Goal: Information Seeking & Learning: Learn about a topic

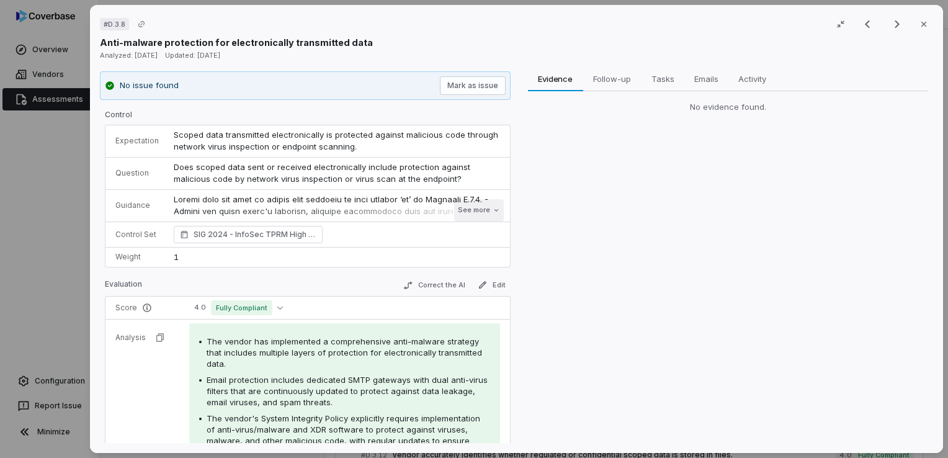
click at [475, 207] on button "See more" at bounding box center [479, 210] width 50 height 22
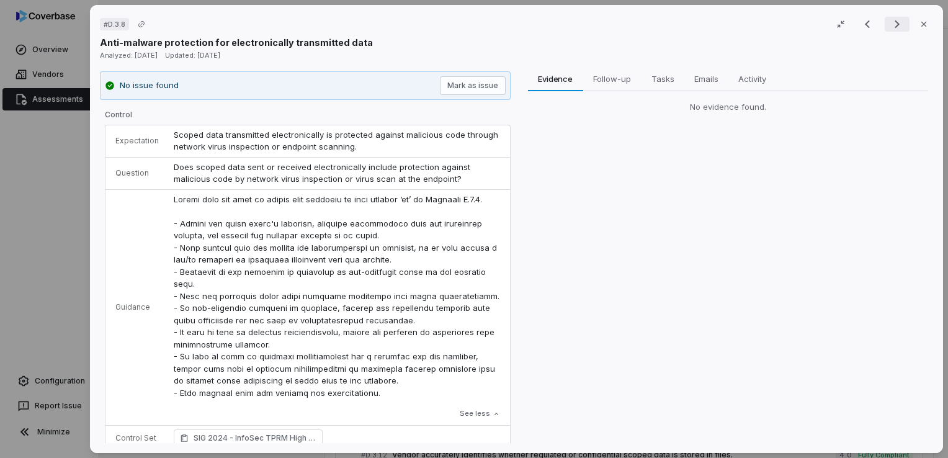
click at [895, 24] on icon "Next result" at bounding box center [897, 24] width 5 height 8
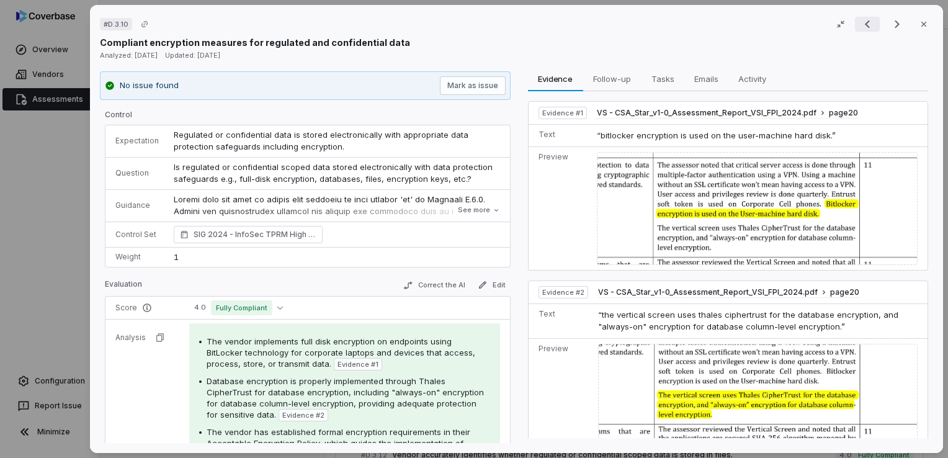
click at [865, 24] on icon "Previous result" at bounding box center [867, 24] width 15 height 15
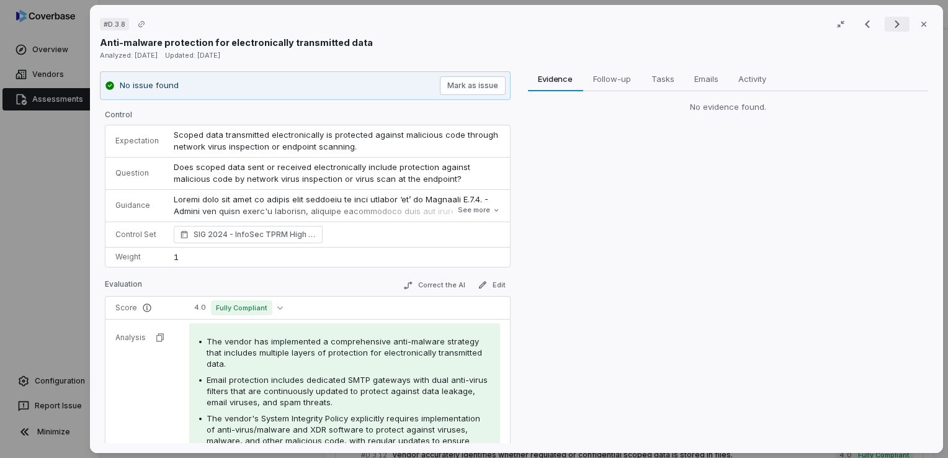
click at [885, 21] on button "Next result" at bounding box center [897, 24] width 25 height 15
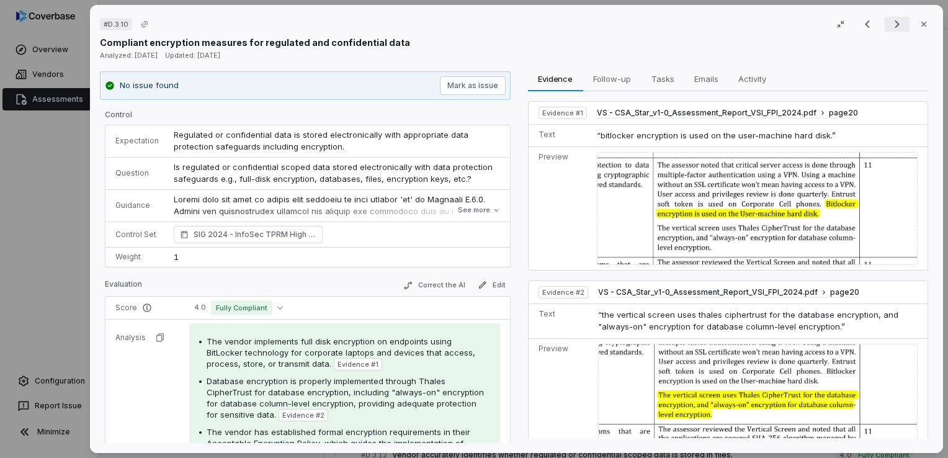
click at [885, 21] on button "Next result" at bounding box center [897, 24] width 25 height 15
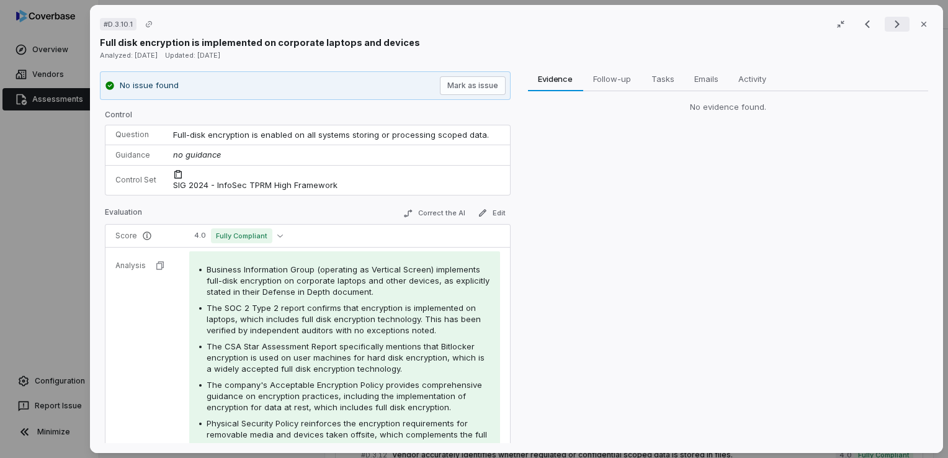
click at [885, 21] on button "Next result" at bounding box center [897, 24] width 25 height 15
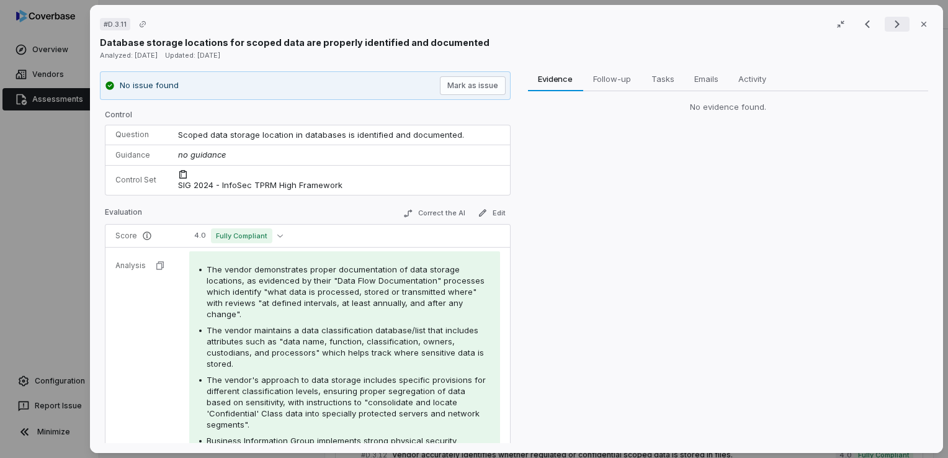
click at [885, 21] on button "Next result" at bounding box center [897, 24] width 25 height 15
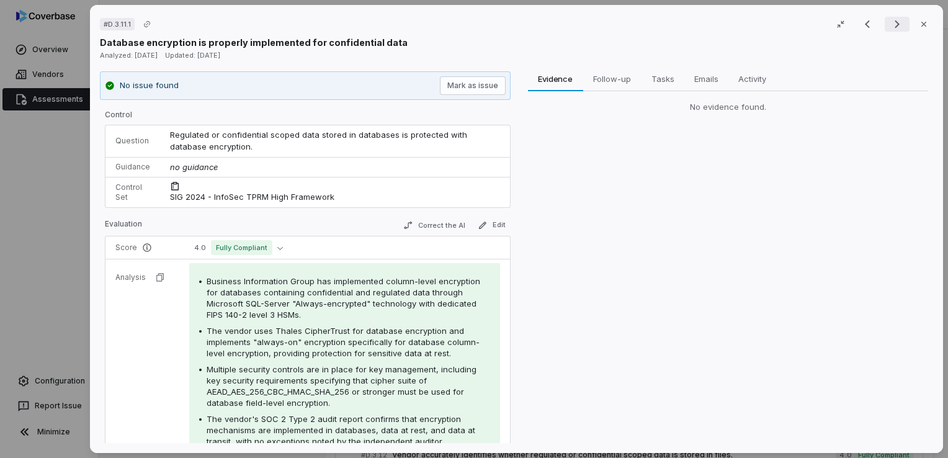
click at [885, 21] on button "Next result" at bounding box center [897, 24] width 25 height 15
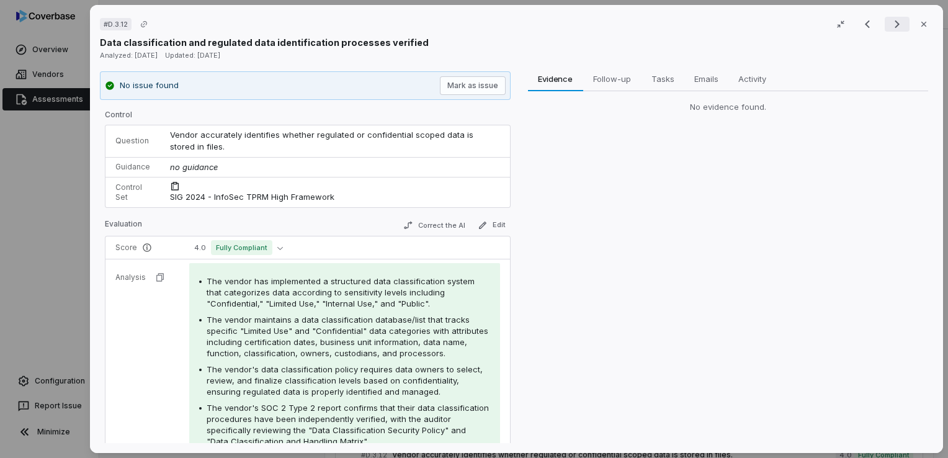
click at [885, 21] on button "Next result" at bounding box center [897, 24] width 25 height 15
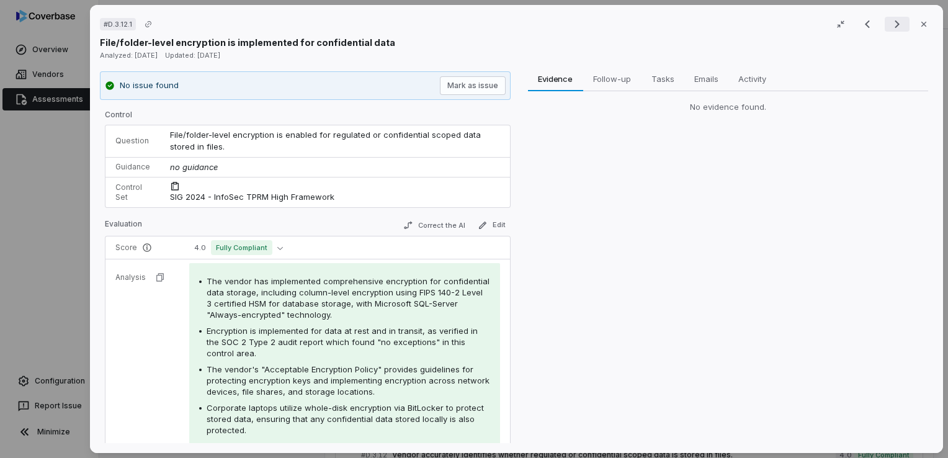
click at [885, 21] on button "Next result" at bounding box center [897, 24] width 25 height 15
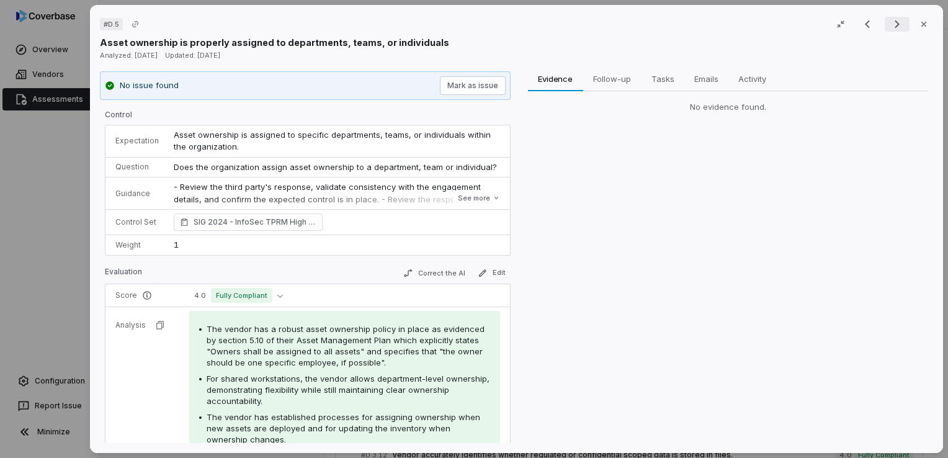
click at [885, 21] on button "Next result" at bounding box center [897, 24] width 25 height 15
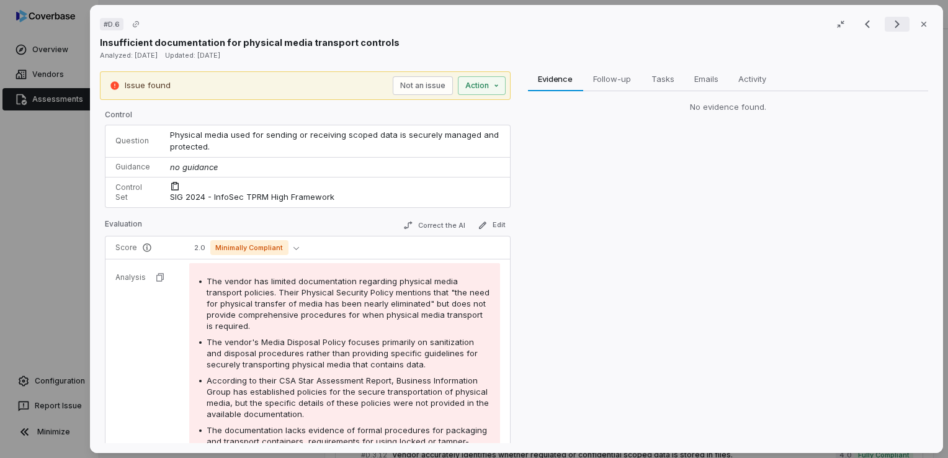
click at [885, 21] on button "Next result" at bounding box center [897, 24] width 25 height 15
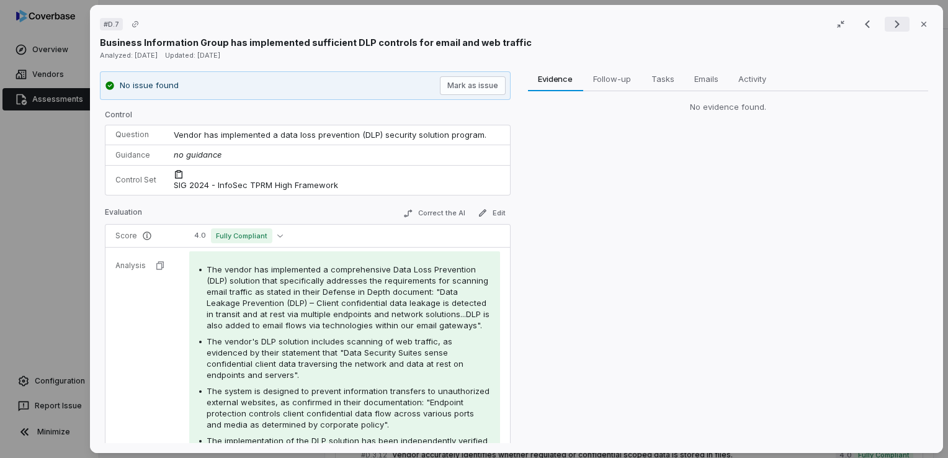
click at [885, 21] on button "Next result" at bounding box center [897, 24] width 25 height 15
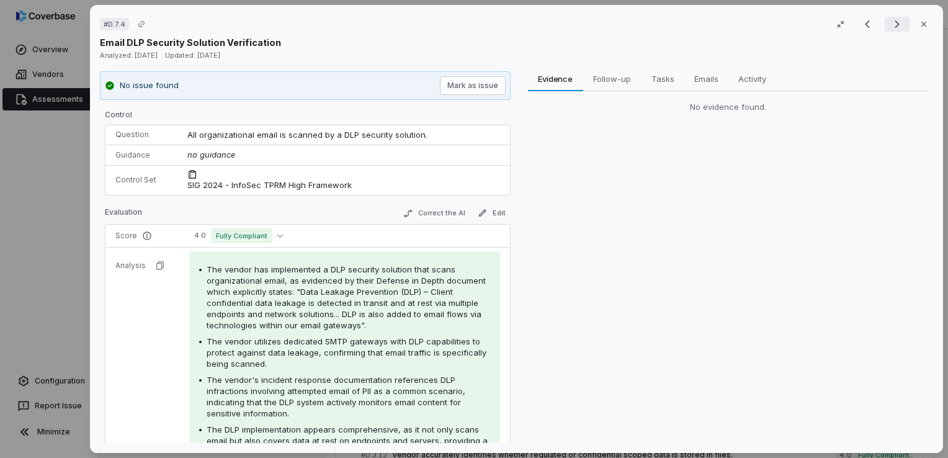
click at [885, 21] on button "Next result" at bounding box center [897, 24] width 25 height 15
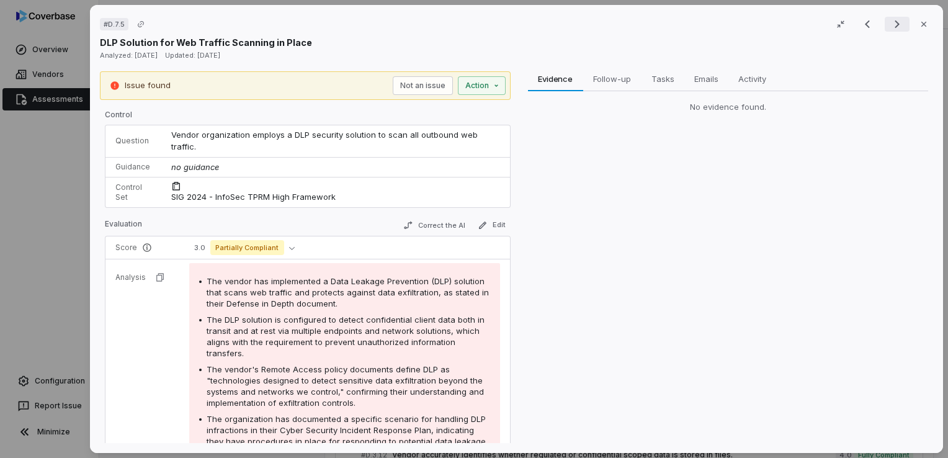
click at [885, 21] on button "Next result" at bounding box center [897, 24] width 25 height 15
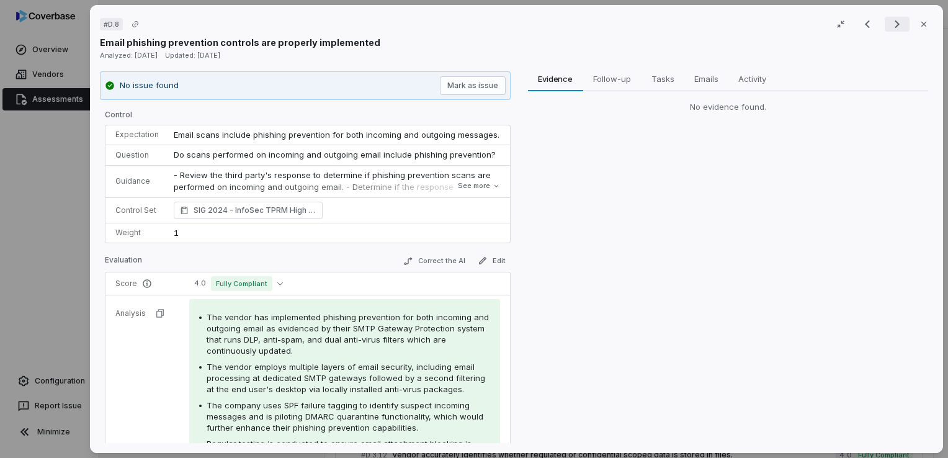
click at [895, 25] on icon "Next result" at bounding box center [897, 24] width 5 height 8
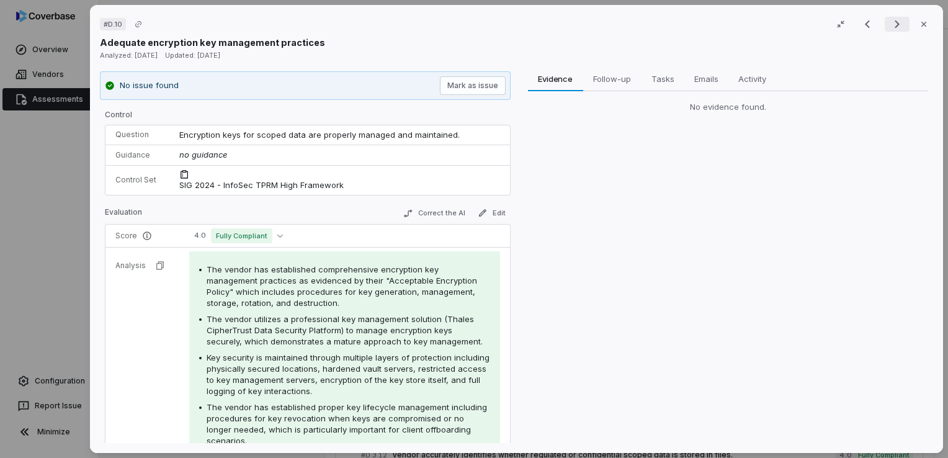
click at [895, 25] on icon "Next result" at bounding box center [897, 24] width 5 height 8
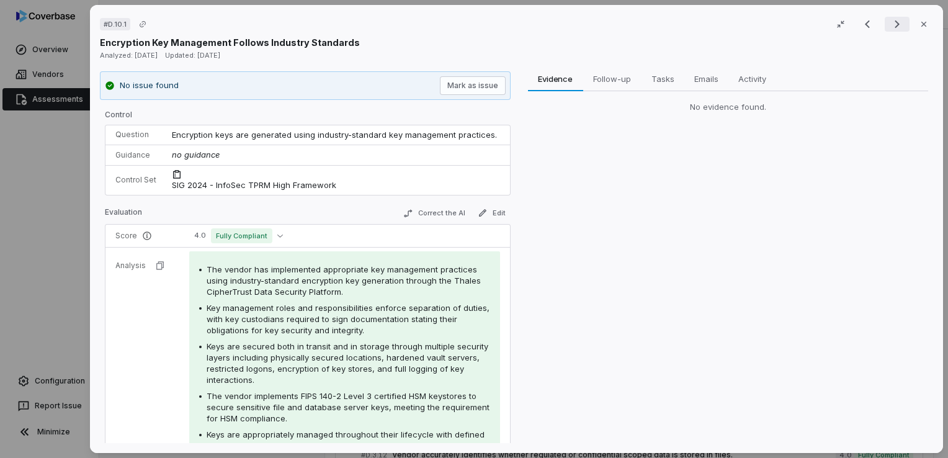
click at [895, 25] on icon "Next result" at bounding box center [897, 24] width 5 height 8
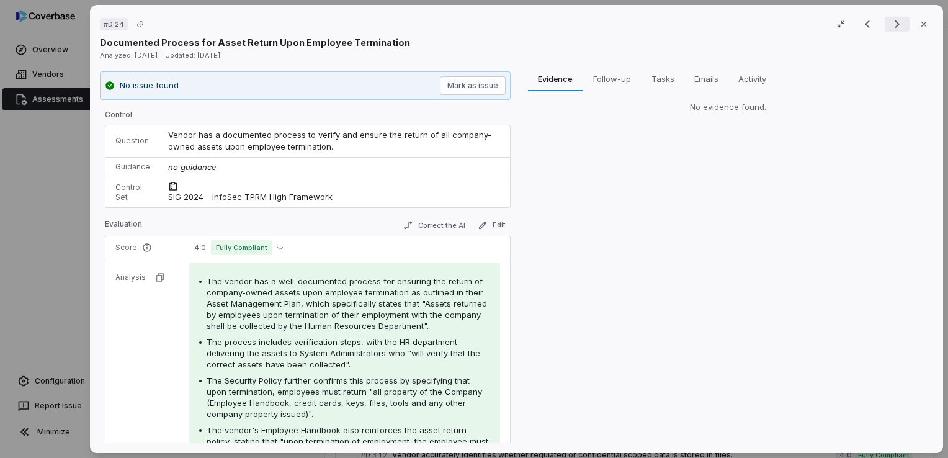
click at [895, 25] on icon "Next result" at bounding box center [897, 24] width 5 height 8
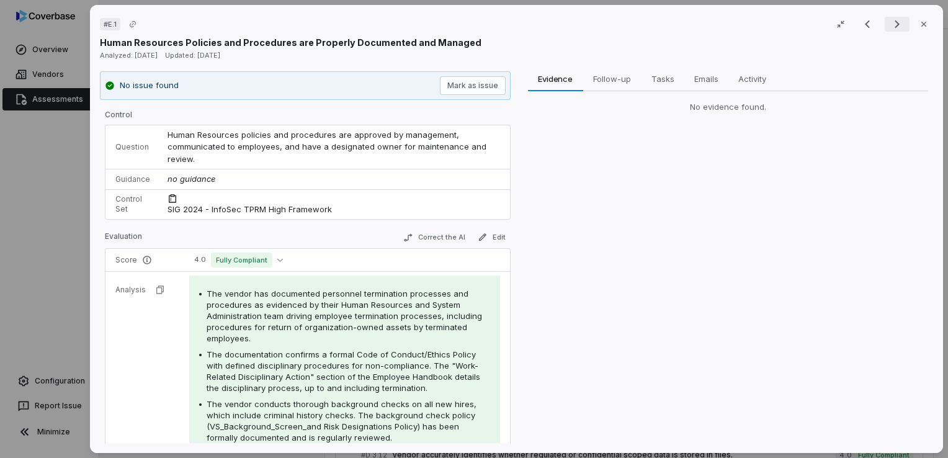
click at [895, 25] on icon "Next result" at bounding box center [897, 24] width 5 height 8
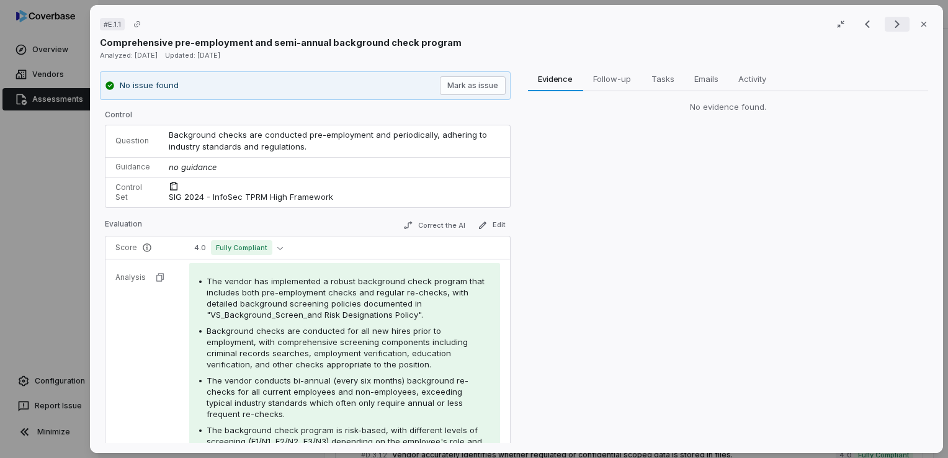
click at [895, 25] on icon "Next result" at bounding box center [897, 24] width 5 height 8
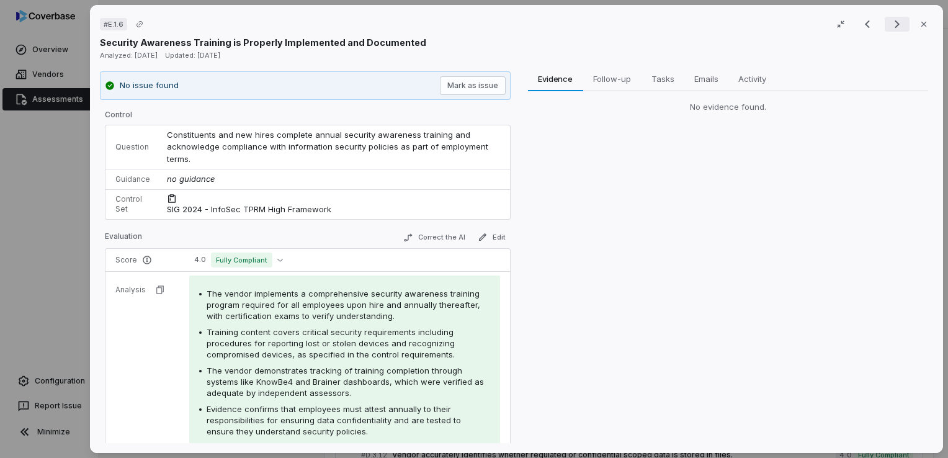
click at [895, 25] on icon "Next result" at bounding box center [897, 24] width 5 height 8
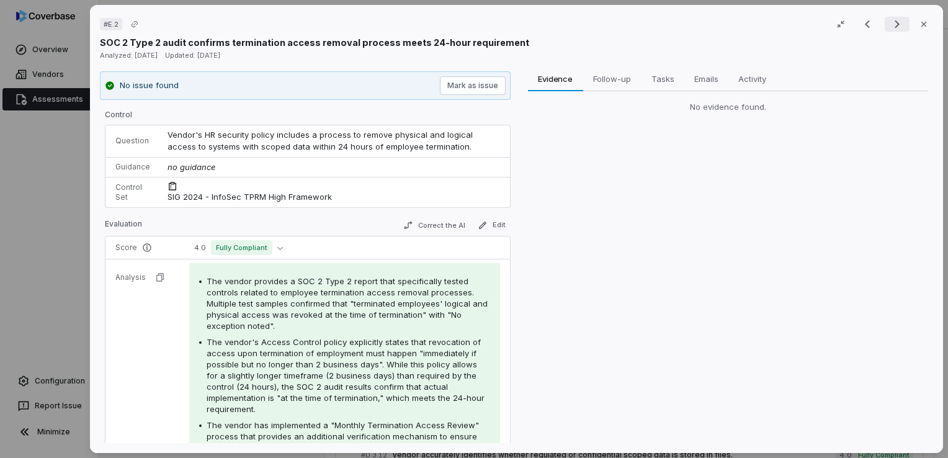
click at [895, 25] on icon "Next result" at bounding box center [897, 24] width 5 height 8
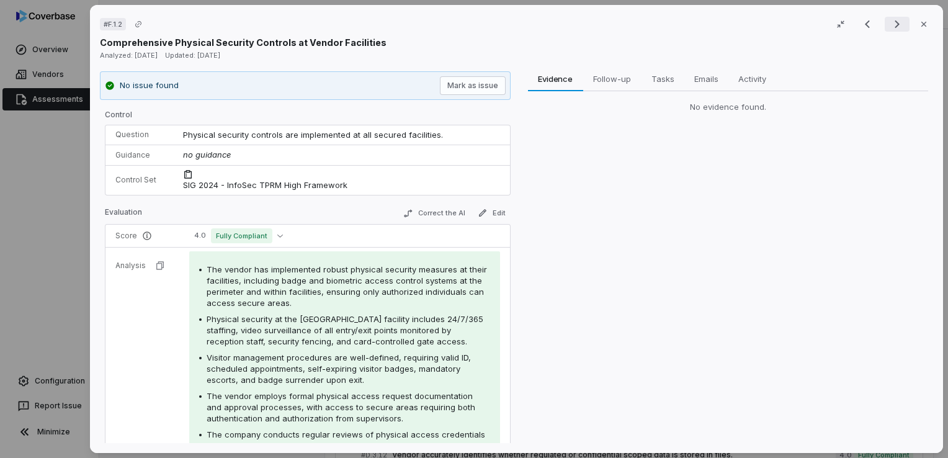
click at [895, 25] on icon "Next result" at bounding box center [897, 24] width 5 height 8
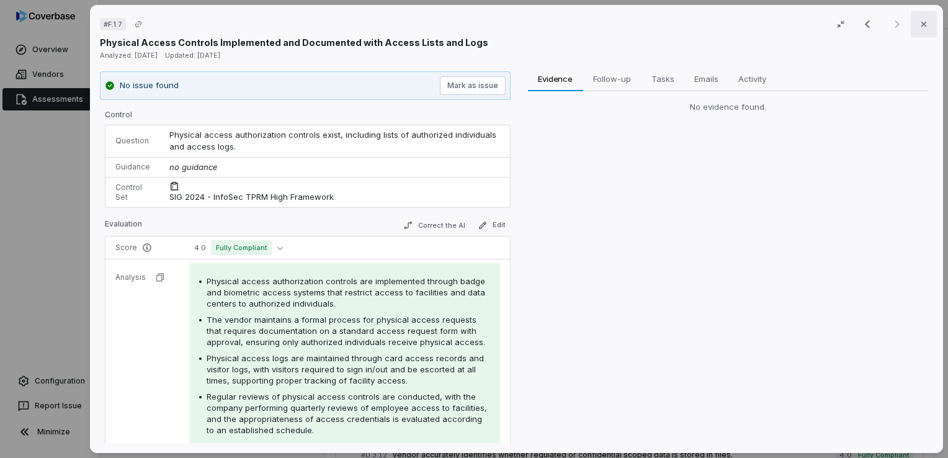
click at [921, 35] on button "Close" at bounding box center [924, 24] width 26 height 26
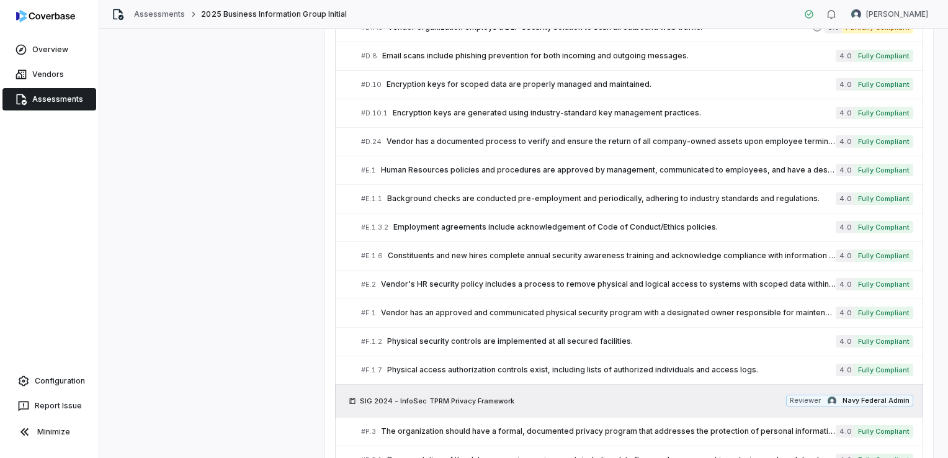
scroll to position [1184, 0]
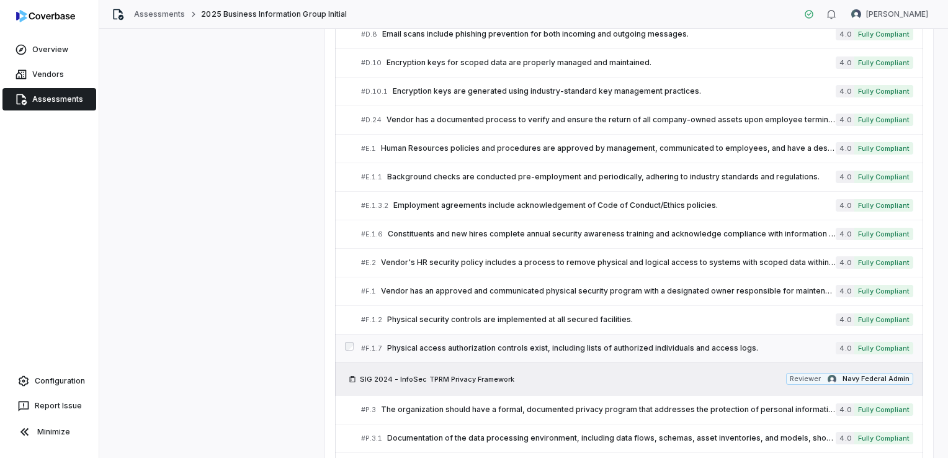
click at [454, 343] on span "Physical access authorization controls exist, including lists of authorized ind…" at bounding box center [611, 348] width 449 height 10
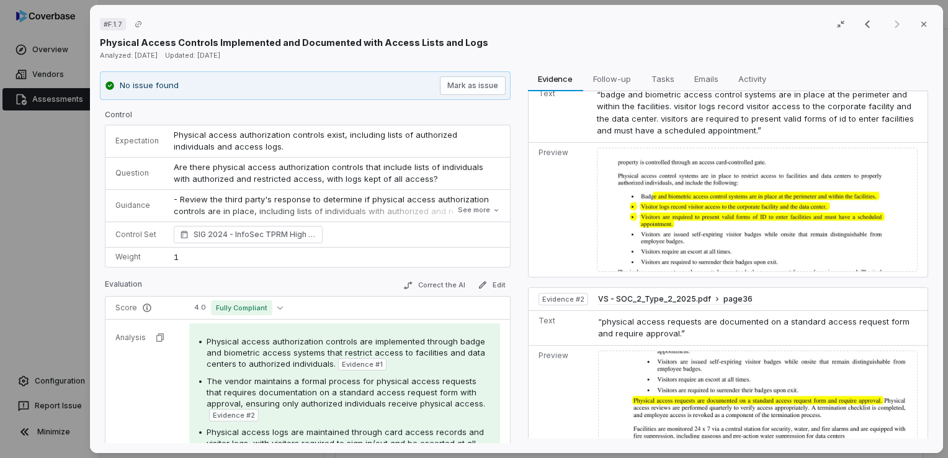
scroll to position [62, 0]
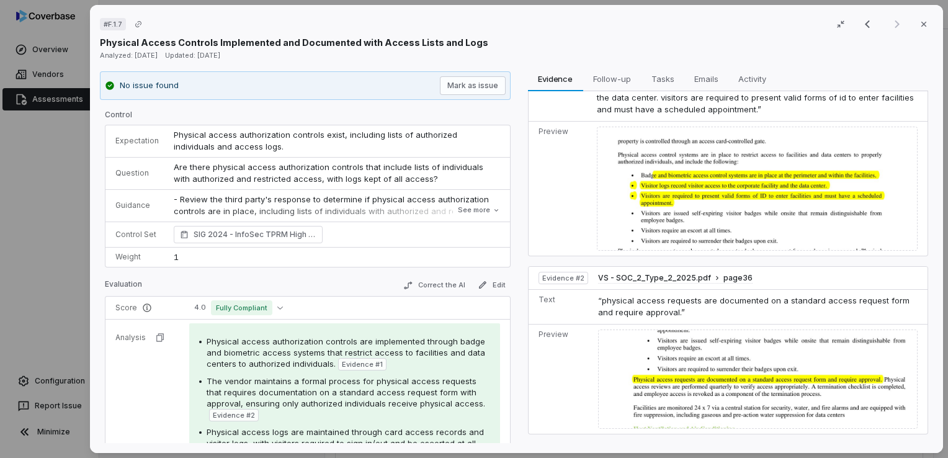
click at [717, 205] on img at bounding box center [757, 189] width 321 height 124
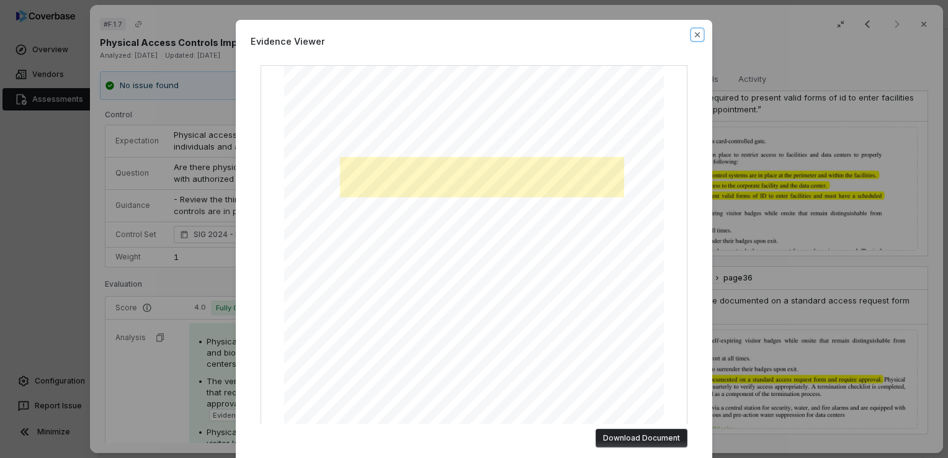
click at [695, 32] on icon "button" at bounding box center [697, 35] width 10 height 10
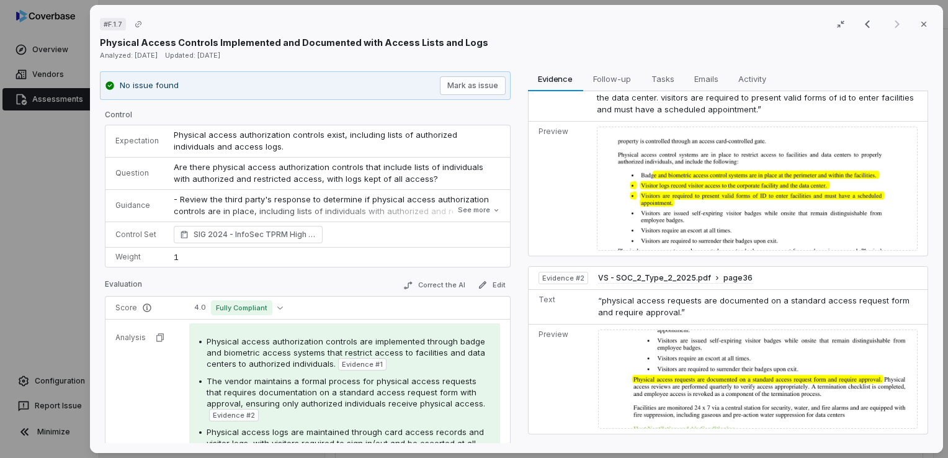
drag, startPoint x: 923, startPoint y: 20, endPoint x: 894, endPoint y: 38, distance: 34.6
click at [923, 20] on button "Close" at bounding box center [924, 24] width 26 height 26
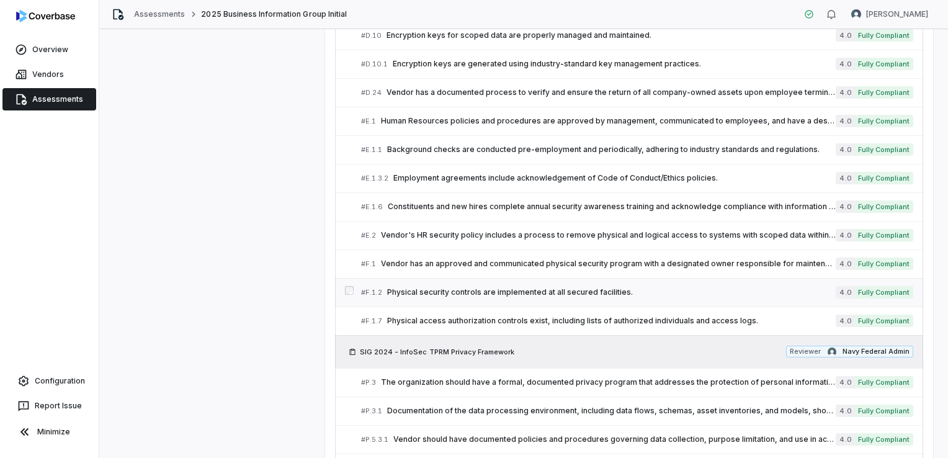
scroll to position [1273, 0]
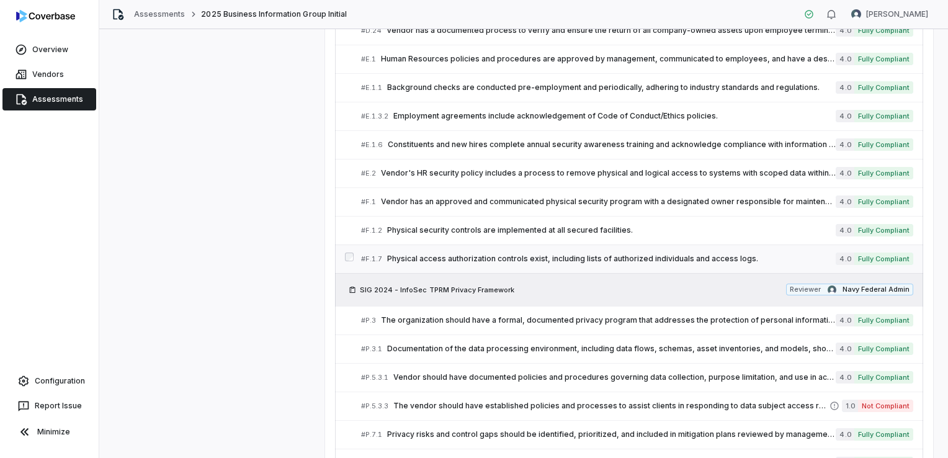
click at [532, 254] on span "Physical access authorization controls exist, including lists of authorized ind…" at bounding box center [611, 259] width 449 height 10
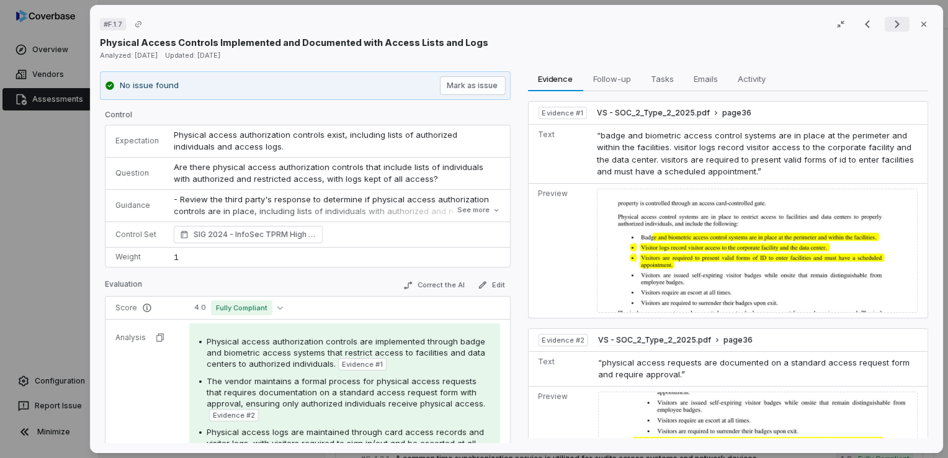
click at [890, 29] on icon "Next result" at bounding box center [897, 24] width 15 height 15
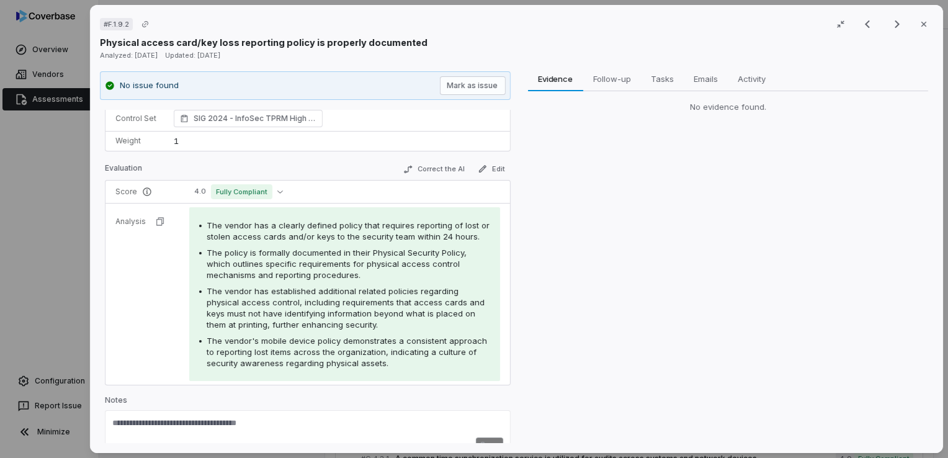
scroll to position [30, 0]
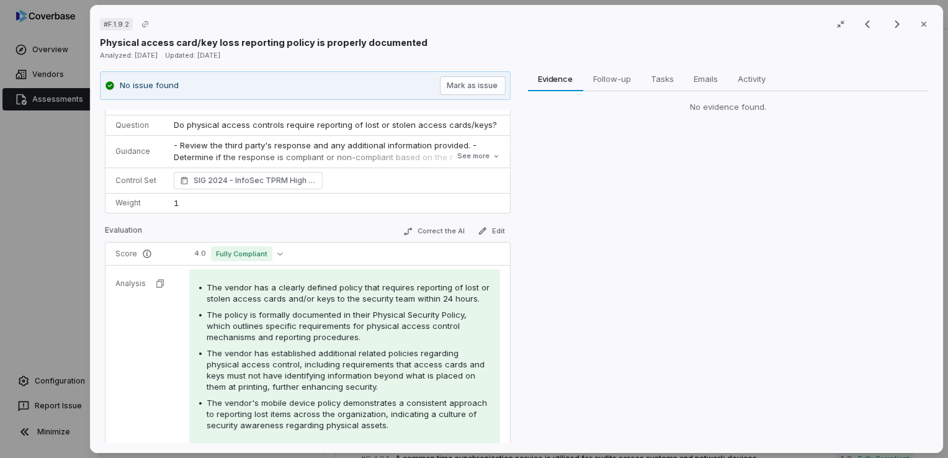
drag, startPoint x: 917, startPoint y: 29, endPoint x: 911, endPoint y: 31, distance: 6.7
click at [919, 29] on icon "button" at bounding box center [924, 24] width 10 height 10
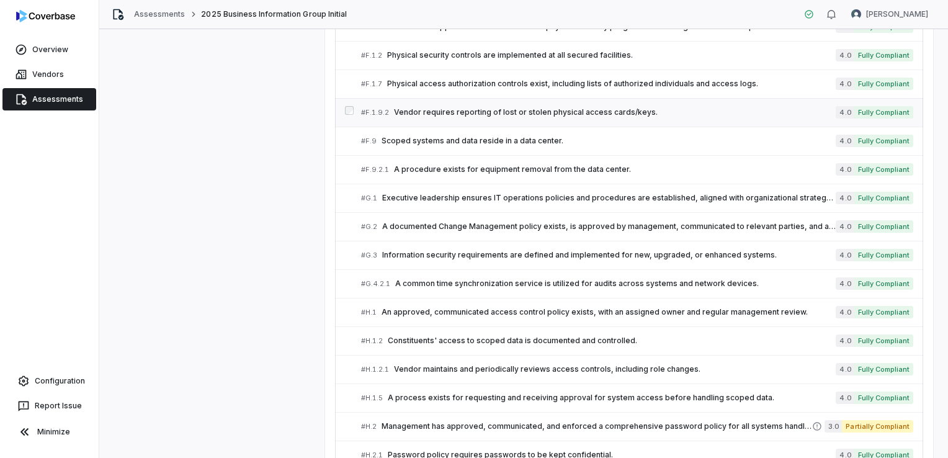
scroll to position [1459, 0]
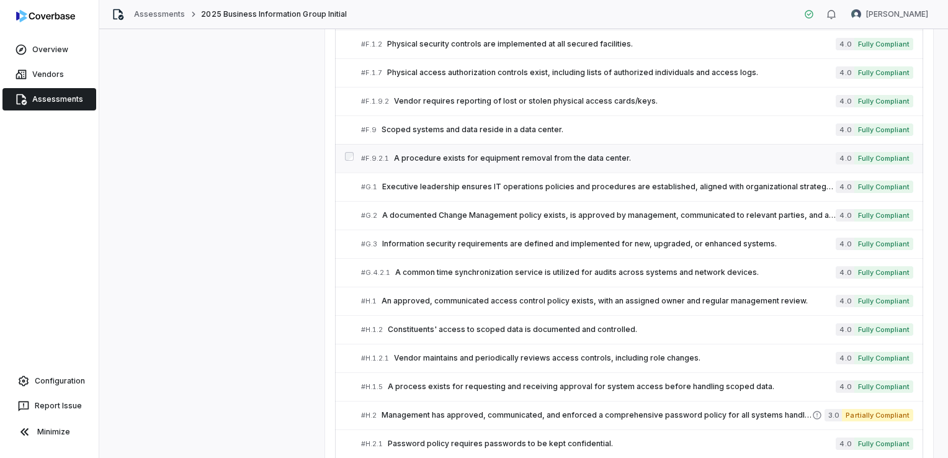
click at [447, 155] on span "A procedure exists for equipment removal from the data center." at bounding box center [615, 158] width 442 height 10
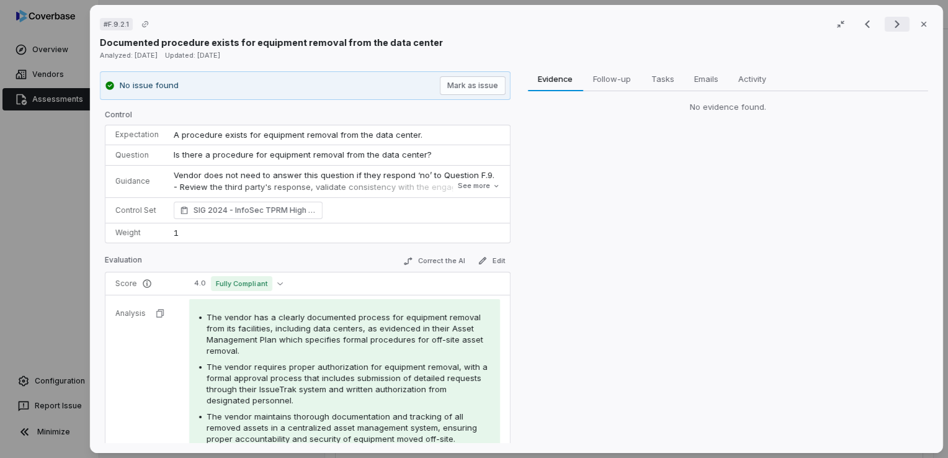
click at [891, 30] on icon "Next result" at bounding box center [897, 24] width 15 height 15
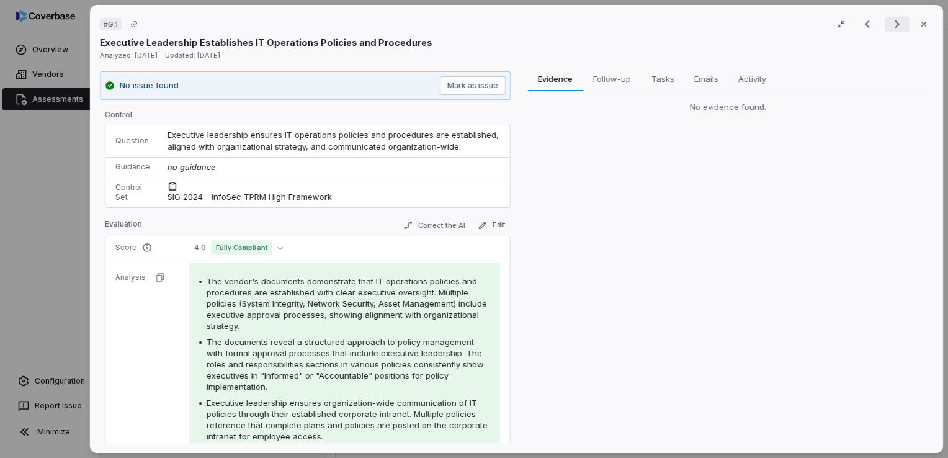
click at [891, 30] on icon "Next result" at bounding box center [897, 24] width 15 height 15
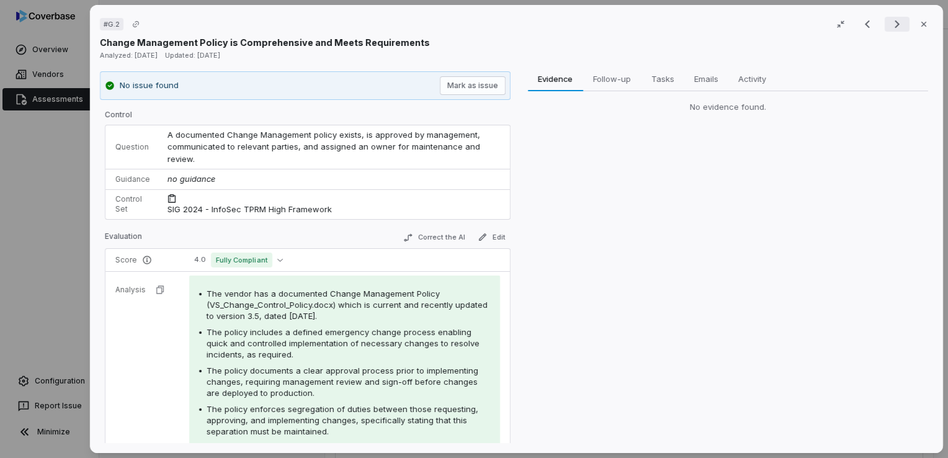
click at [891, 26] on icon "Next result" at bounding box center [897, 24] width 15 height 15
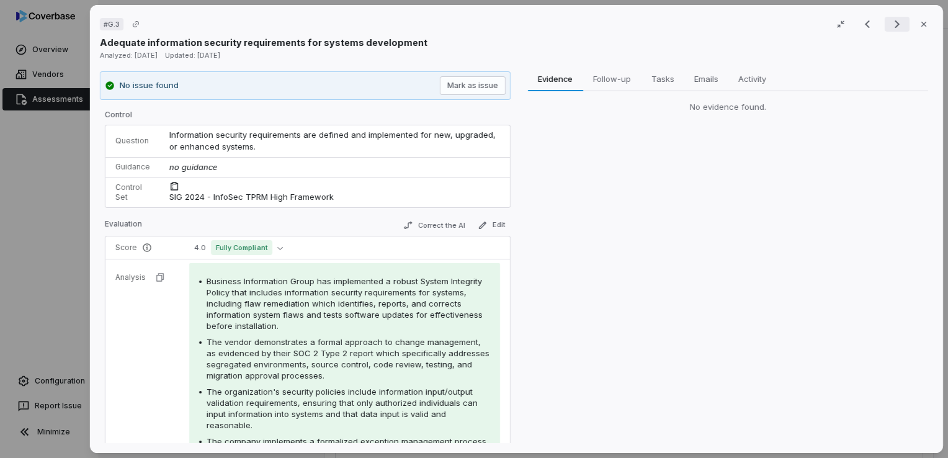
click at [891, 26] on icon "Next result" at bounding box center [897, 24] width 15 height 15
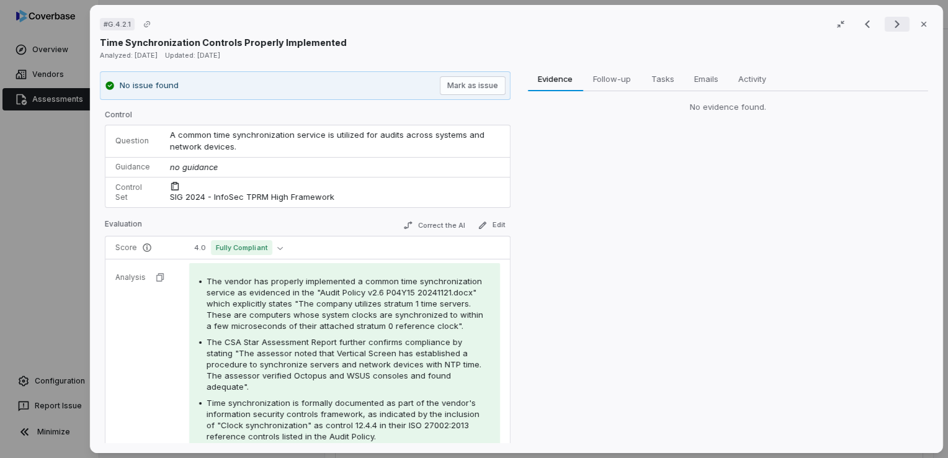
click at [891, 26] on icon "Next result" at bounding box center [897, 24] width 15 height 15
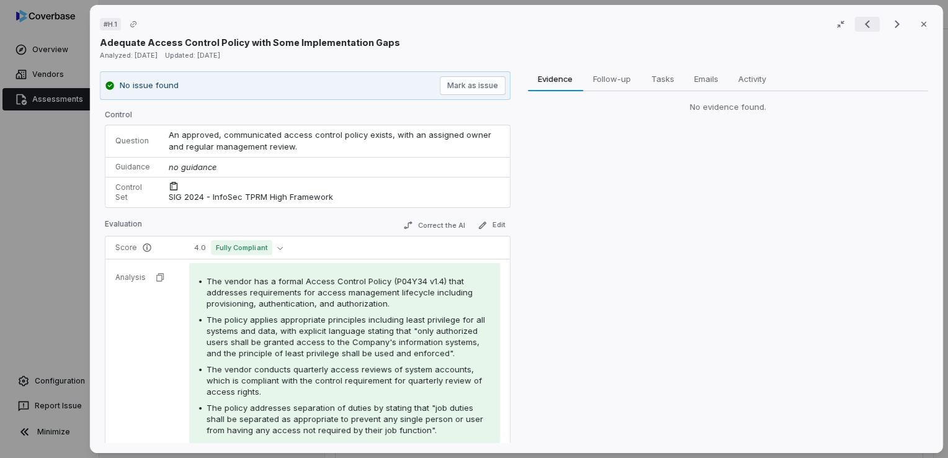
click at [865, 23] on icon "Previous result" at bounding box center [867, 24] width 5 height 8
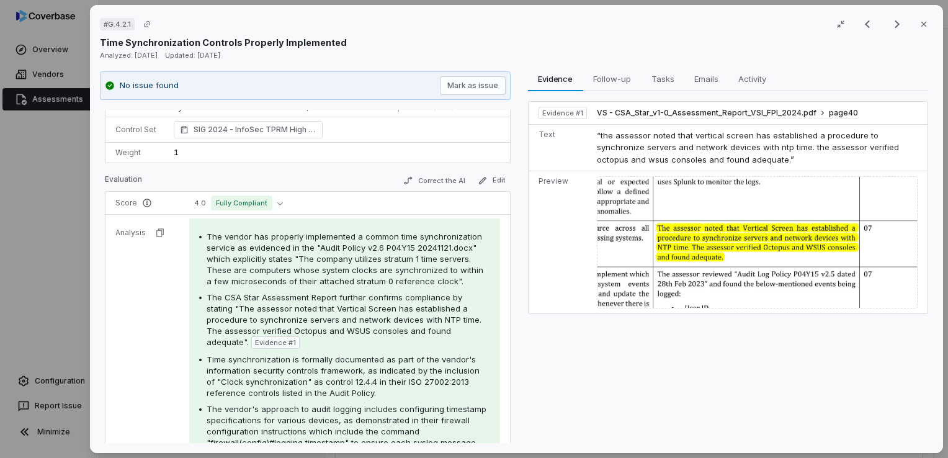
scroll to position [186, 0]
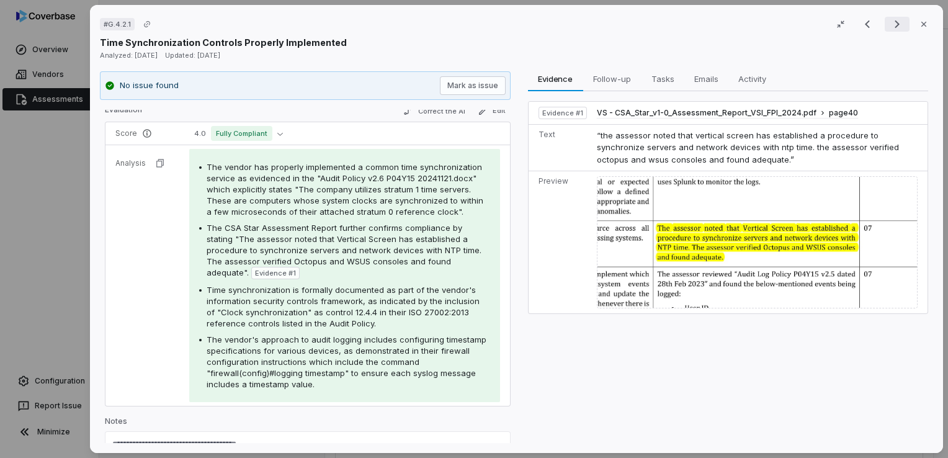
click at [885, 21] on button "Next result" at bounding box center [897, 24] width 25 height 15
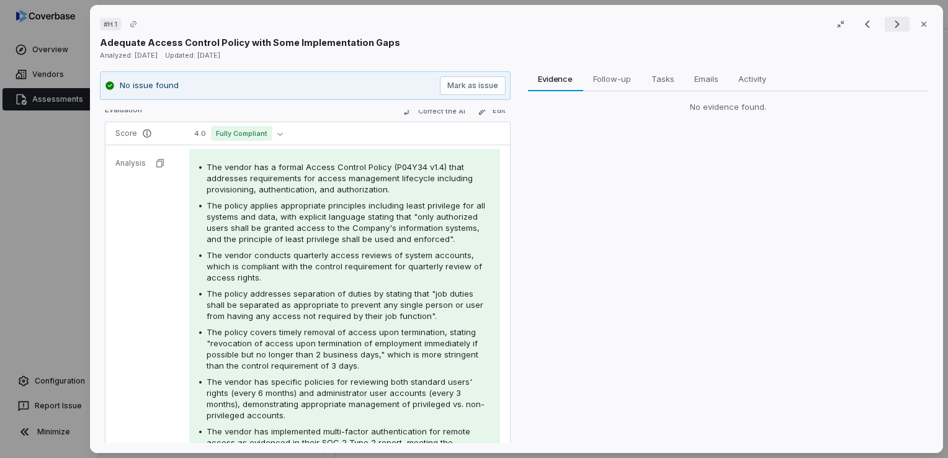
click at [885, 21] on button "Next result" at bounding box center [897, 24] width 25 height 15
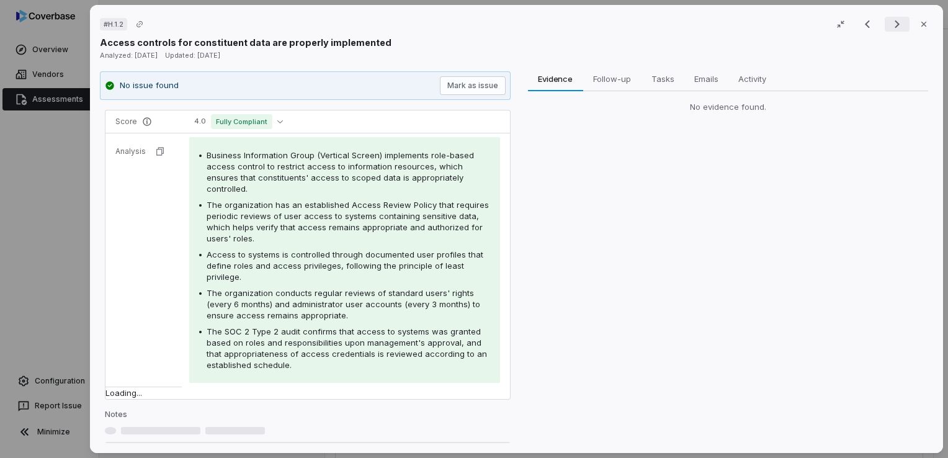
scroll to position [102, 0]
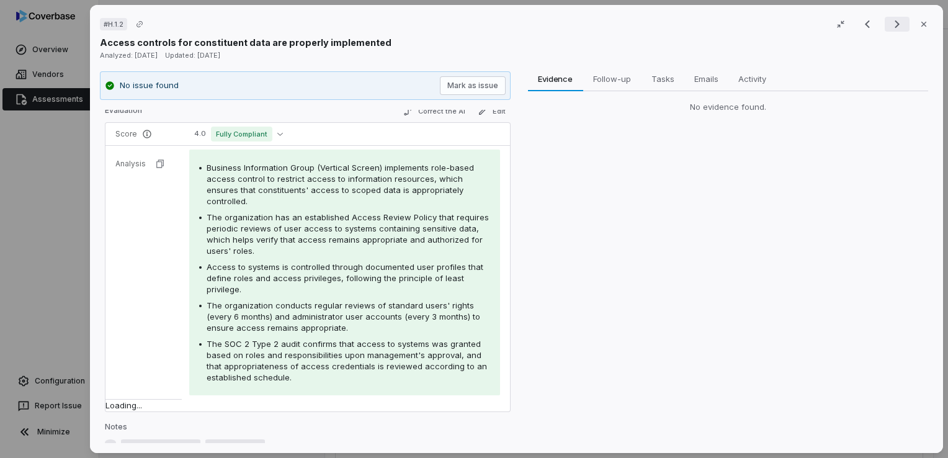
click at [885, 21] on button "Next result" at bounding box center [897, 24] width 25 height 15
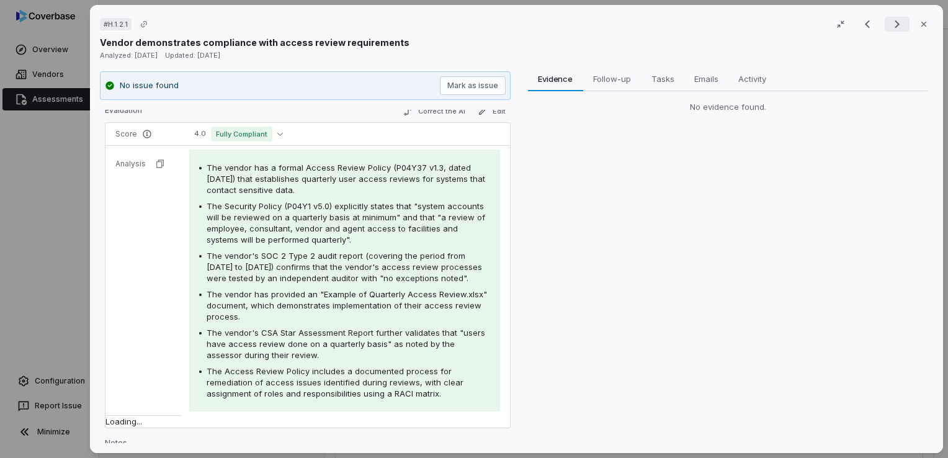
click at [885, 21] on button "Next result" at bounding box center [897, 24] width 25 height 15
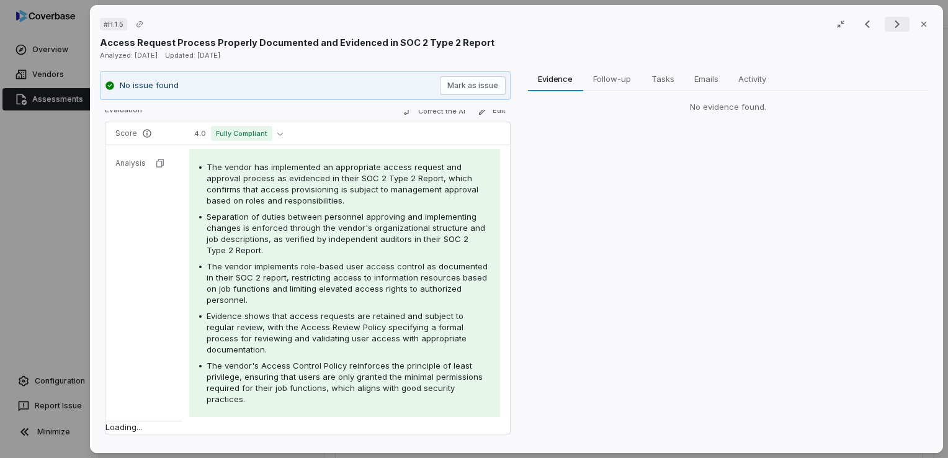
click at [885, 21] on button "Next result" at bounding box center [897, 24] width 25 height 15
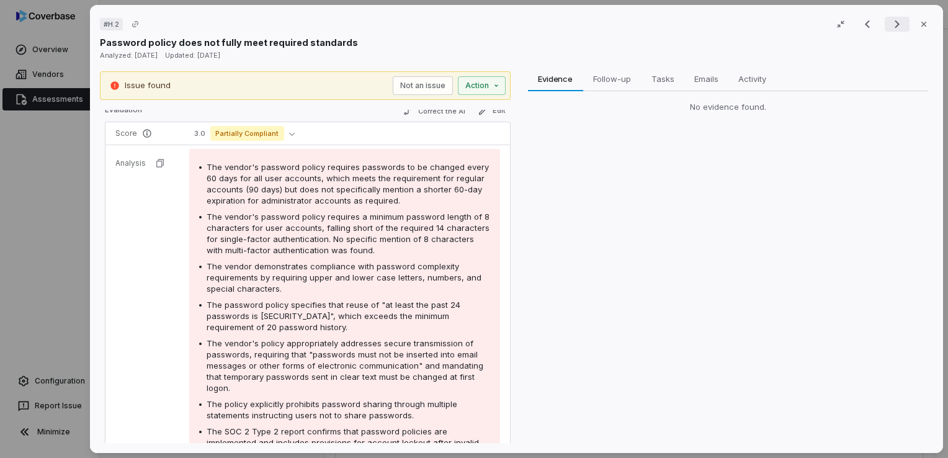
click at [885, 21] on button "Next result" at bounding box center [897, 24] width 25 height 15
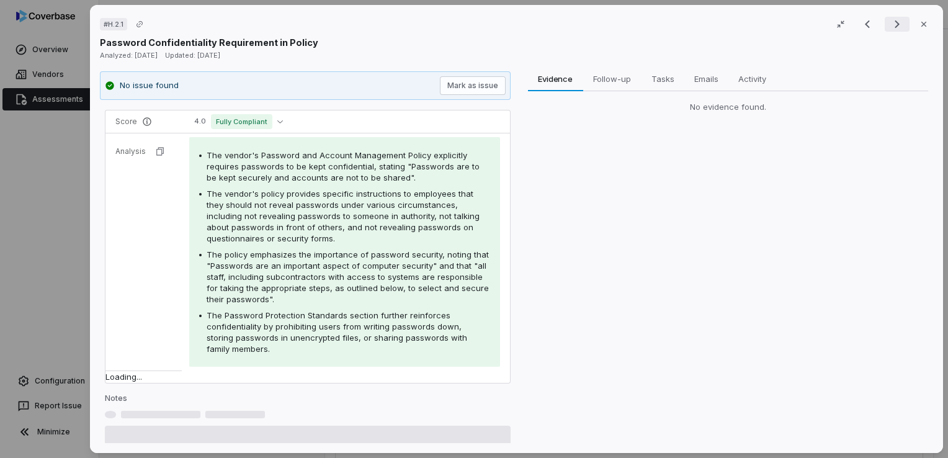
scroll to position [102, 0]
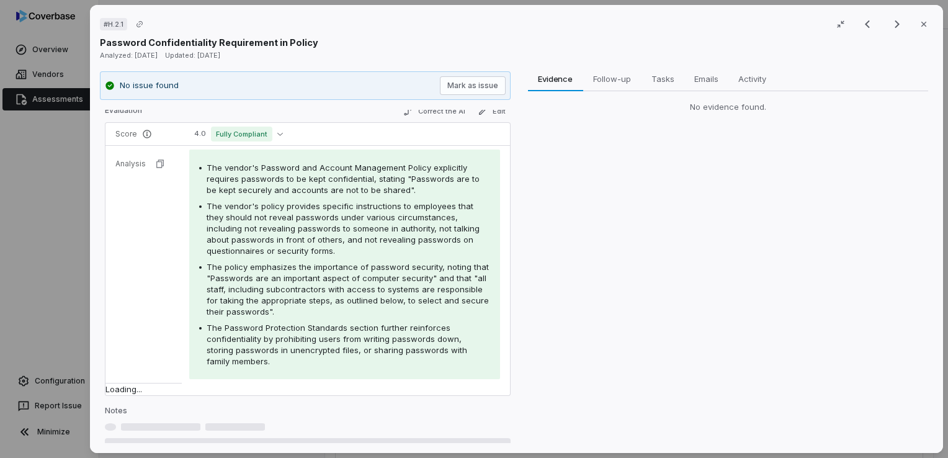
click at [878, 15] on div "Result 63 of 75 Close" at bounding box center [894, 24] width 78 height 19
drag, startPoint x: 878, startPoint y: 15, endPoint x: 869, endPoint y: 14, distance: 9.4
click at [869, 14] on div "# H.2.1 Result 63 of 75 Close Password Confidentiality Requirement in Policy An…" at bounding box center [516, 229] width 853 height 448
click at [890, 25] on icon "Next result" at bounding box center [897, 24] width 15 height 15
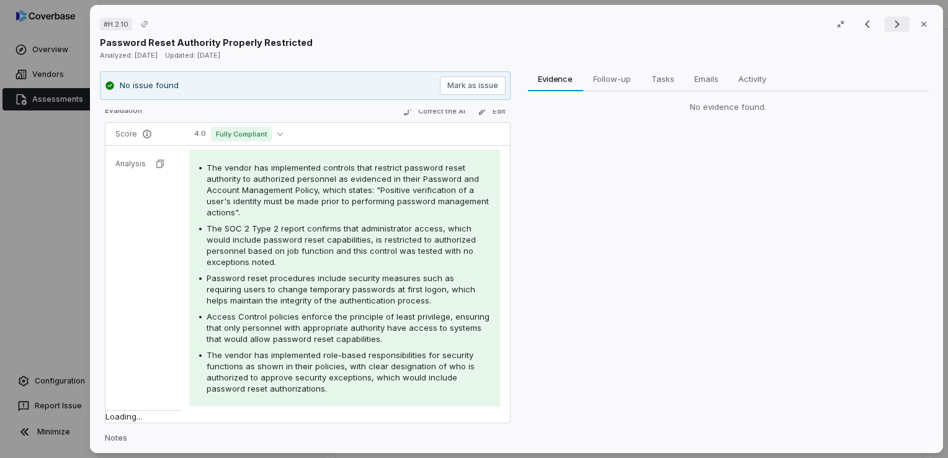
click at [890, 25] on icon "Next result" at bounding box center [897, 24] width 15 height 15
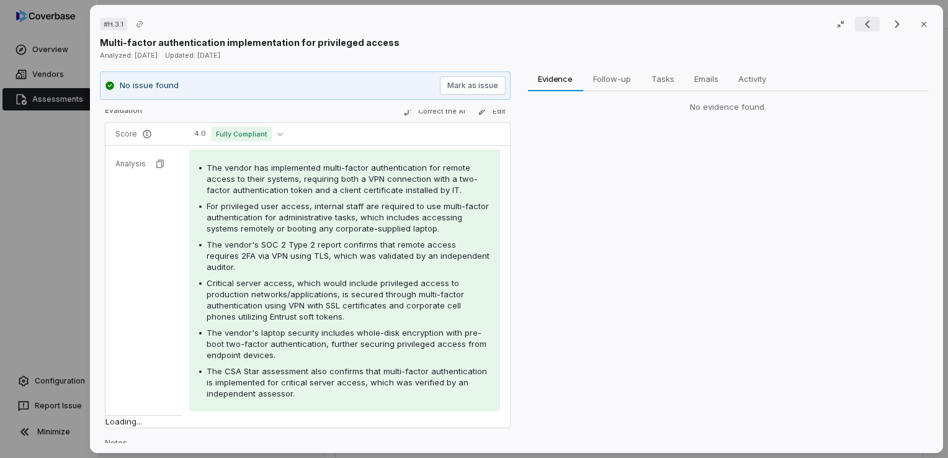
click at [864, 21] on icon "Previous result" at bounding box center [867, 24] width 15 height 15
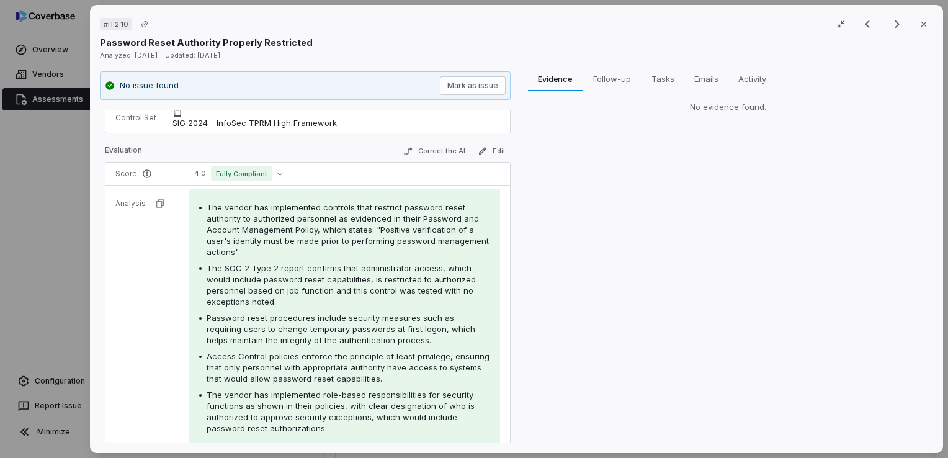
scroll to position [104, 0]
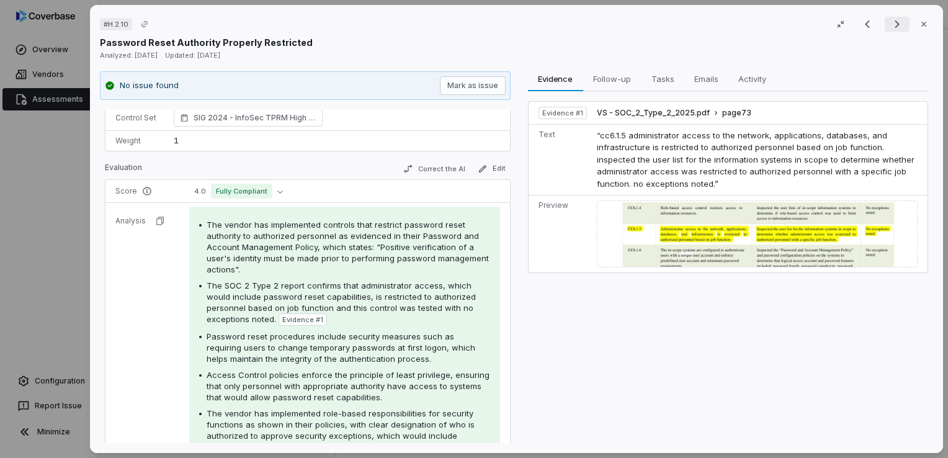
click at [896, 25] on icon "Next result" at bounding box center [897, 24] width 15 height 15
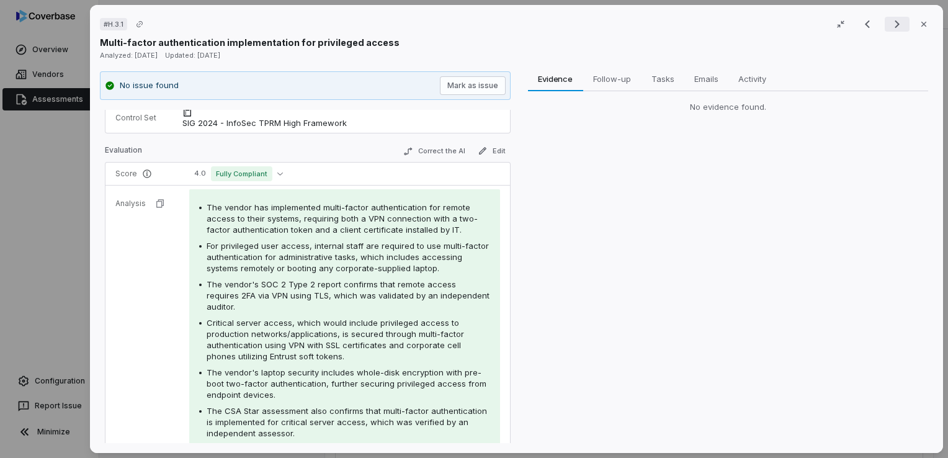
scroll to position [92, 0]
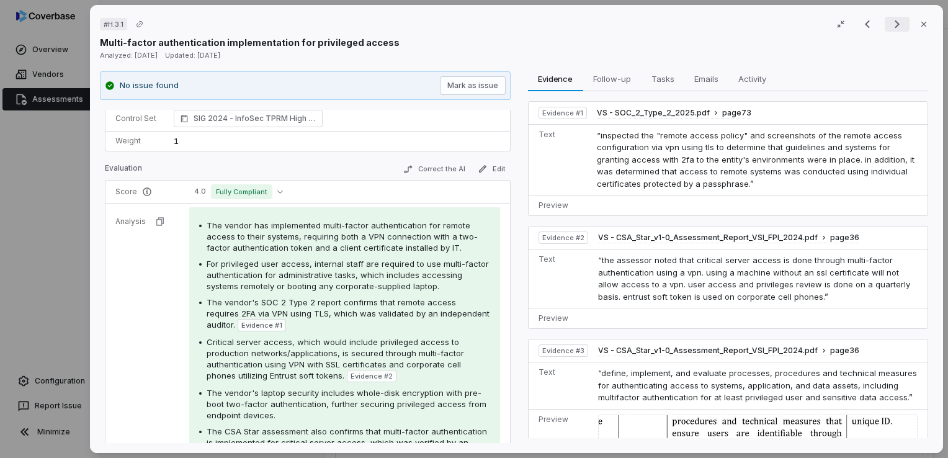
click at [893, 24] on icon "Next result" at bounding box center [897, 24] width 15 height 15
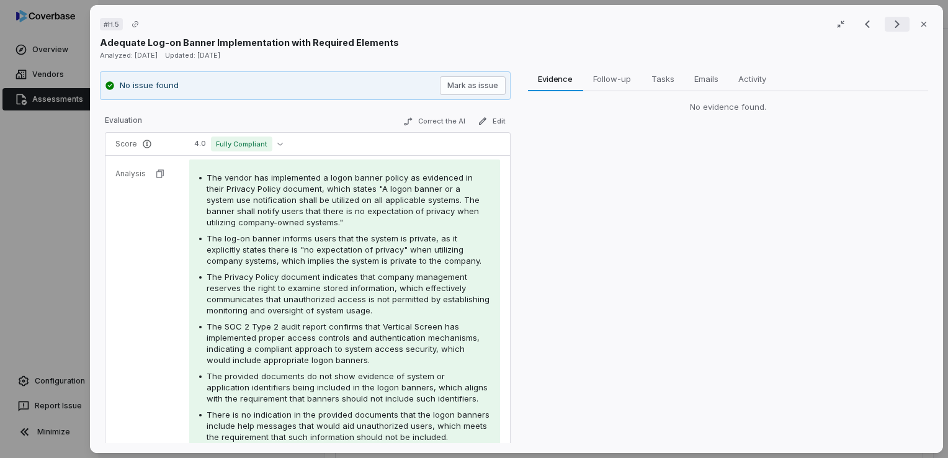
scroll to position [62, 0]
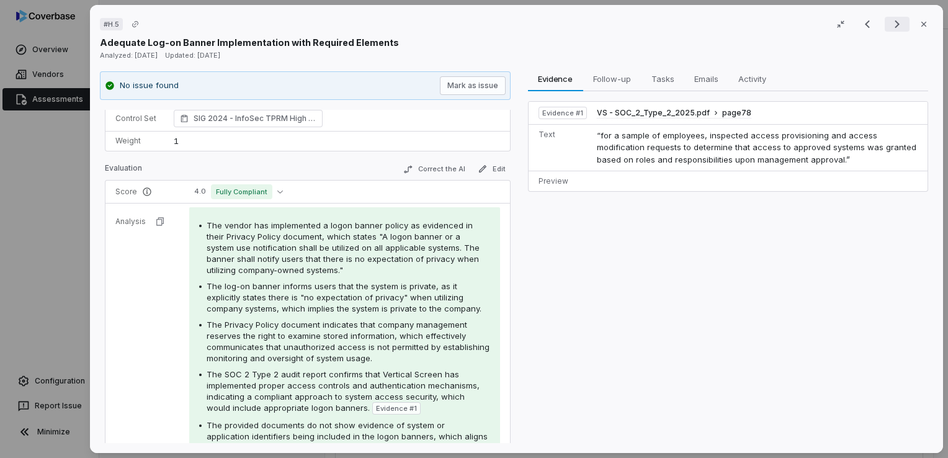
click at [893, 24] on icon "Next result" at bounding box center [897, 24] width 15 height 15
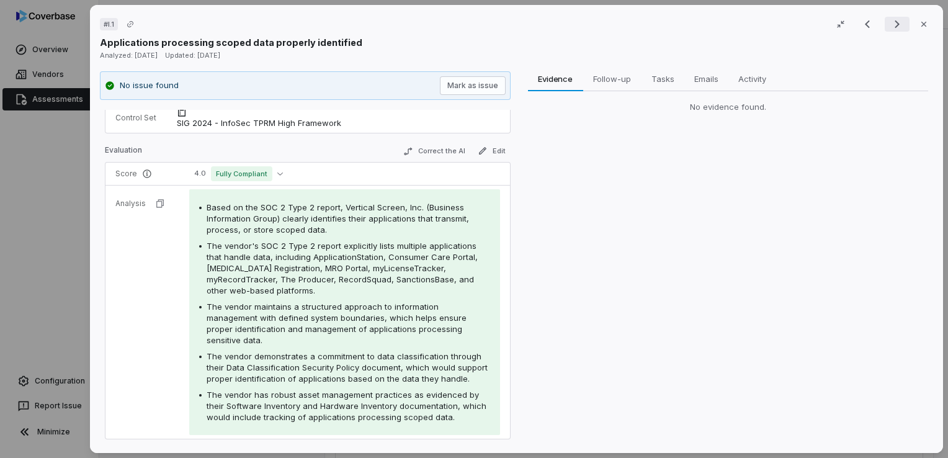
scroll to position [92, 0]
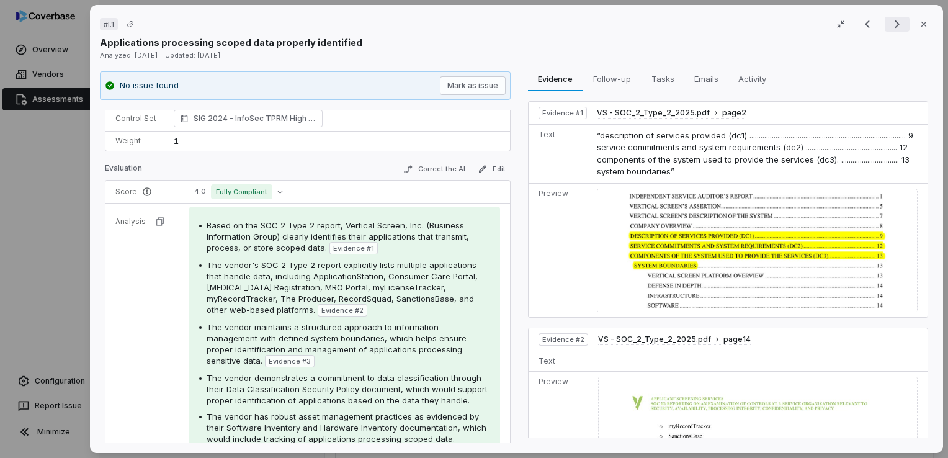
click at [893, 24] on icon "Next result" at bounding box center [897, 24] width 15 height 15
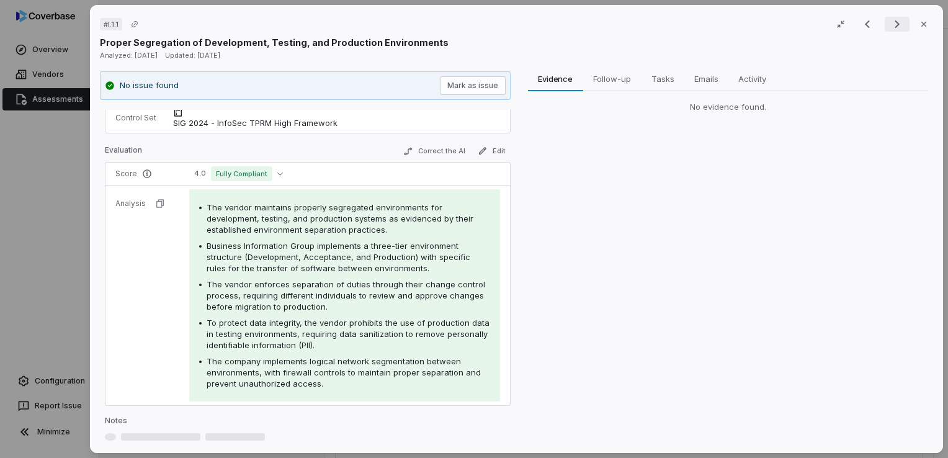
click at [893, 24] on icon "Next result" at bounding box center [897, 24] width 15 height 15
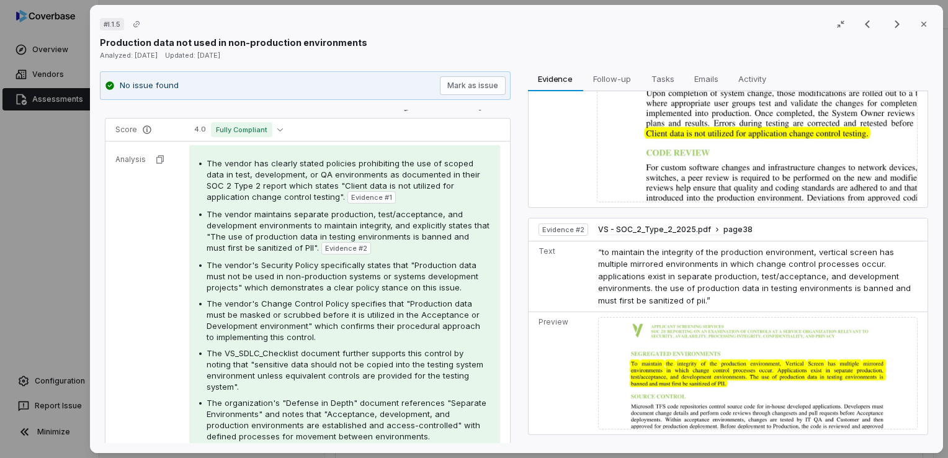
scroll to position [216, 0]
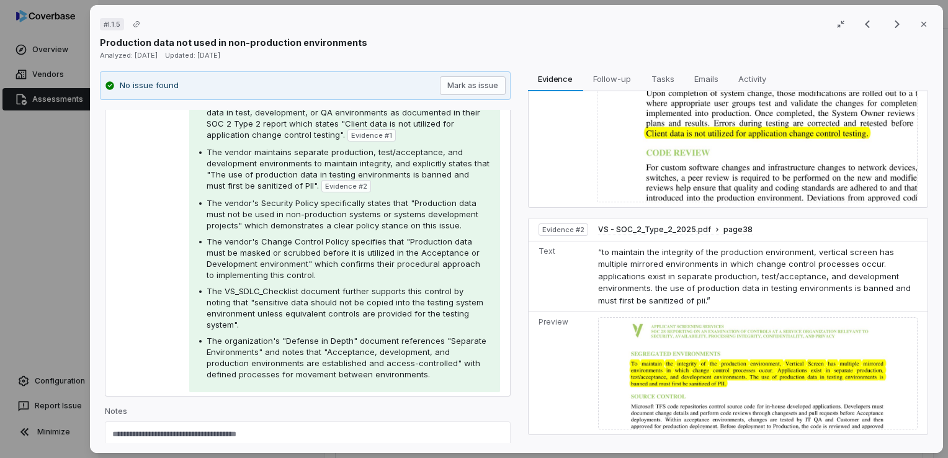
click at [700, 373] on img at bounding box center [758, 373] width 320 height 112
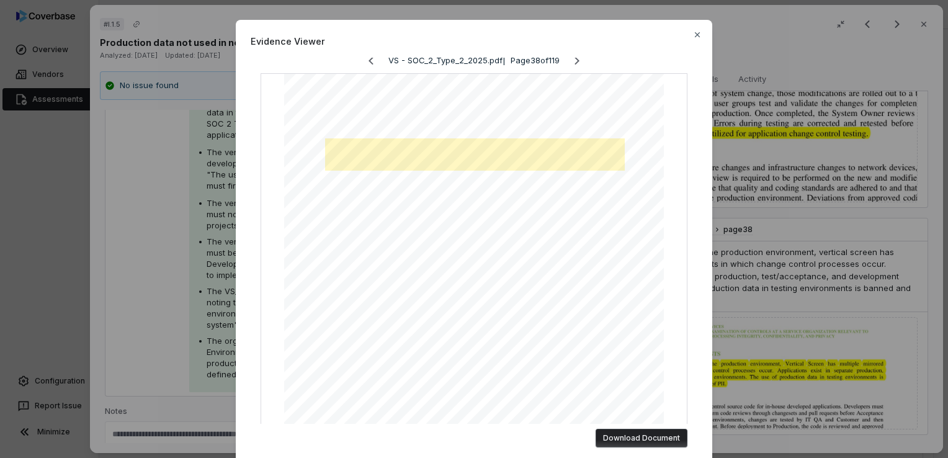
scroll to position [29, 0]
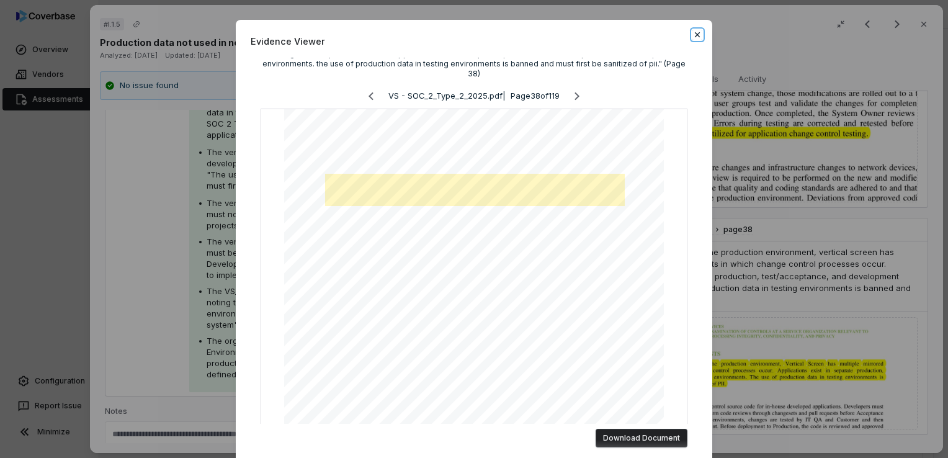
click at [694, 30] on icon "button" at bounding box center [697, 35] width 10 height 10
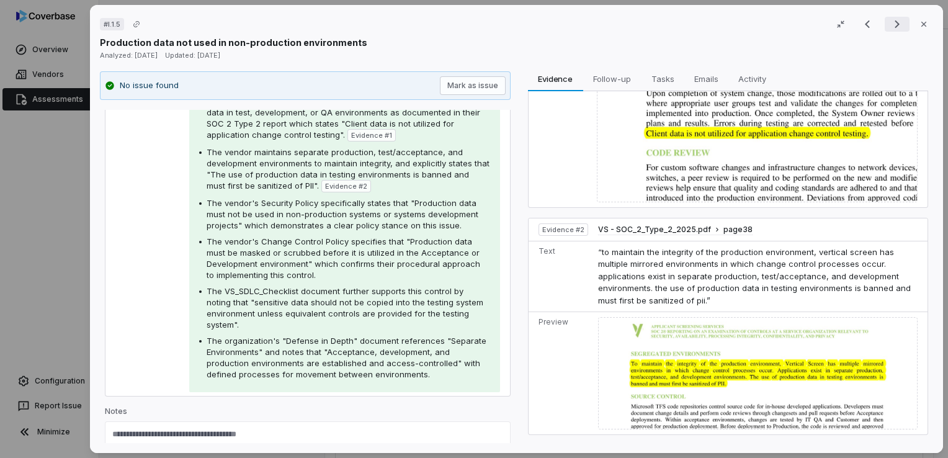
click at [890, 30] on icon "Next result" at bounding box center [897, 24] width 15 height 15
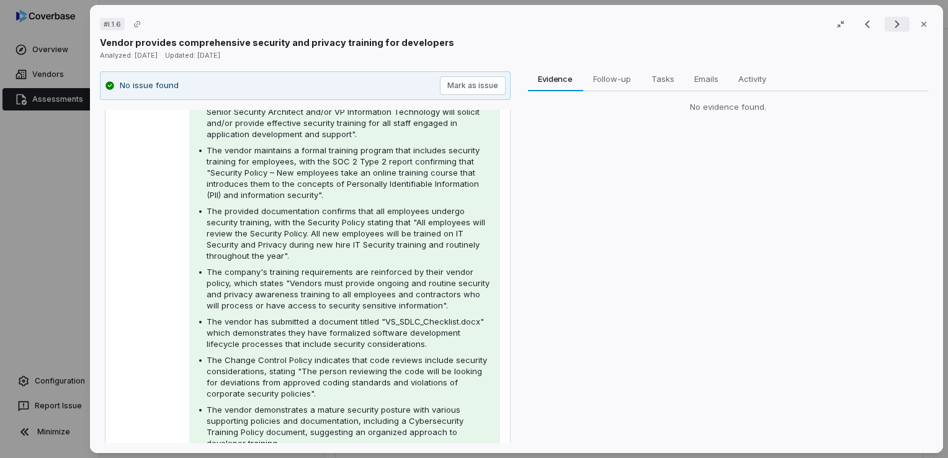
scroll to position [241, 0]
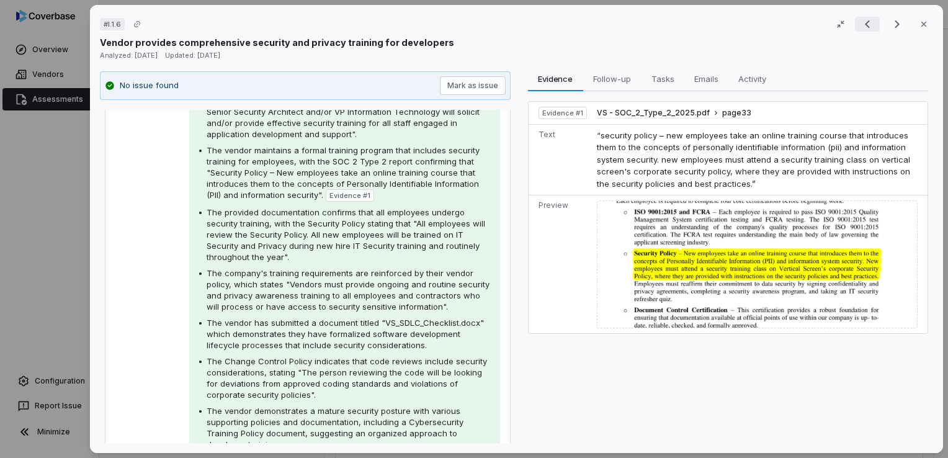
click at [864, 25] on icon "Previous result" at bounding box center [867, 24] width 15 height 15
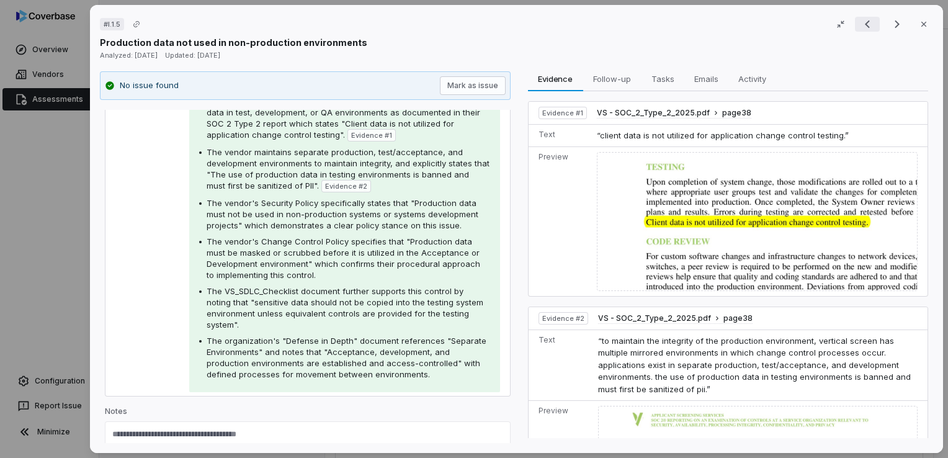
click at [864, 25] on icon "Previous result" at bounding box center [867, 24] width 15 height 15
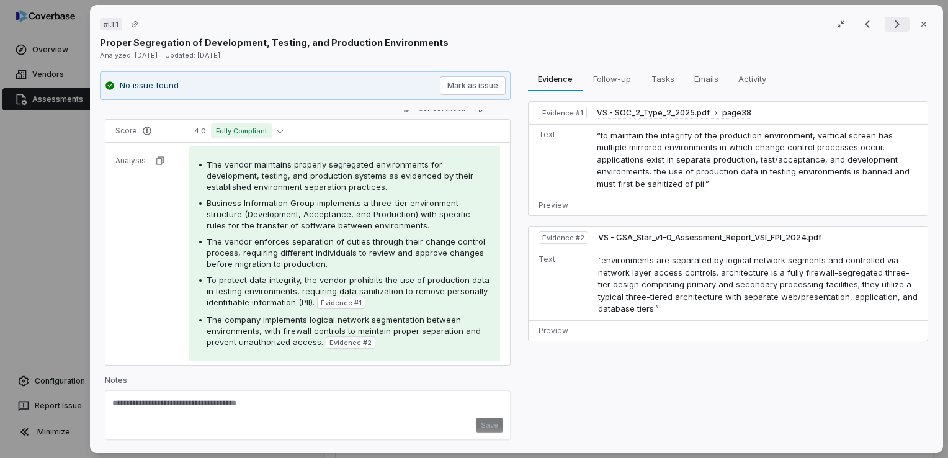
click at [890, 24] on icon "Next result" at bounding box center [897, 24] width 15 height 15
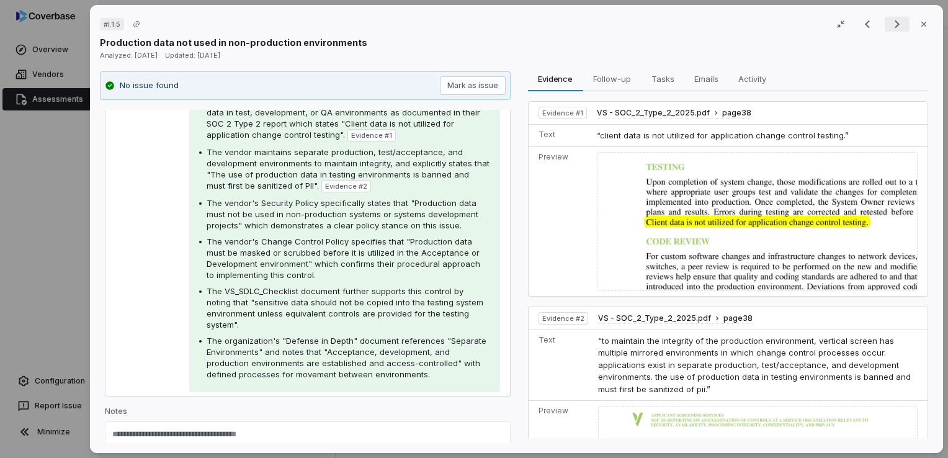
click at [890, 24] on icon "Next result" at bounding box center [897, 24] width 15 height 15
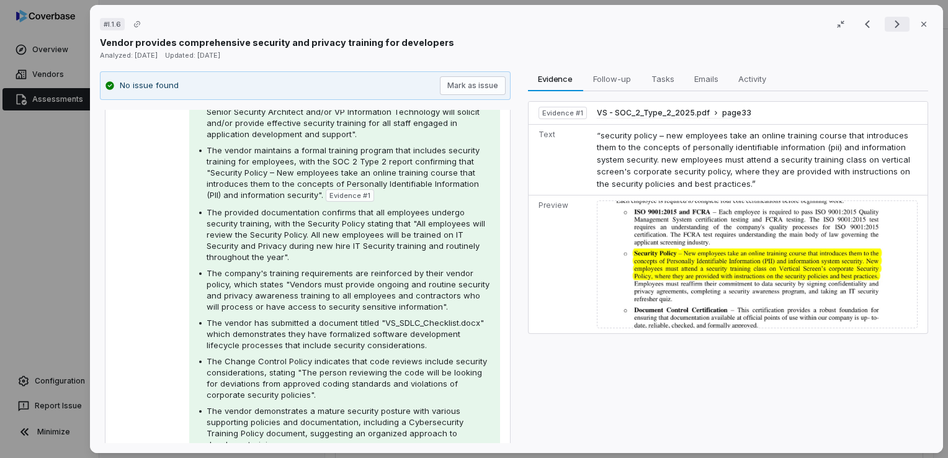
click at [890, 24] on icon "Next result" at bounding box center [897, 24] width 15 height 15
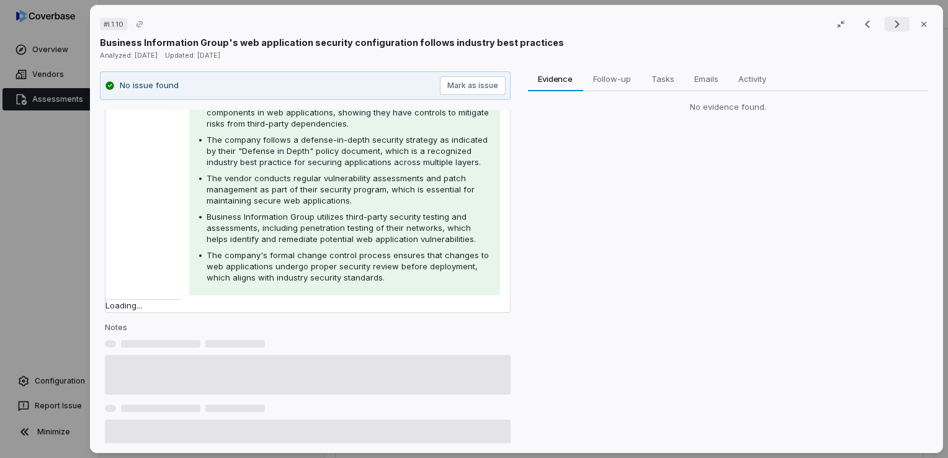
scroll to position [181, 0]
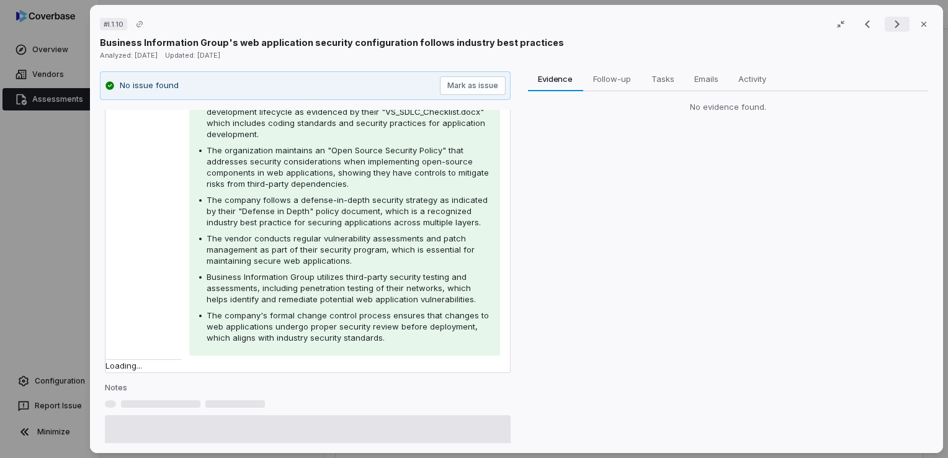
click at [890, 24] on icon "Next result" at bounding box center [897, 24] width 15 height 15
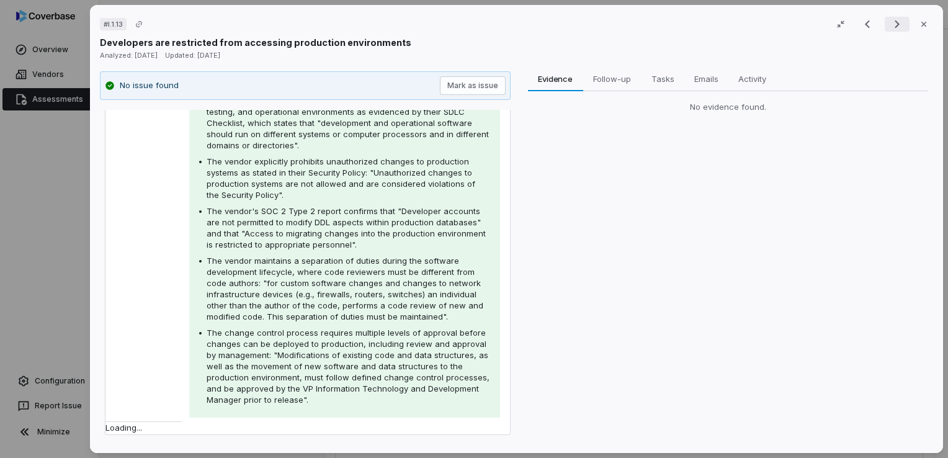
click at [890, 24] on icon "Next result" at bounding box center [897, 24] width 15 height 15
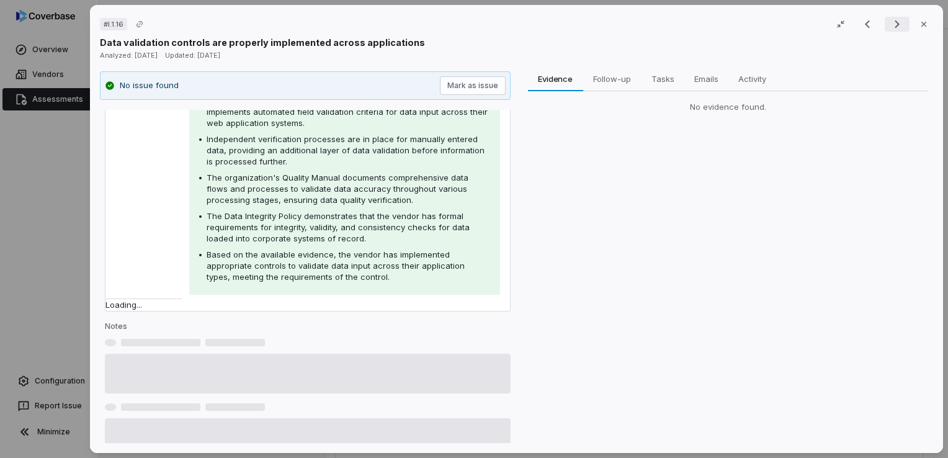
click at [890, 24] on icon "Next result" at bounding box center [897, 24] width 15 height 15
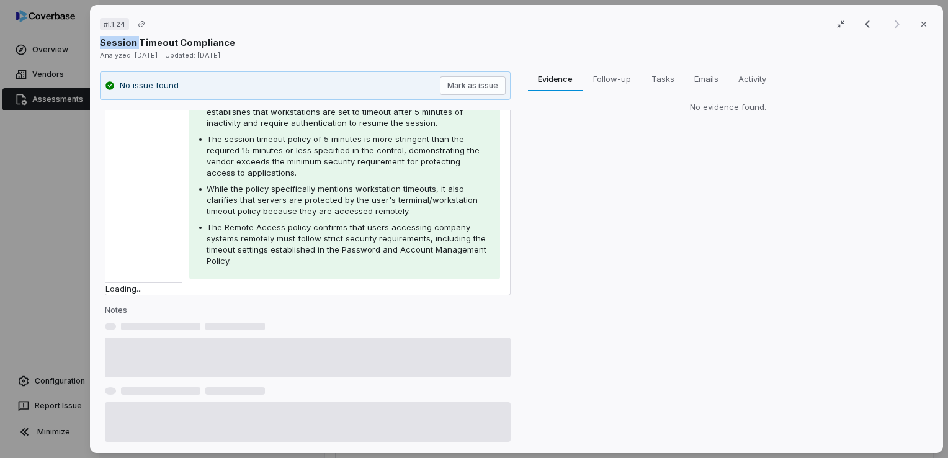
click at [889, 24] on div "Result 75 of 75 Close" at bounding box center [894, 24] width 78 height 19
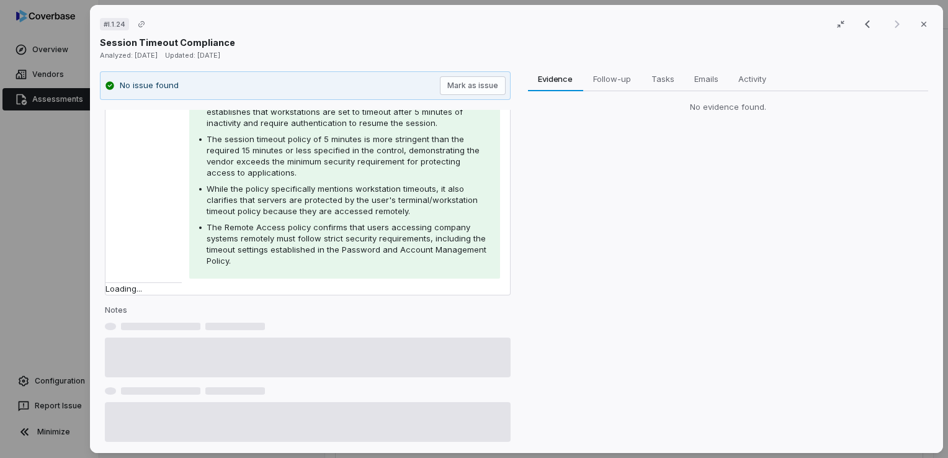
click at [884, 22] on div "Result 75 of 75 Close" at bounding box center [894, 24] width 78 height 19
click at [921, 22] on icon "button" at bounding box center [923, 24] width 5 height 5
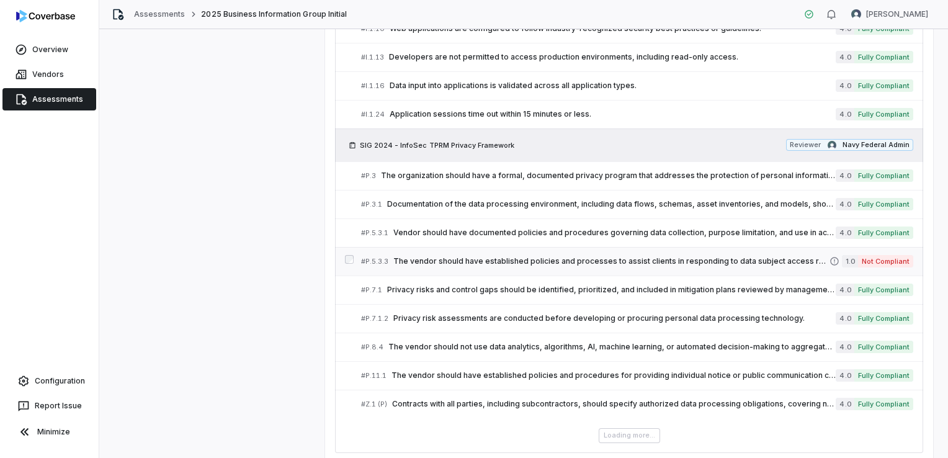
scroll to position [2170, 0]
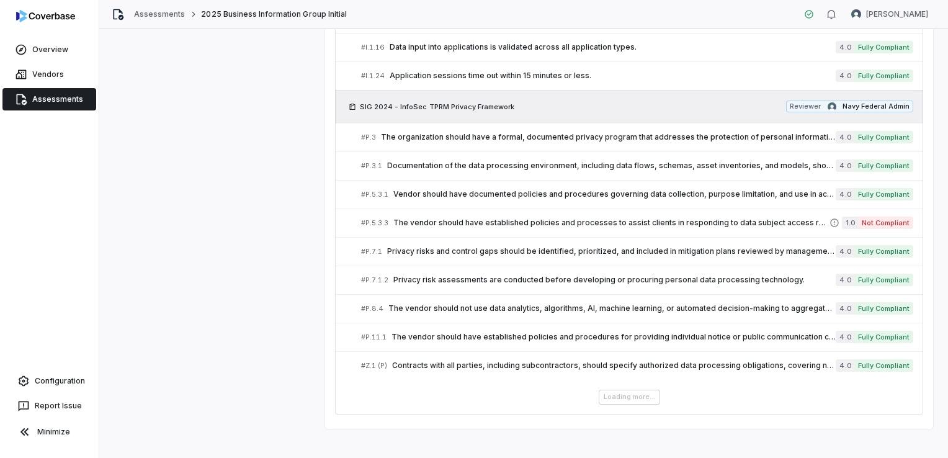
click at [633, 393] on div "Loading more..." at bounding box center [629, 397] width 588 height 15
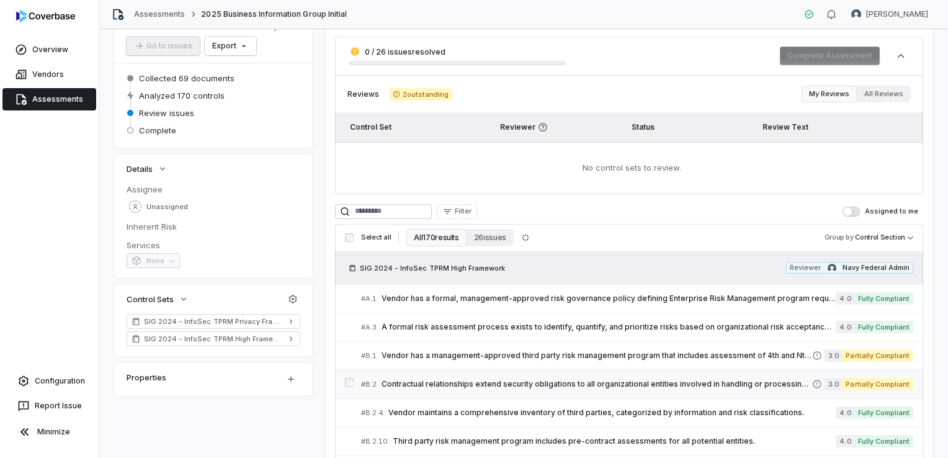
scroll to position [60, 0]
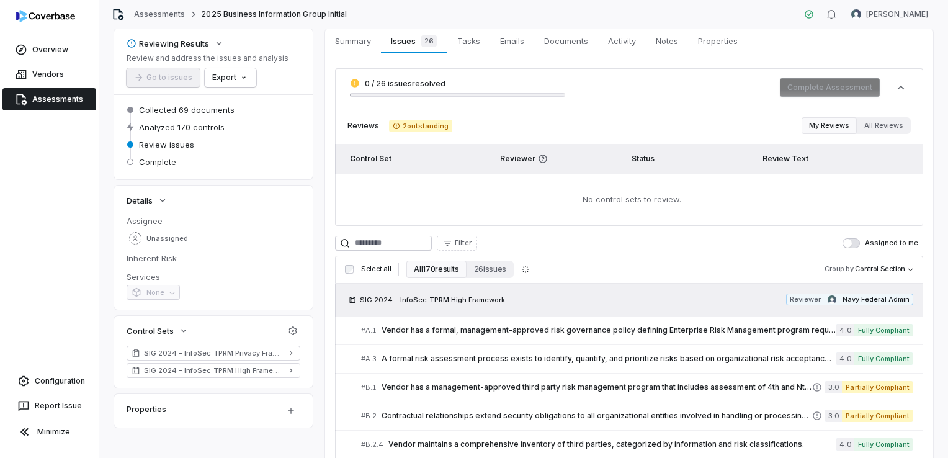
click at [447, 268] on button "All 170 results" at bounding box center [436, 269] width 60 height 17
click at [477, 240] on button "Filter" at bounding box center [457, 243] width 40 height 15
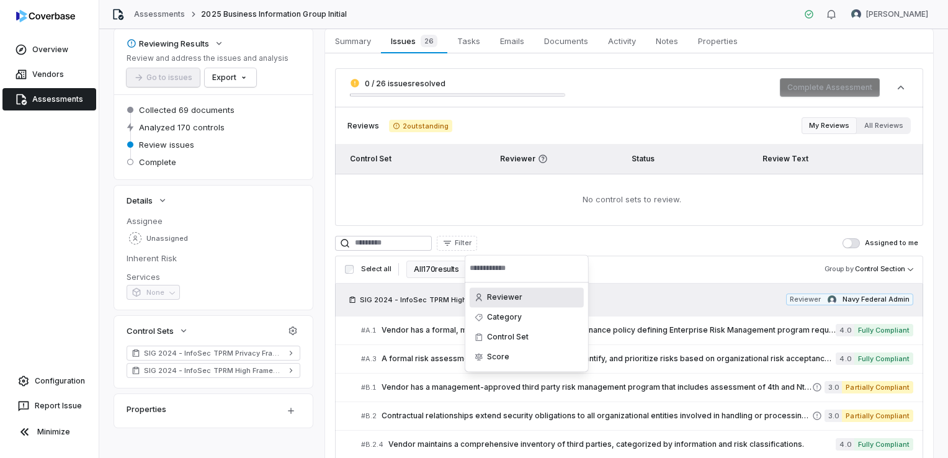
click at [632, 271] on html "**********" at bounding box center [474, 229] width 948 height 458
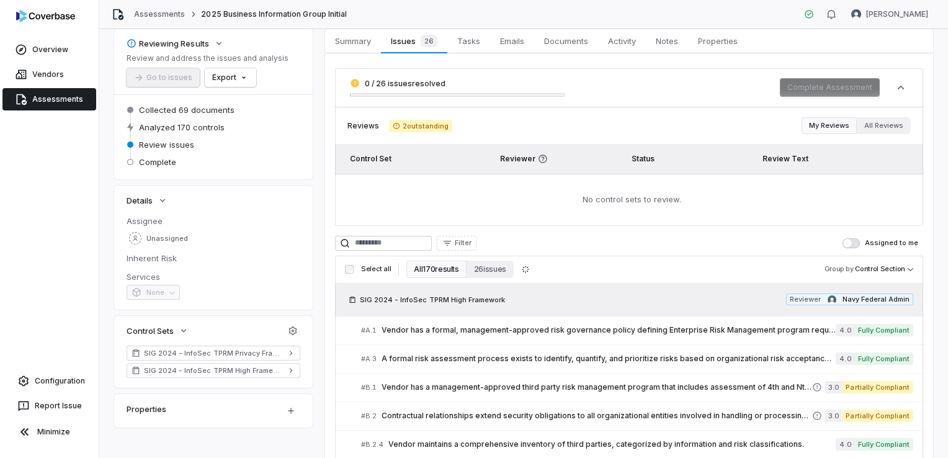
click at [427, 274] on button "All 170 results" at bounding box center [436, 269] width 60 height 17
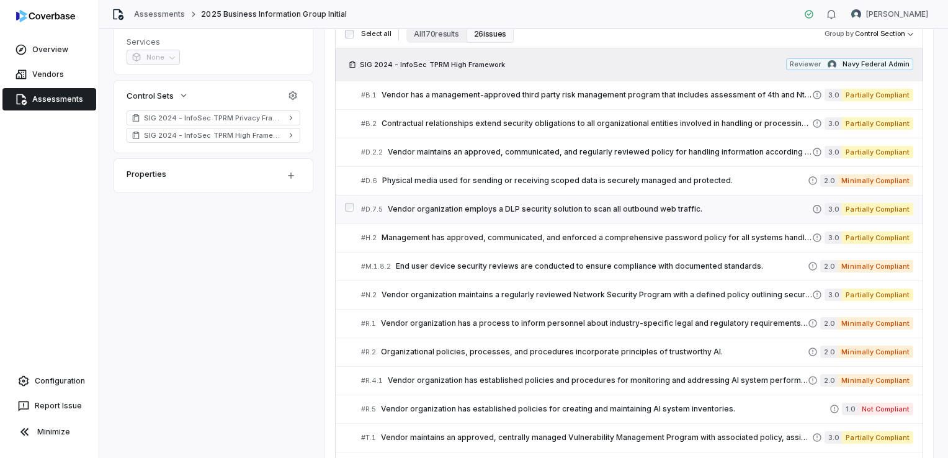
scroll to position [317, 0]
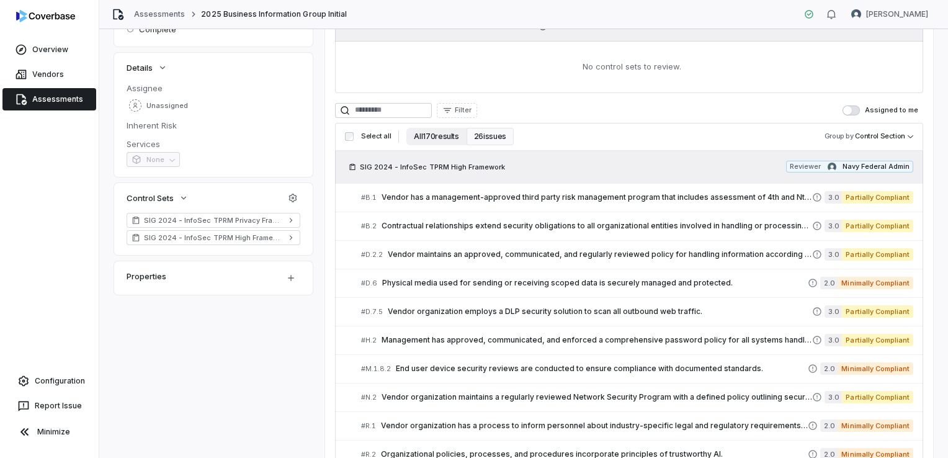
click at [445, 134] on button "All 170 results" at bounding box center [436, 136] width 60 height 17
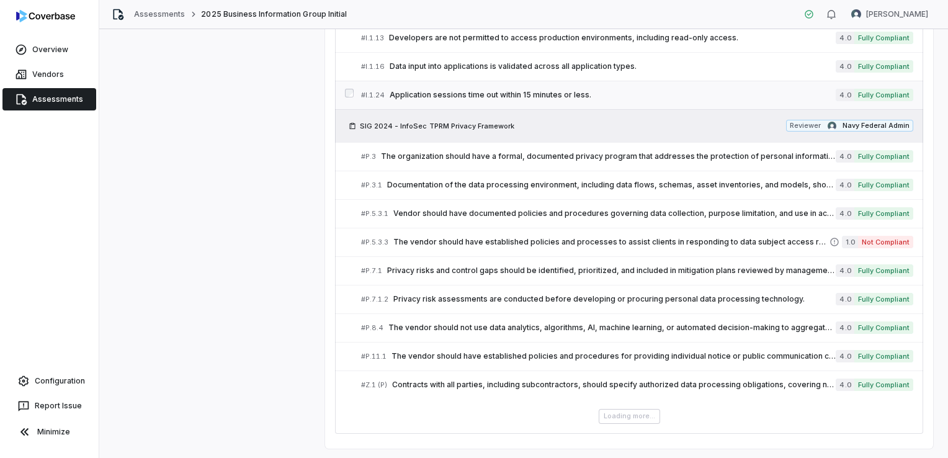
scroll to position [2170, 0]
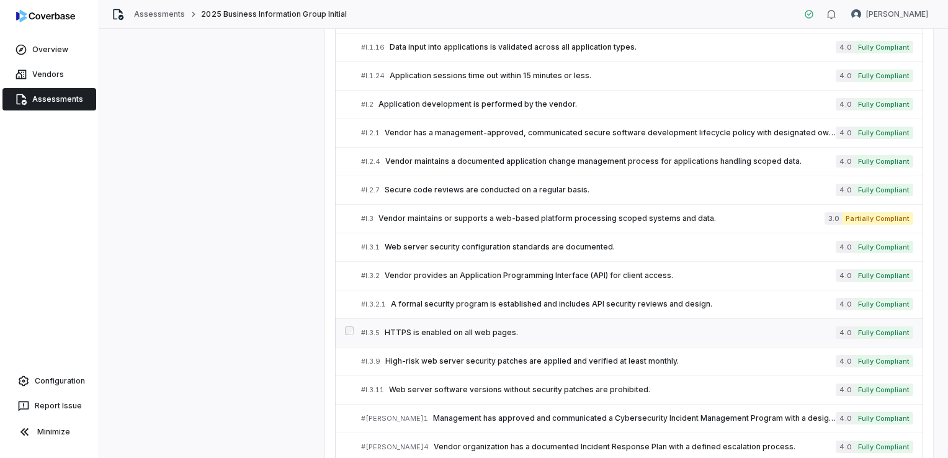
click at [484, 328] on span "HTTPS is enabled on all web pages." at bounding box center [610, 333] width 451 height 10
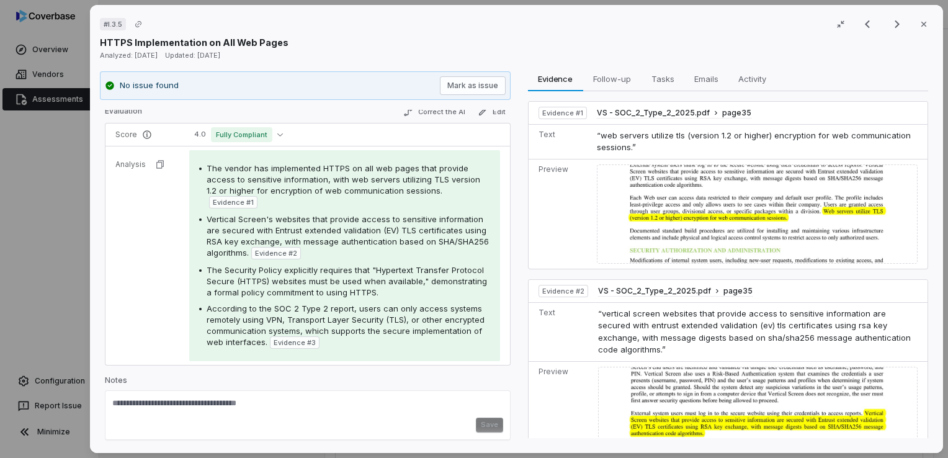
click at [786, 202] on img at bounding box center [757, 213] width 321 height 99
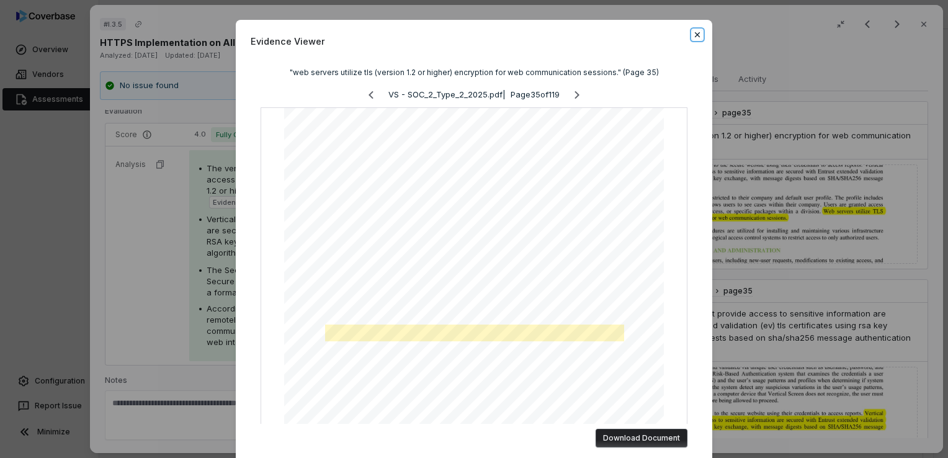
click at [696, 37] on icon "button" at bounding box center [697, 35] width 10 height 10
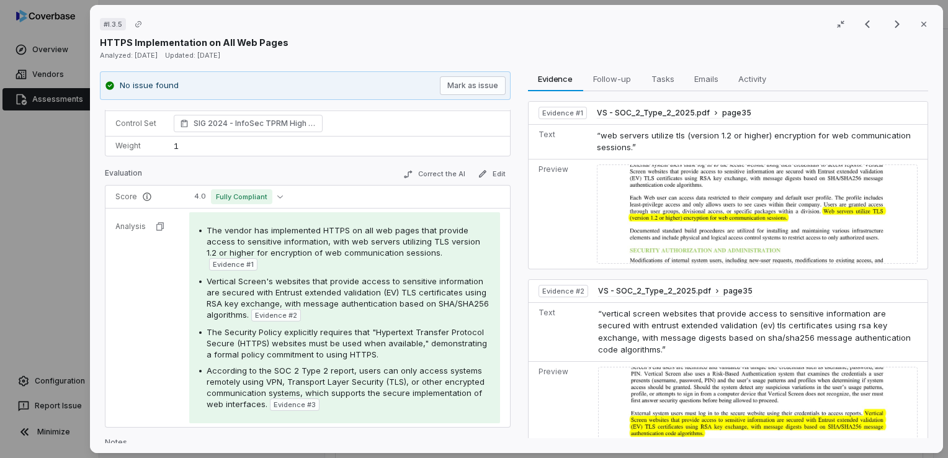
click at [663, 231] on img at bounding box center [757, 213] width 321 height 99
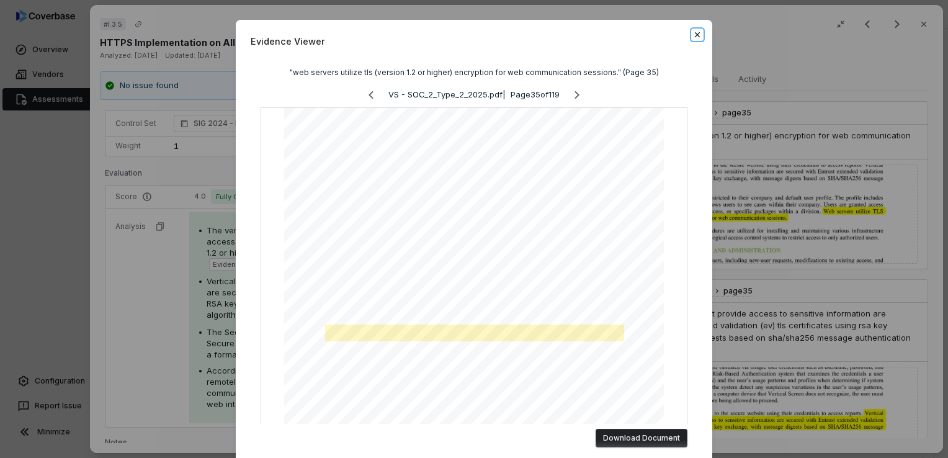
click at [695, 32] on icon "button" at bounding box center [697, 35] width 10 height 10
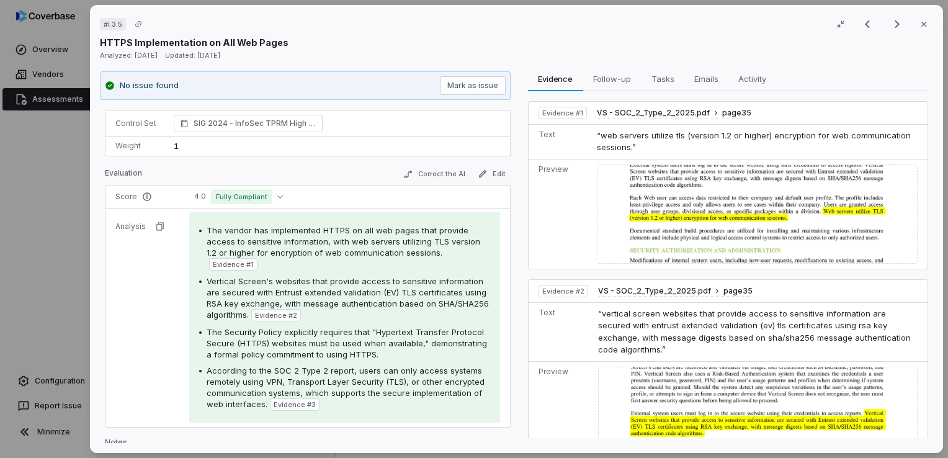
scroll to position [149, 0]
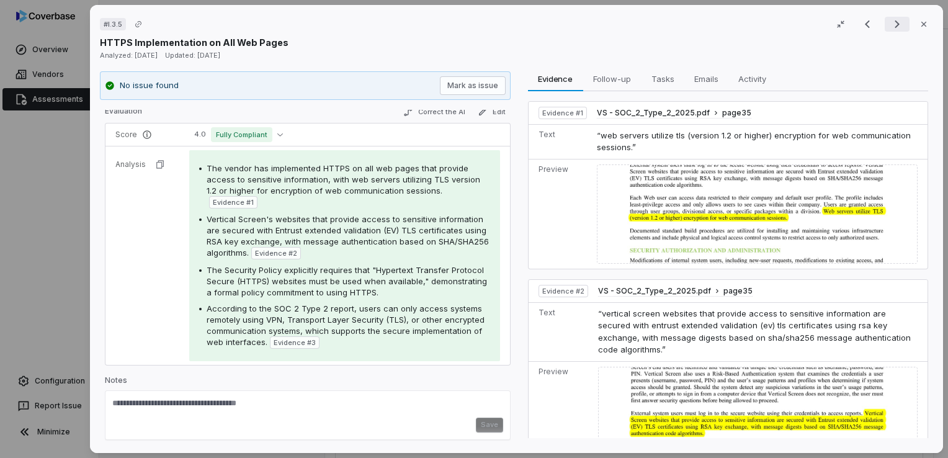
click at [890, 29] on icon "Next result" at bounding box center [897, 24] width 15 height 15
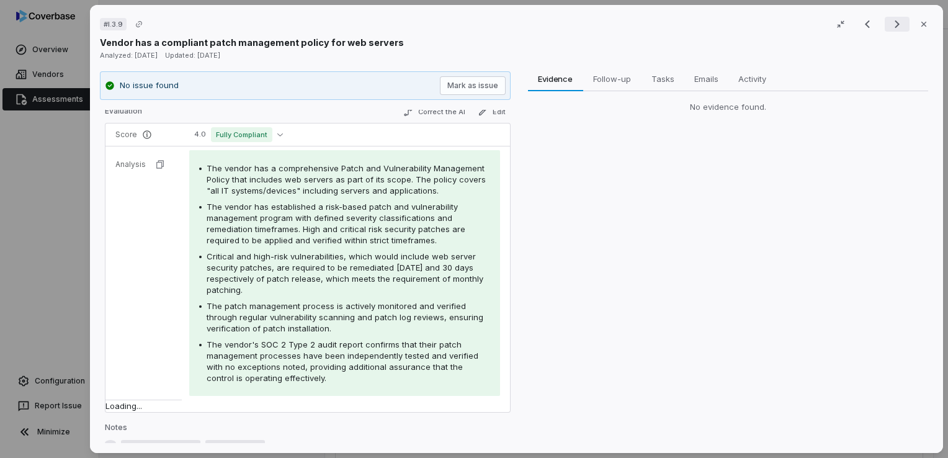
click at [890, 29] on icon "Next result" at bounding box center [897, 24] width 15 height 15
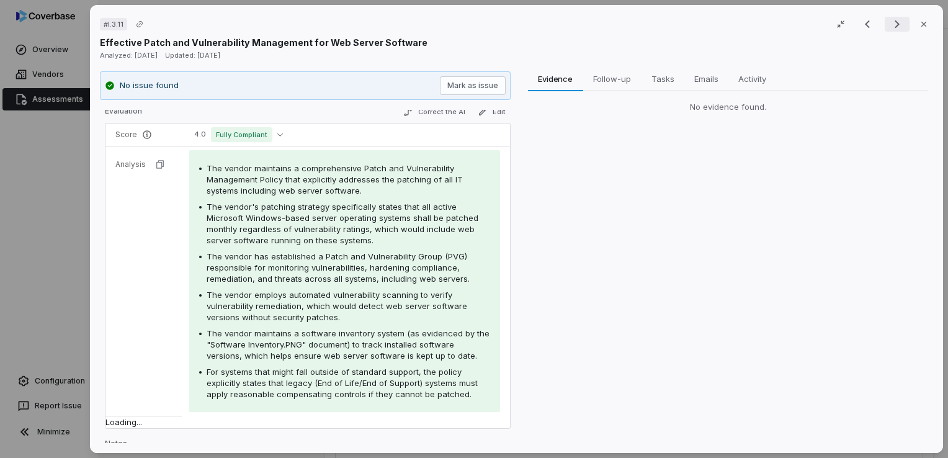
click at [890, 29] on icon "Next result" at bounding box center [897, 24] width 15 height 15
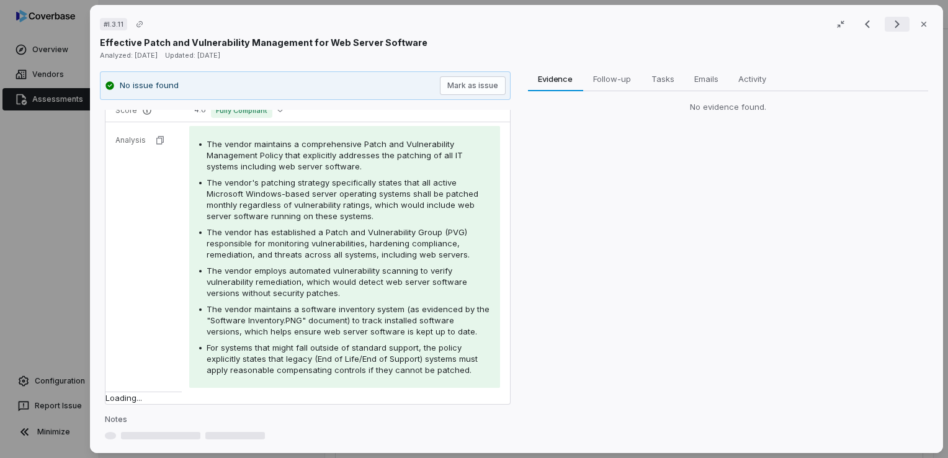
click at [890, 29] on icon "Next result" at bounding box center [897, 24] width 15 height 15
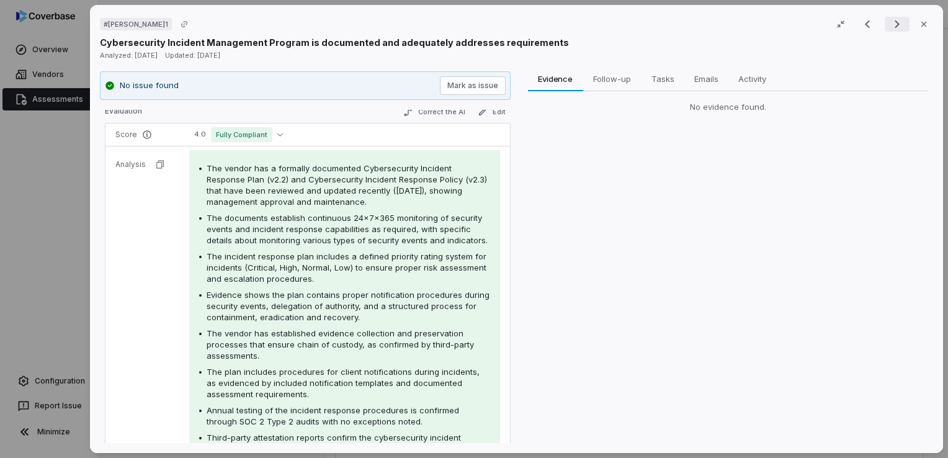
scroll to position [114, 0]
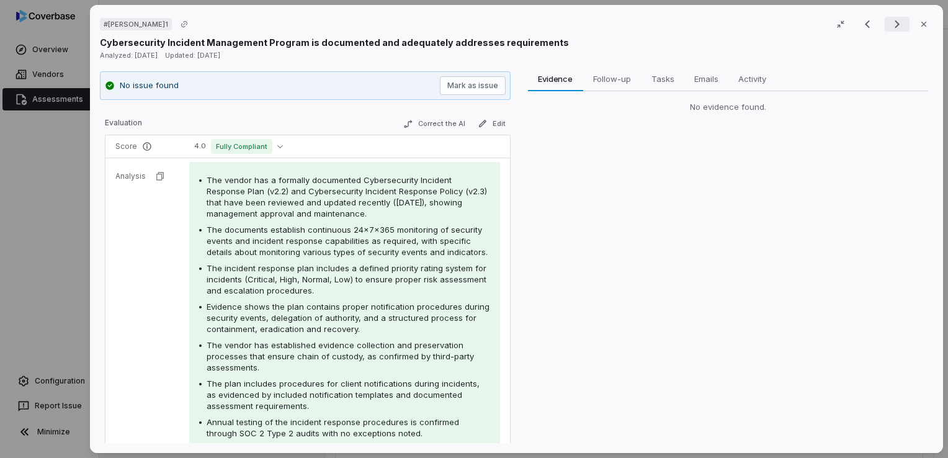
click at [890, 29] on icon "Next result" at bounding box center [897, 24] width 15 height 15
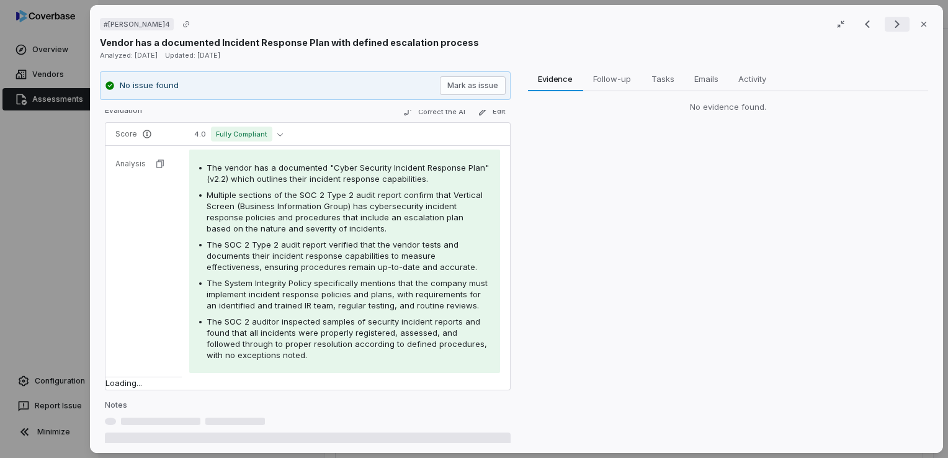
click at [890, 29] on icon "Next result" at bounding box center [897, 24] width 15 height 15
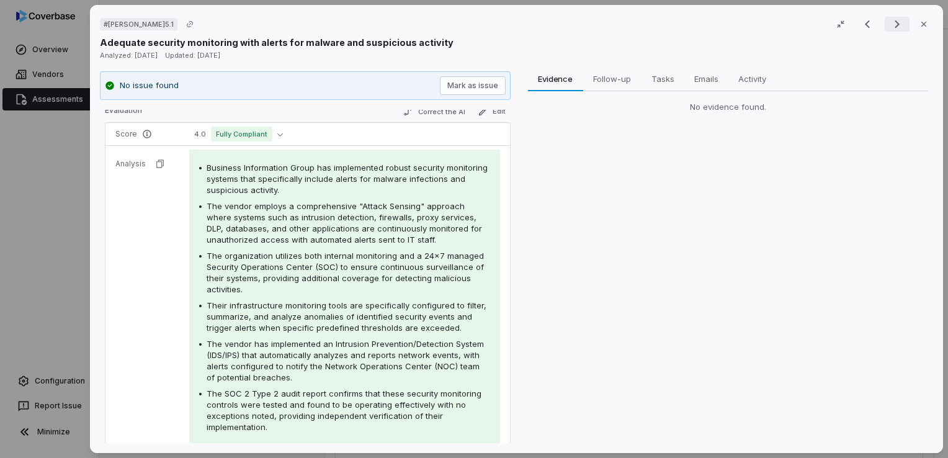
click at [890, 29] on icon "Next result" at bounding box center [897, 24] width 15 height 15
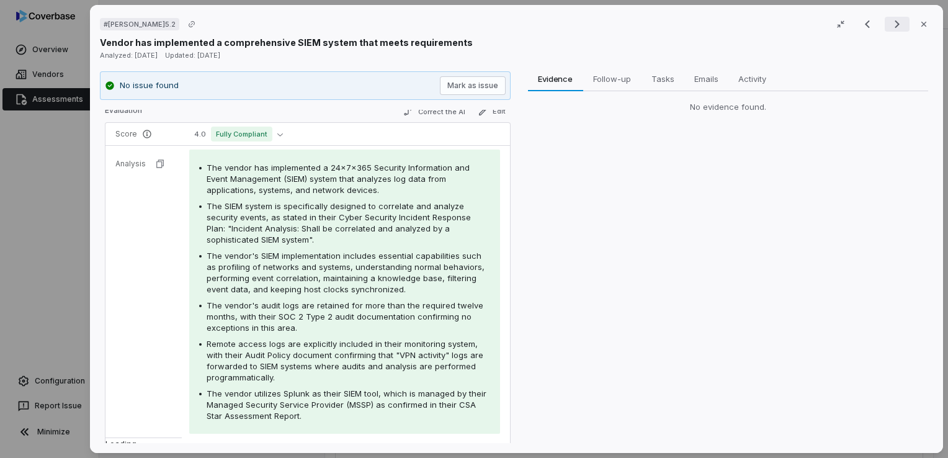
click at [890, 29] on icon "Next result" at bounding box center [897, 24] width 15 height 15
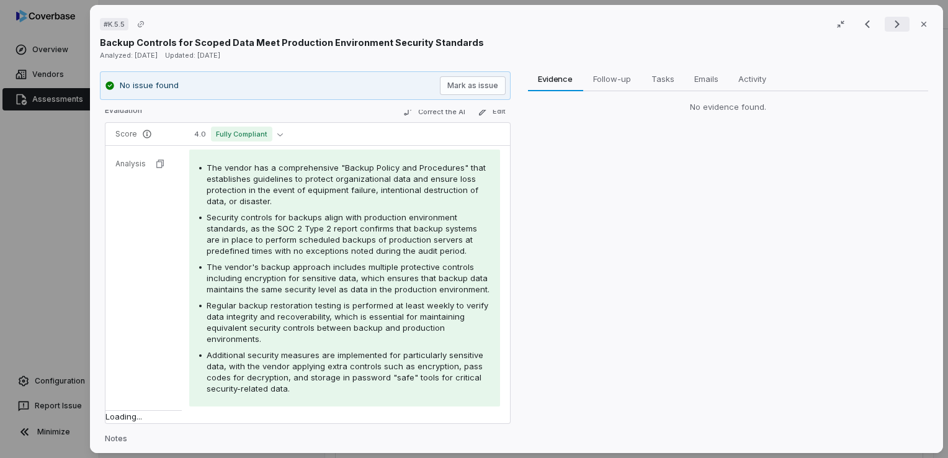
click at [890, 29] on icon "Next result" at bounding box center [897, 24] width 15 height 15
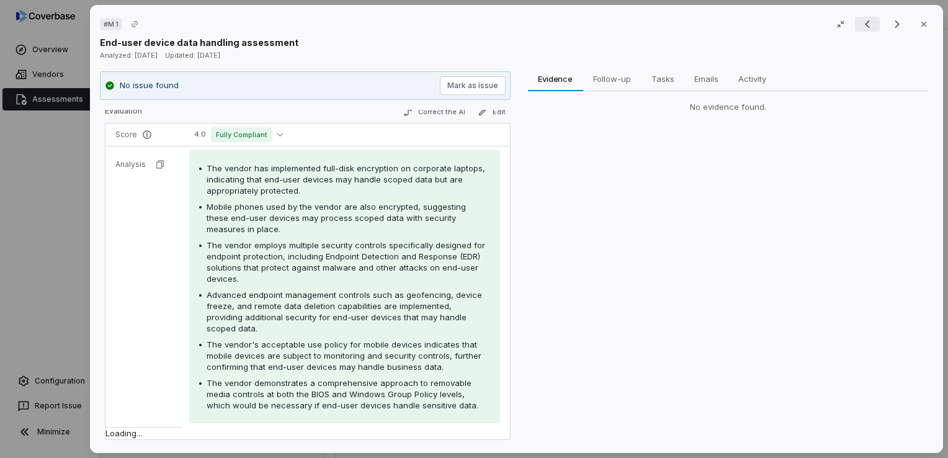
click at [866, 29] on icon "Previous result" at bounding box center [867, 24] width 15 height 15
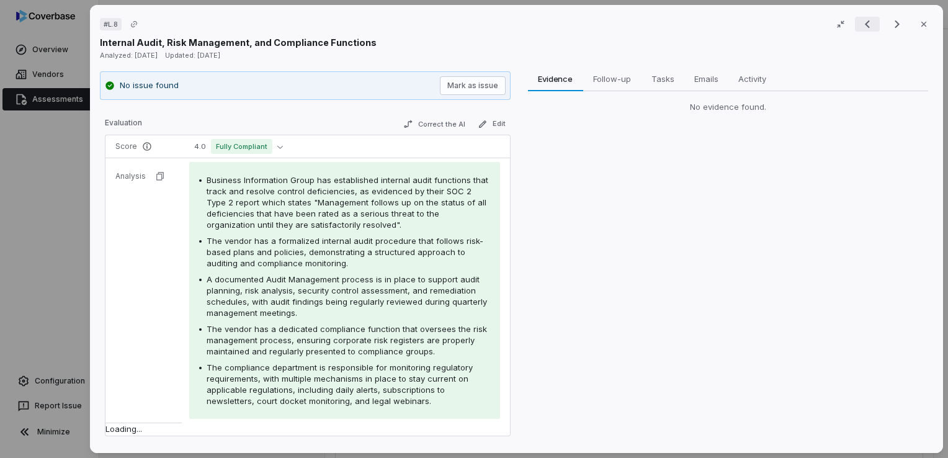
scroll to position [114, 0]
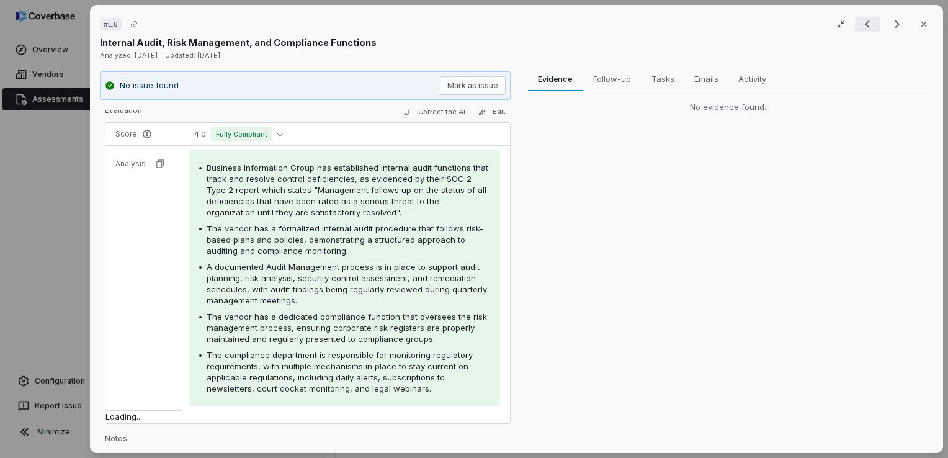
click at [866, 29] on icon "Previous result" at bounding box center [867, 24] width 15 height 15
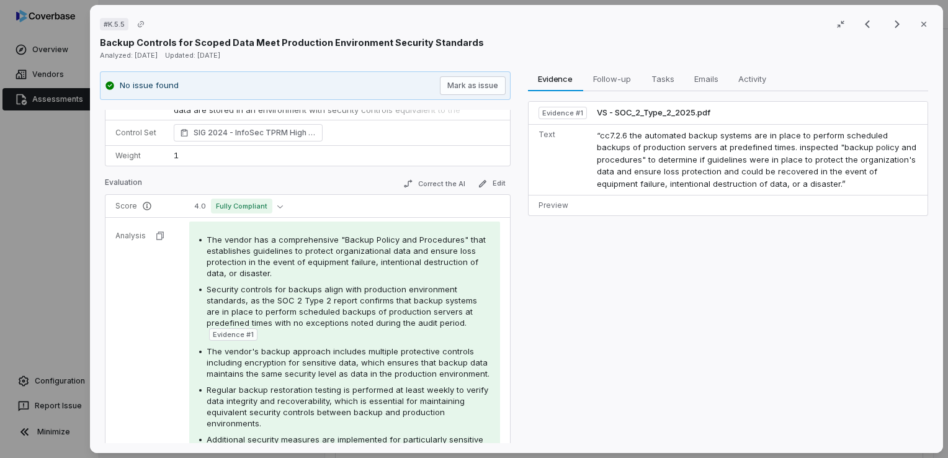
scroll to position [185, 0]
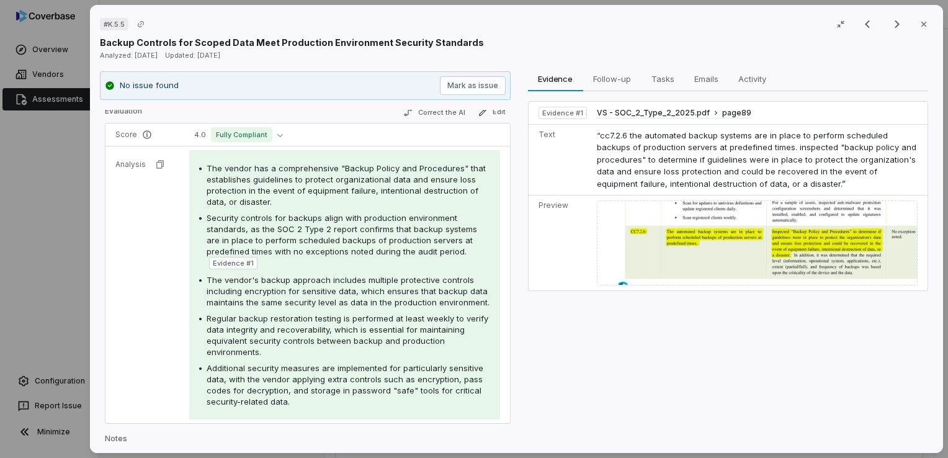
click at [799, 252] on img at bounding box center [757, 242] width 321 height 85
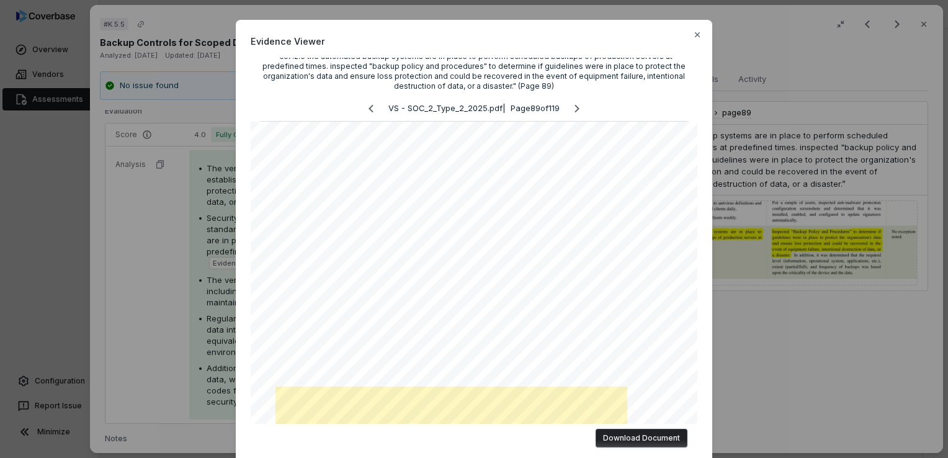
scroll to position [0, 0]
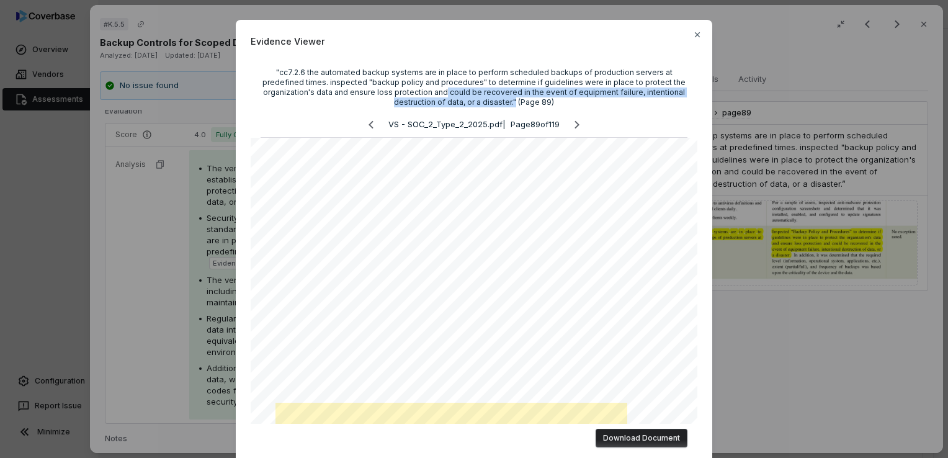
drag, startPoint x: 509, startPoint y: 102, endPoint x: 441, endPoint y: 96, distance: 67.9
click at [441, 96] on div ""cc7.2.6 the automated backup systems are in place to perform scheduled backups…" at bounding box center [474, 88] width 427 height 40
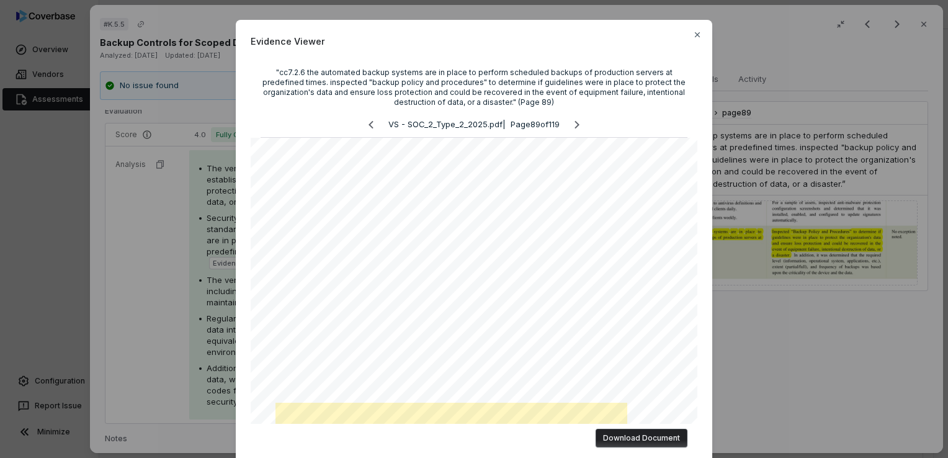
drag, startPoint x: 441, startPoint y: 96, endPoint x: 453, endPoint y: 97, distance: 11.9
click at [433, 93] on div ""cc7.2.6 the automated backup systems are in place to perform scheduled backups…" at bounding box center [474, 88] width 427 height 40
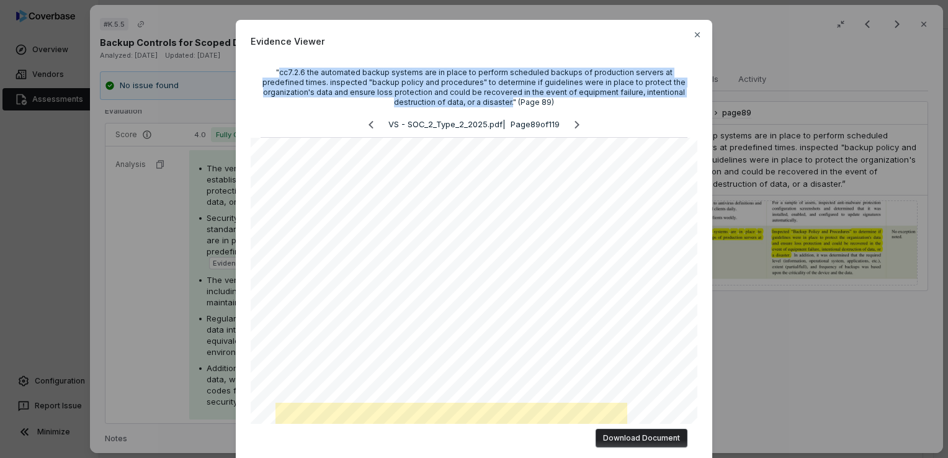
drag, startPoint x: 505, startPoint y: 101, endPoint x: 280, endPoint y: 71, distance: 226.5
click at [280, 71] on div ""cc7.2.6 the automated backup systems are in place to perform scheduled backups…" at bounding box center [474, 88] width 427 height 40
drag, startPoint x: 280, startPoint y: 71, endPoint x: 450, endPoint y: 82, distance: 169.7
copy div "cc7.2.6 the automated backup systems are in place to perform scheduled backups …"
click at [692, 34] on icon "button" at bounding box center [697, 35] width 10 height 10
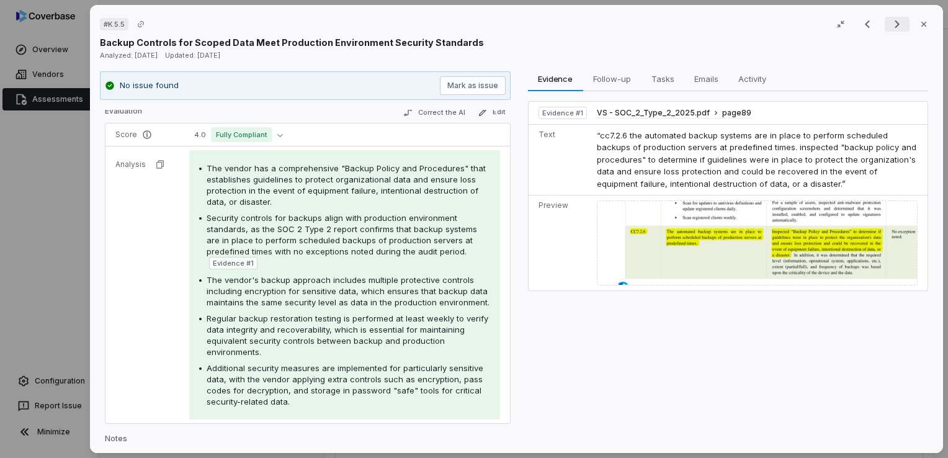
click at [890, 29] on icon "Next result" at bounding box center [897, 24] width 15 height 15
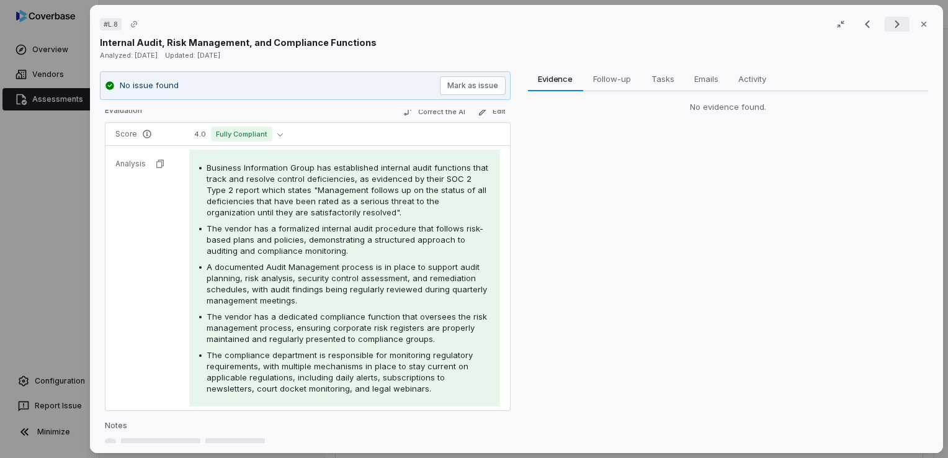
click at [890, 29] on icon "Next result" at bounding box center [897, 24] width 15 height 15
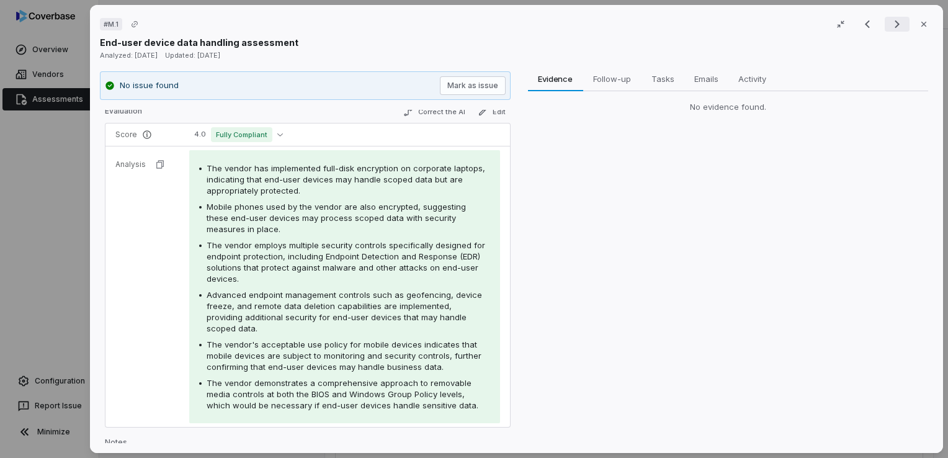
scroll to position [161, 0]
click at [890, 29] on icon "Next result" at bounding box center [897, 24] width 15 height 15
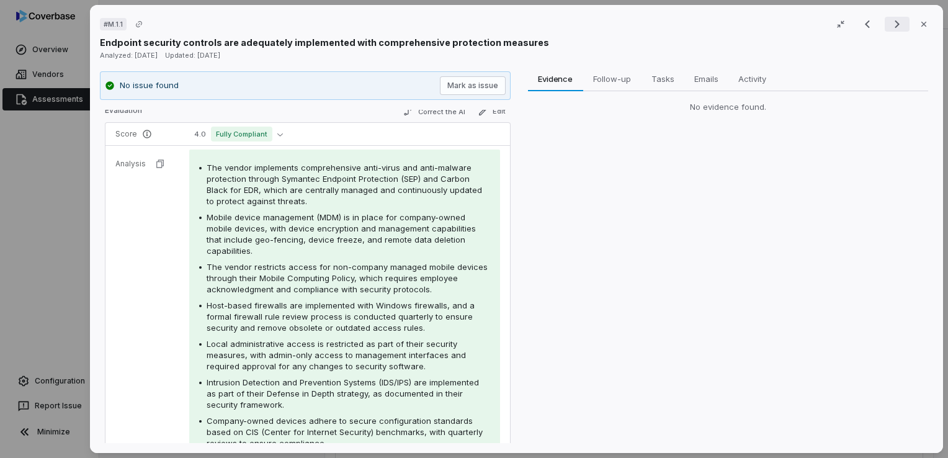
click at [890, 29] on icon "Next result" at bounding box center [897, 24] width 15 height 15
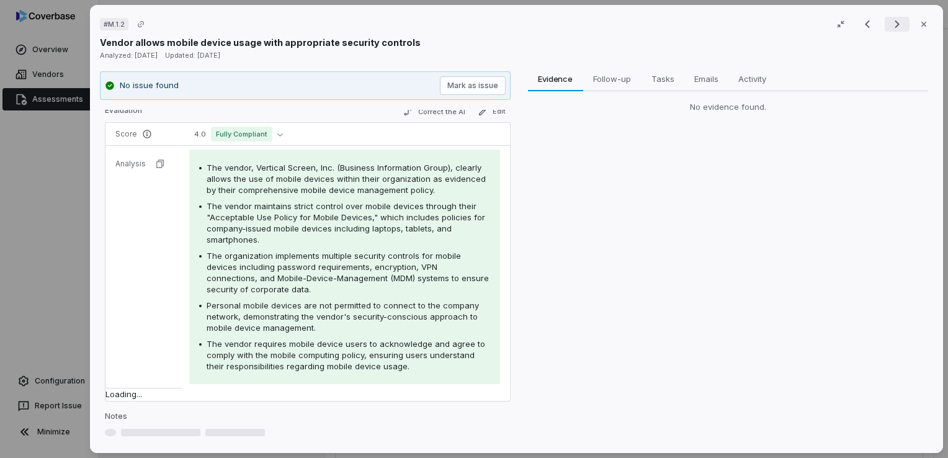
click at [890, 29] on icon "Next result" at bounding box center [897, 24] width 15 height 15
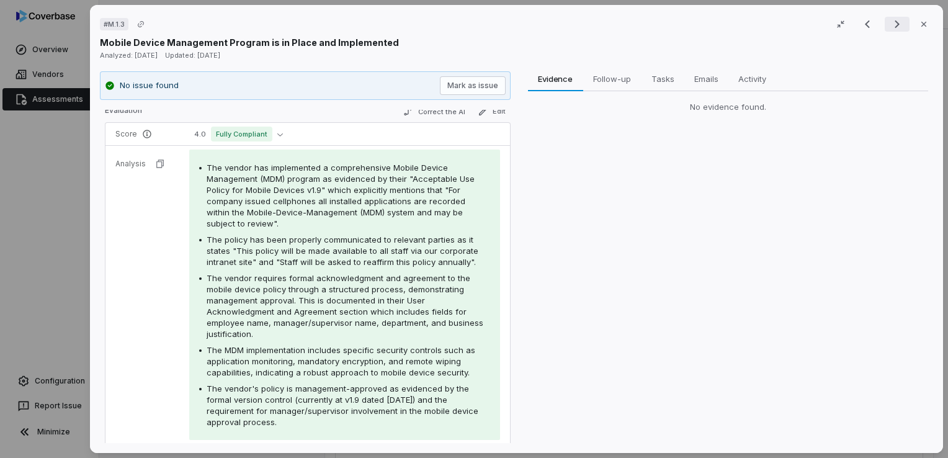
click at [890, 29] on icon "Next result" at bounding box center [897, 24] width 15 height 15
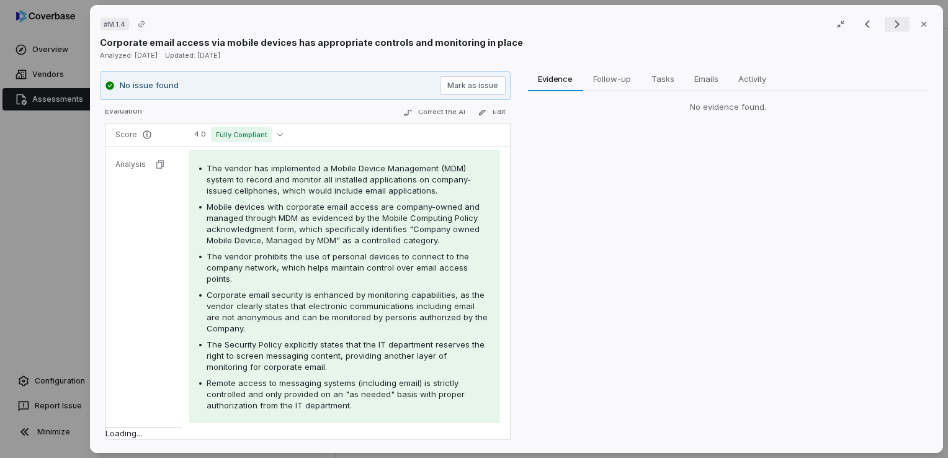
click at [890, 29] on icon "Next result" at bounding box center [897, 24] width 15 height 15
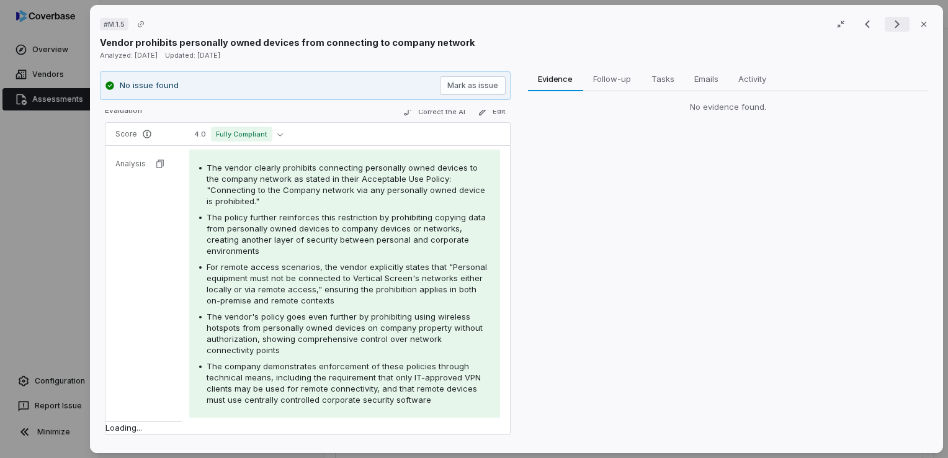
click at [890, 29] on icon "Next result" at bounding box center [897, 24] width 15 height 15
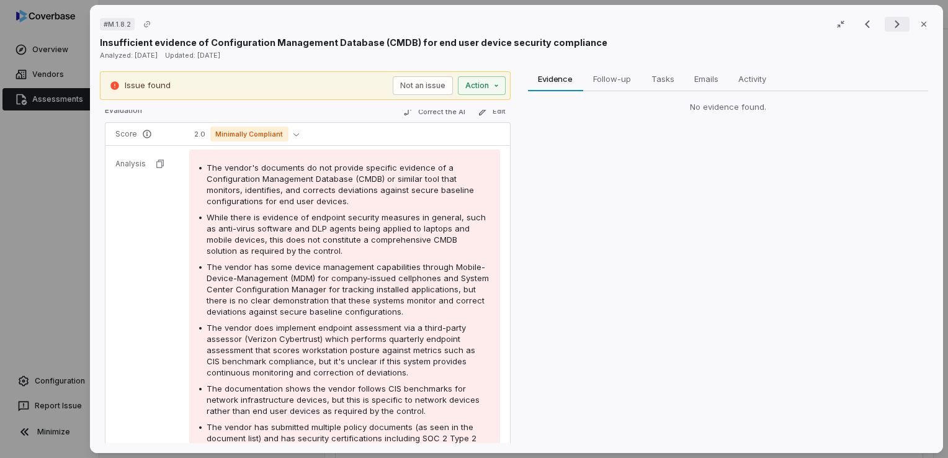
click at [890, 29] on icon "Next result" at bounding box center [897, 24] width 15 height 15
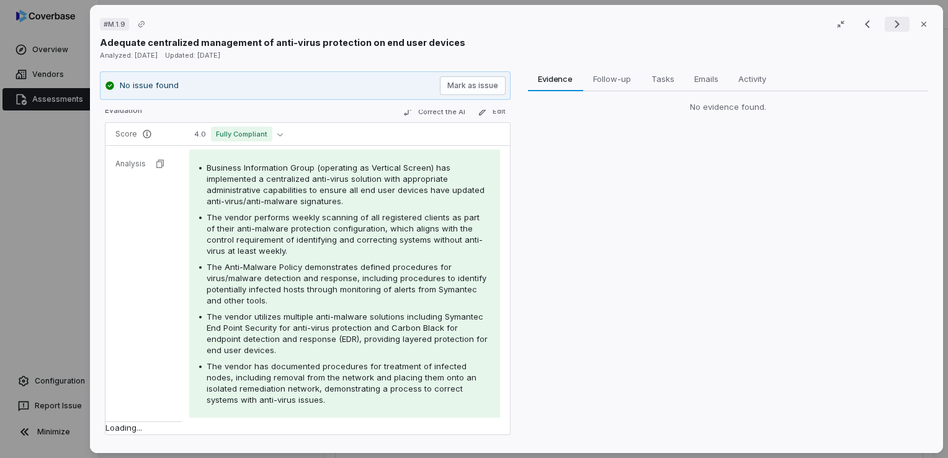
click at [890, 29] on icon "Next result" at bounding box center [897, 24] width 15 height 15
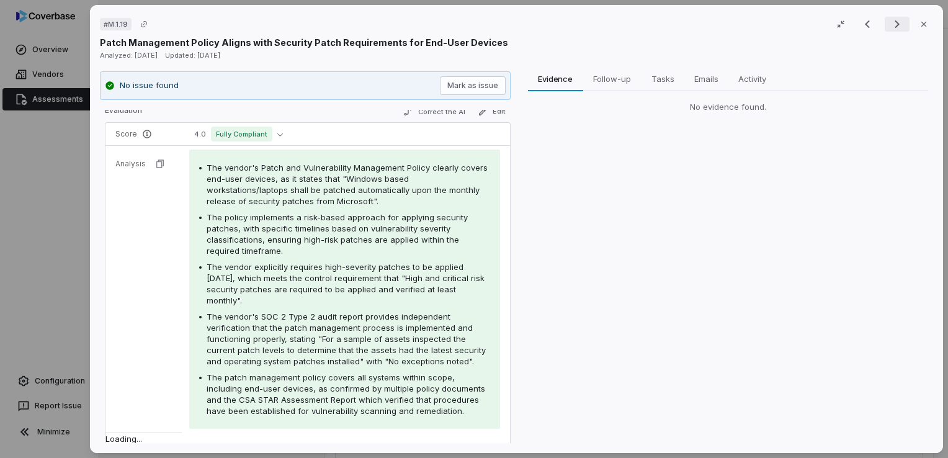
click at [890, 29] on icon "Next result" at bounding box center [897, 24] width 15 height 15
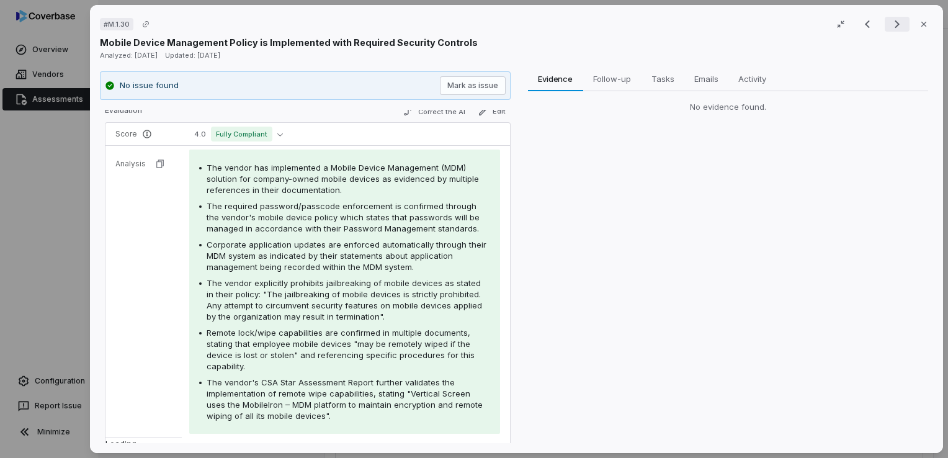
click at [890, 29] on icon "Next result" at bounding box center [897, 24] width 15 height 15
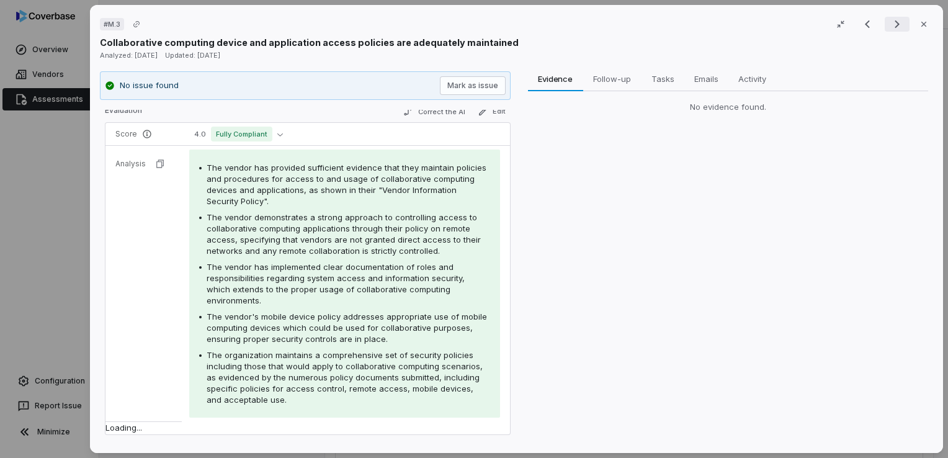
click at [890, 29] on icon "Next result" at bounding box center [897, 24] width 15 height 15
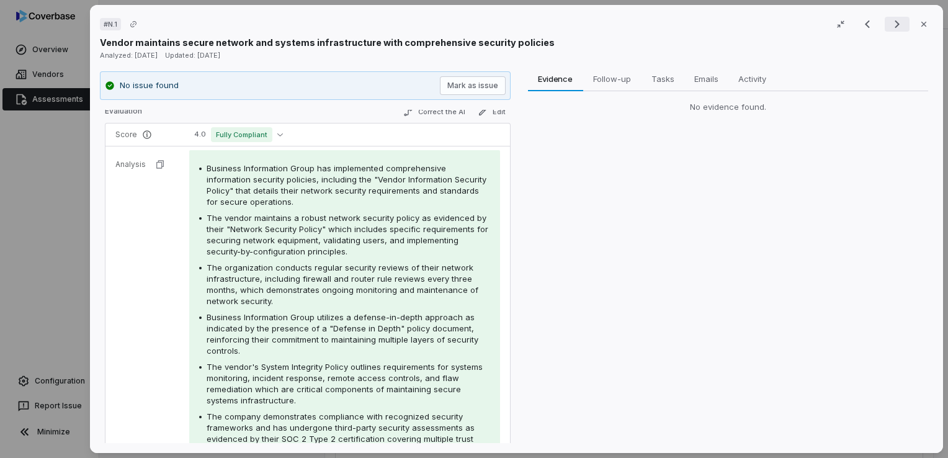
click at [890, 29] on icon "Next result" at bounding box center [897, 24] width 15 height 15
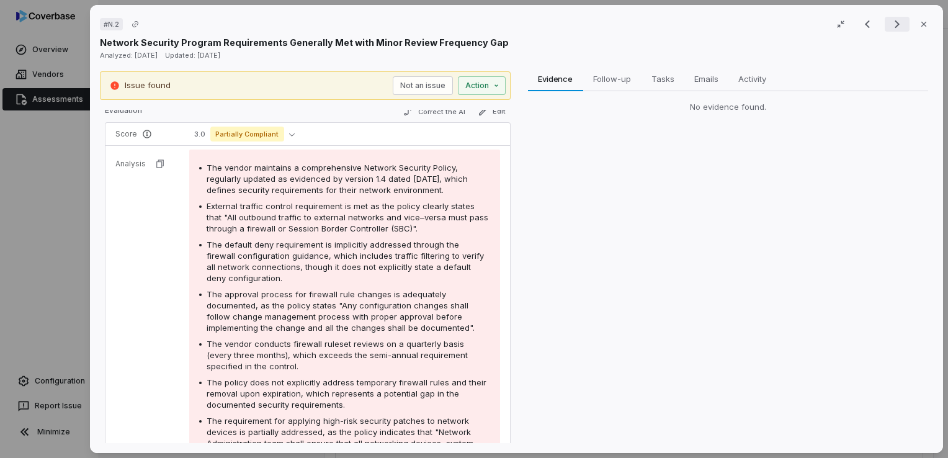
click at [890, 29] on icon "Next result" at bounding box center [897, 24] width 15 height 15
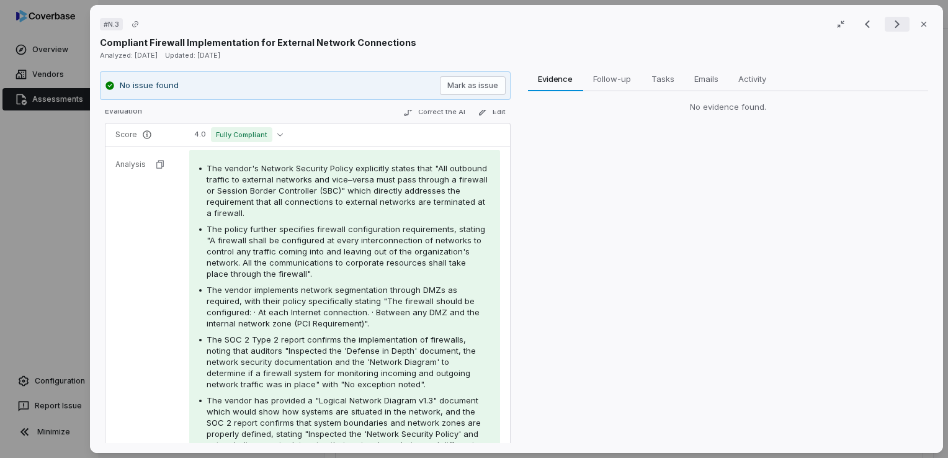
click at [890, 29] on icon "Next result" at bounding box center [897, 24] width 15 height 15
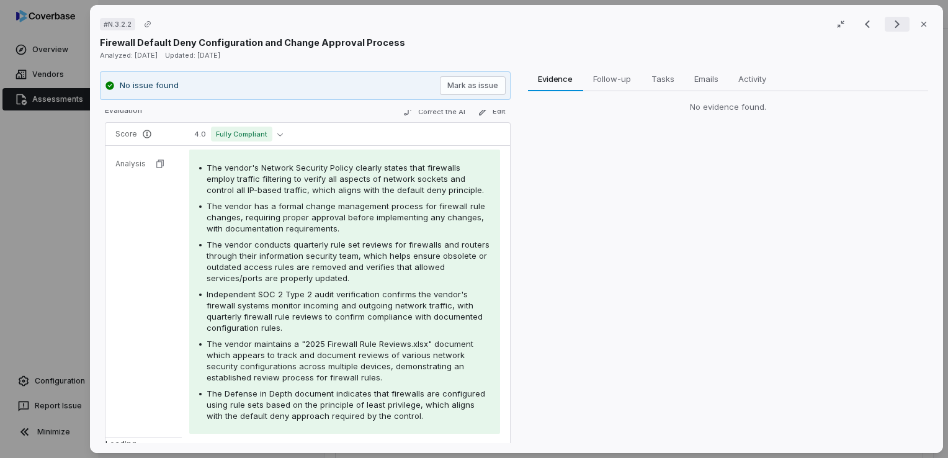
click at [890, 29] on icon "Next result" at bounding box center [897, 24] width 15 height 15
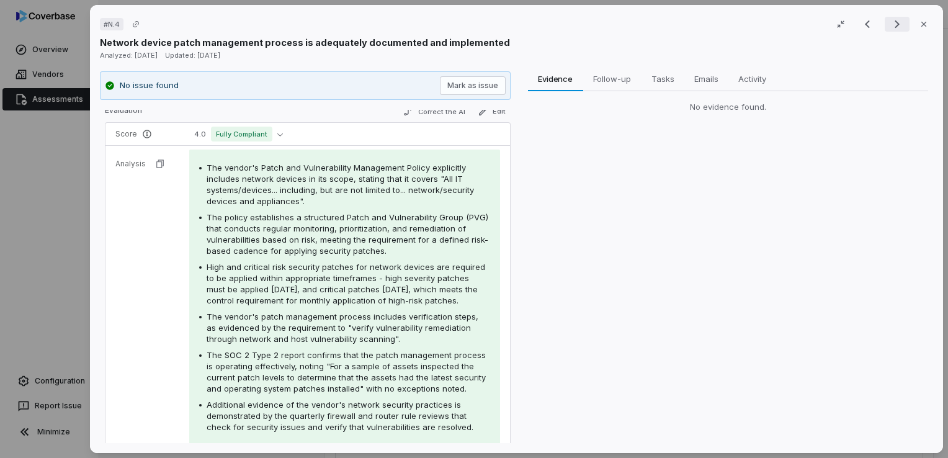
click at [890, 29] on icon "Next result" at bounding box center [897, 24] width 15 height 15
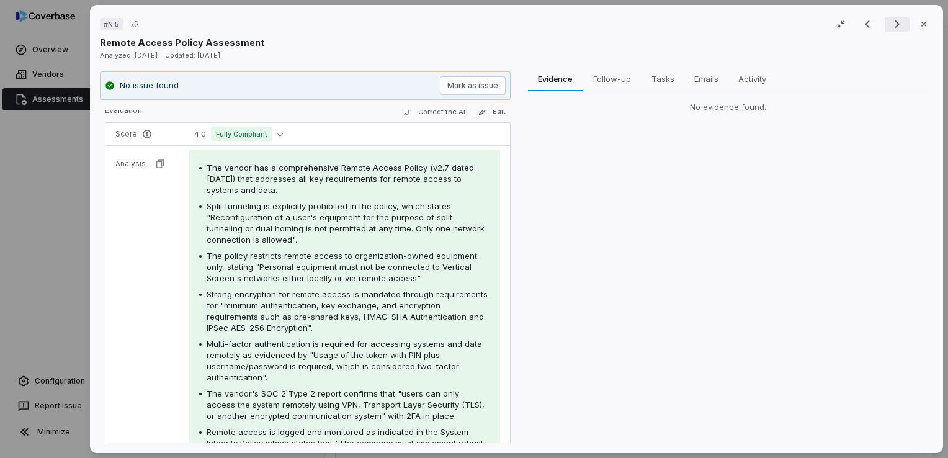
click at [890, 29] on icon "Next result" at bounding box center [897, 24] width 15 height 15
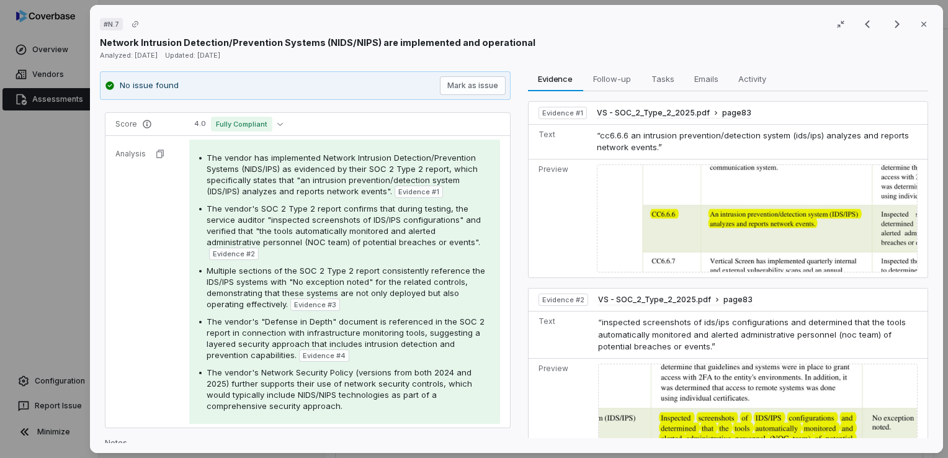
click at [725, 197] on img at bounding box center [757, 218] width 321 height 109
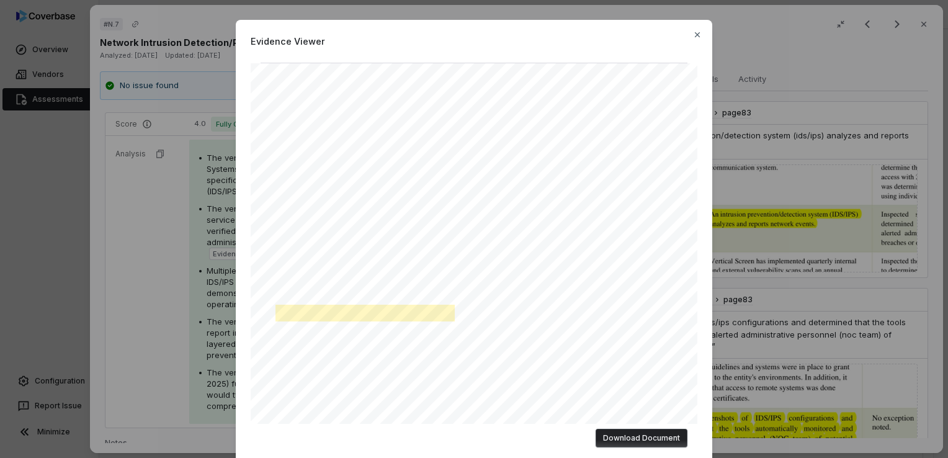
scroll to position [17, 0]
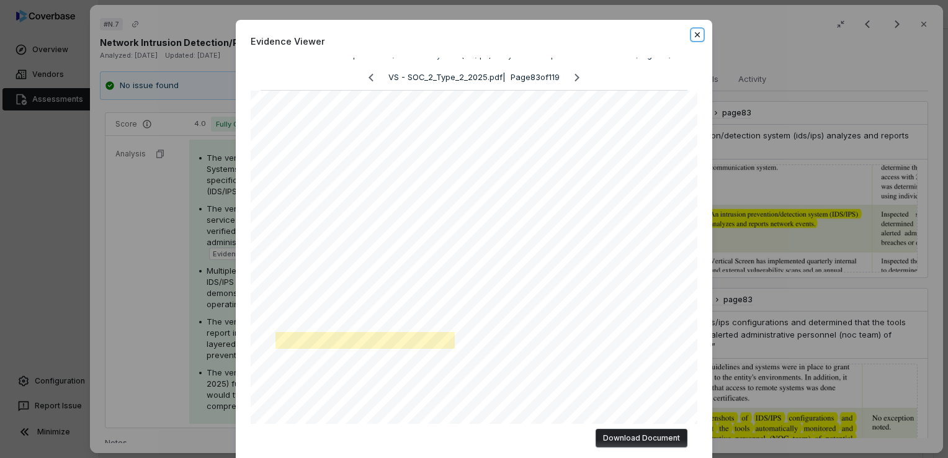
click at [695, 38] on icon "button" at bounding box center [697, 35] width 10 height 10
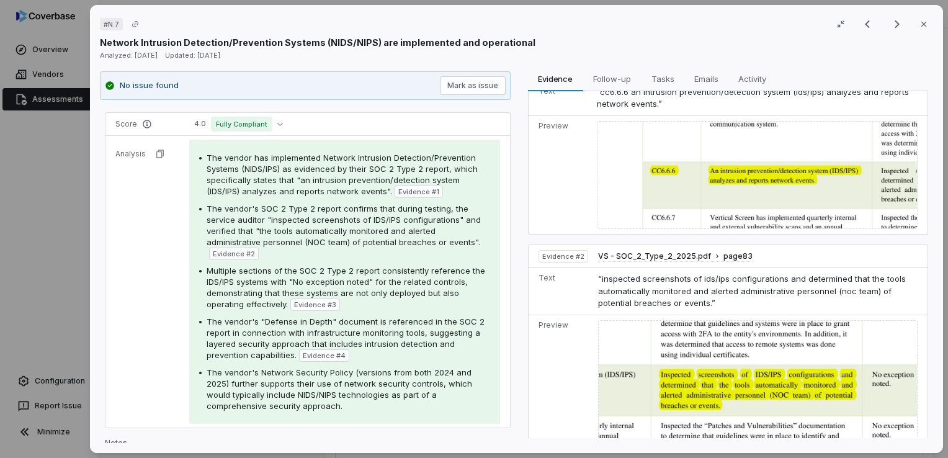
scroll to position [62, 0]
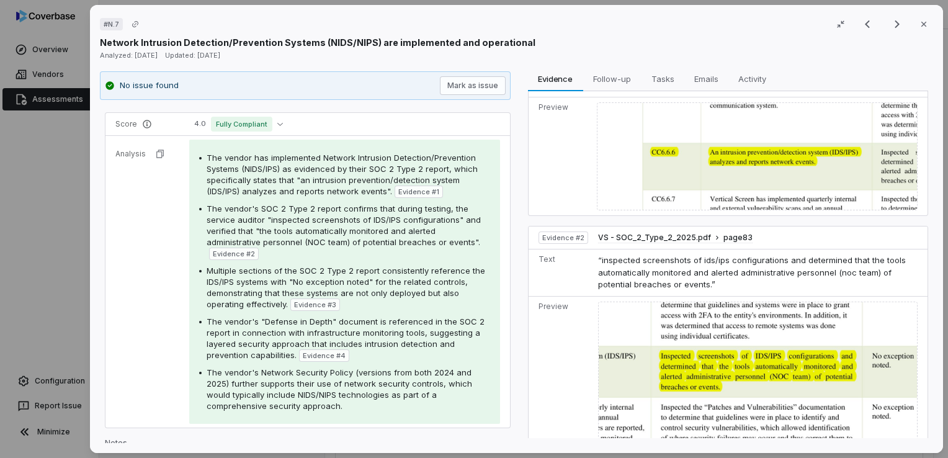
click at [710, 174] on img at bounding box center [757, 156] width 321 height 109
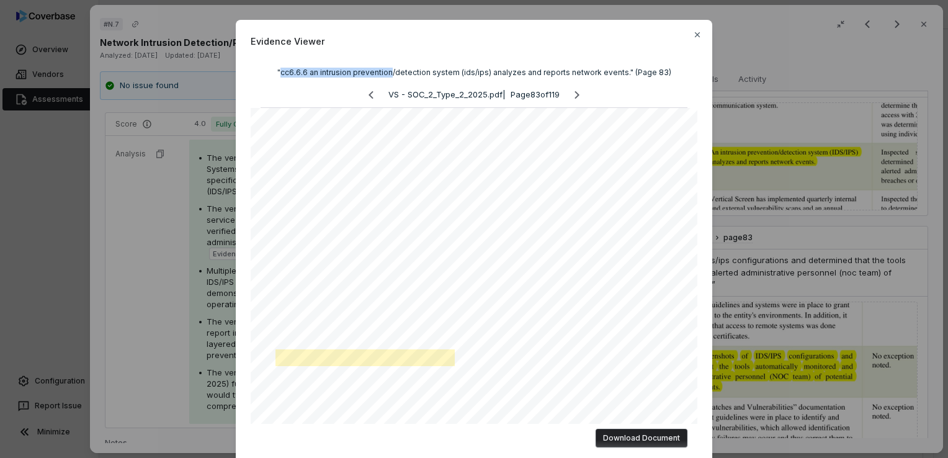
drag, startPoint x: 281, startPoint y: 71, endPoint x: 398, endPoint y: 61, distance: 117.1
click at [398, 61] on div ""cc6.6.6 an intrusion prevention/detection system (ids/ips) analyzes and report…" at bounding box center [474, 241] width 447 height 366
click at [696, 37] on icon "button" at bounding box center [697, 35] width 10 height 10
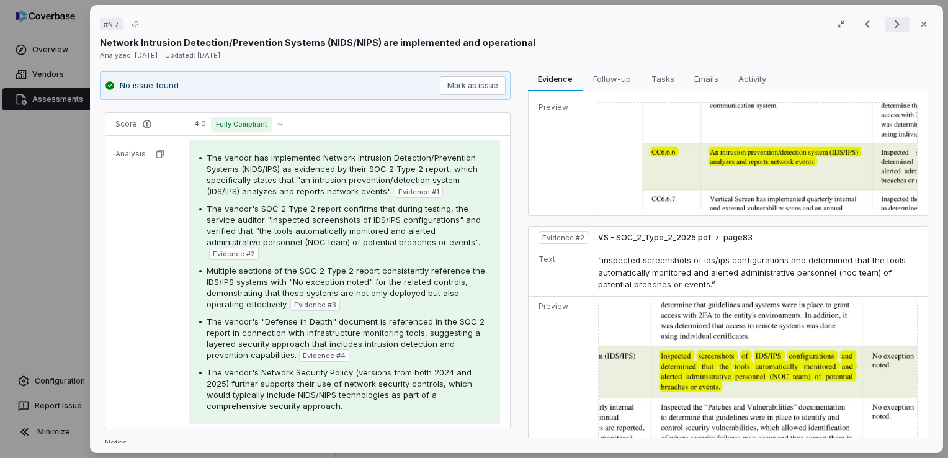
click at [891, 29] on icon "Next result" at bounding box center [897, 24] width 15 height 15
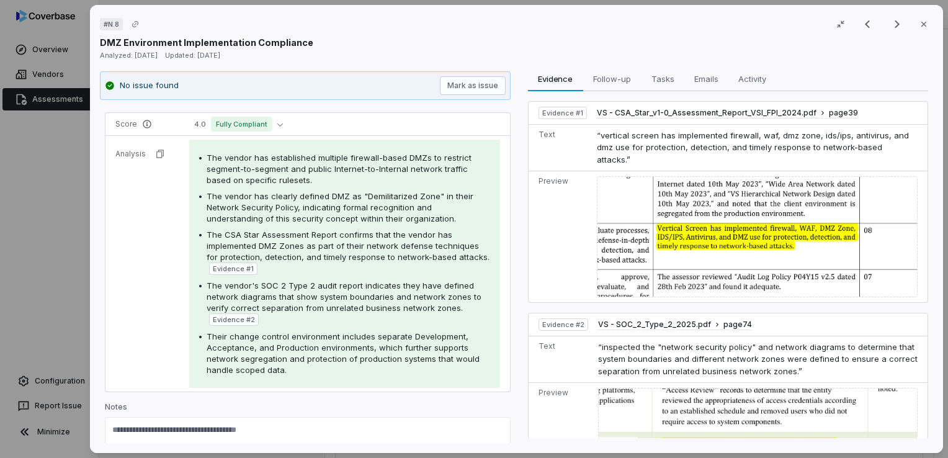
click at [738, 234] on img at bounding box center [757, 236] width 321 height 121
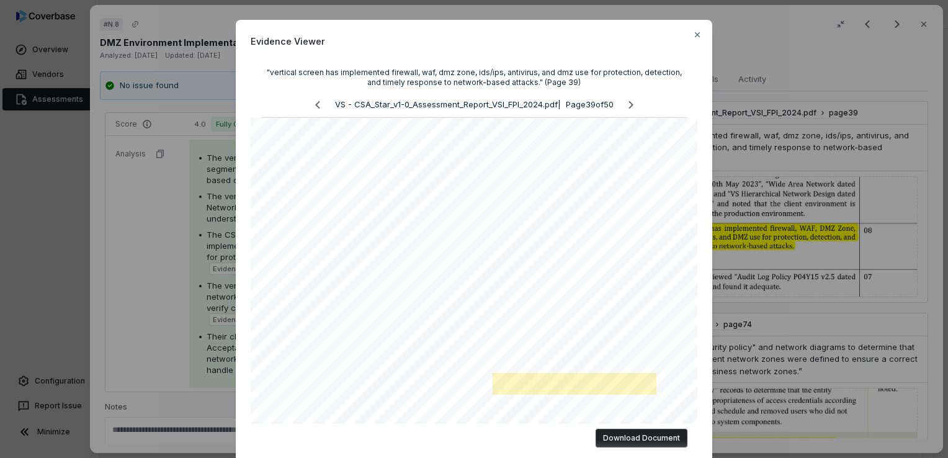
click at [634, 445] on button "Download Document" at bounding box center [642, 438] width 92 height 19
click at [696, 38] on icon "button" at bounding box center [697, 35] width 10 height 10
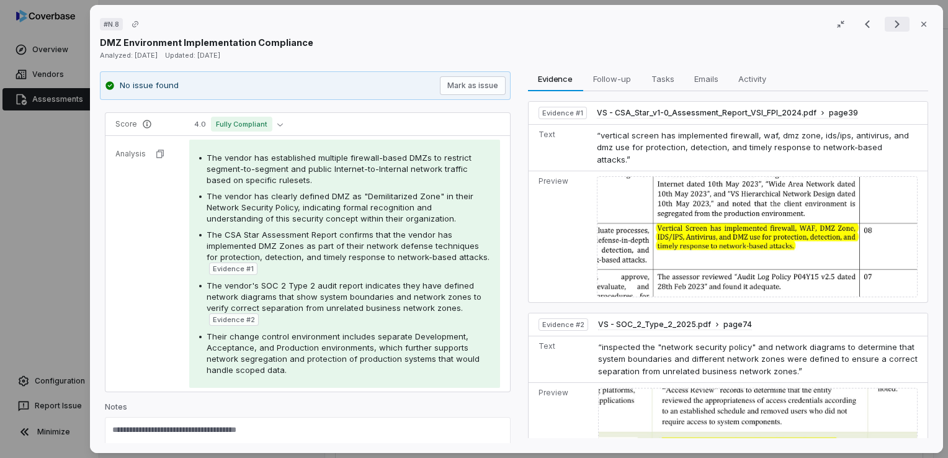
click at [891, 27] on icon "Next result" at bounding box center [897, 24] width 15 height 15
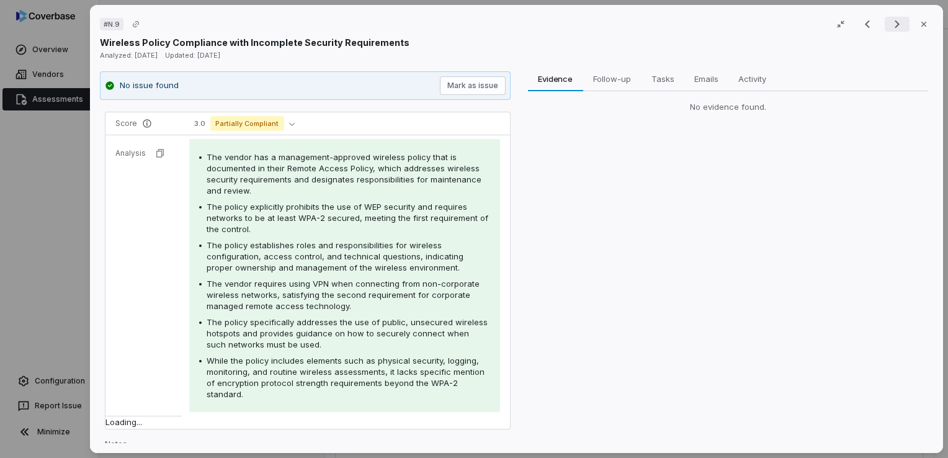
click at [891, 27] on icon "Next result" at bounding box center [897, 24] width 15 height 15
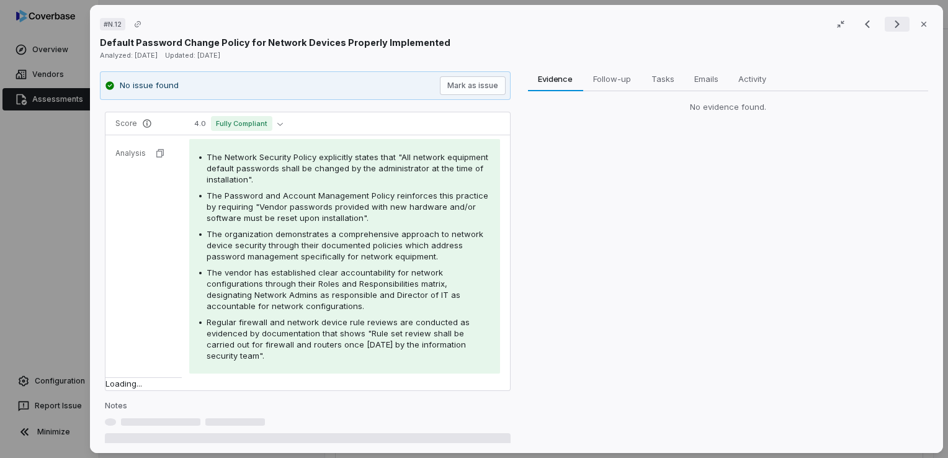
click at [891, 27] on icon "Next result" at bounding box center [897, 24] width 15 height 15
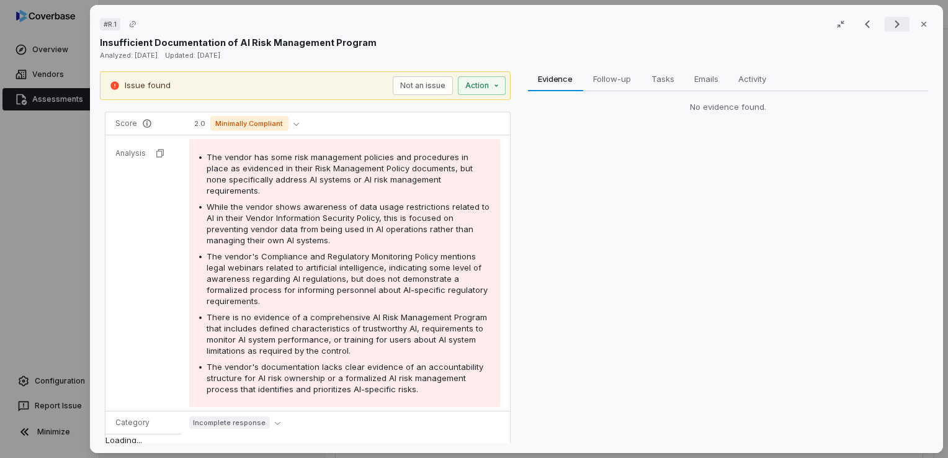
click at [891, 27] on icon "Next result" at bounding box center [897, 24] width 15 height 15
click at [891, 26] on icon "Next result" at bounding box center [897, 24] width 15 height 15
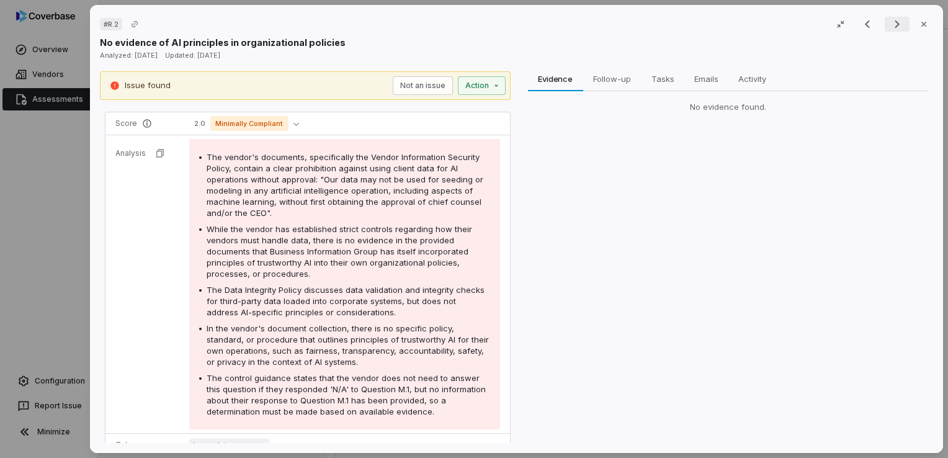
click at [891, 26] on icon "Next result" at bounding box center [897, 24] width 15 height 15
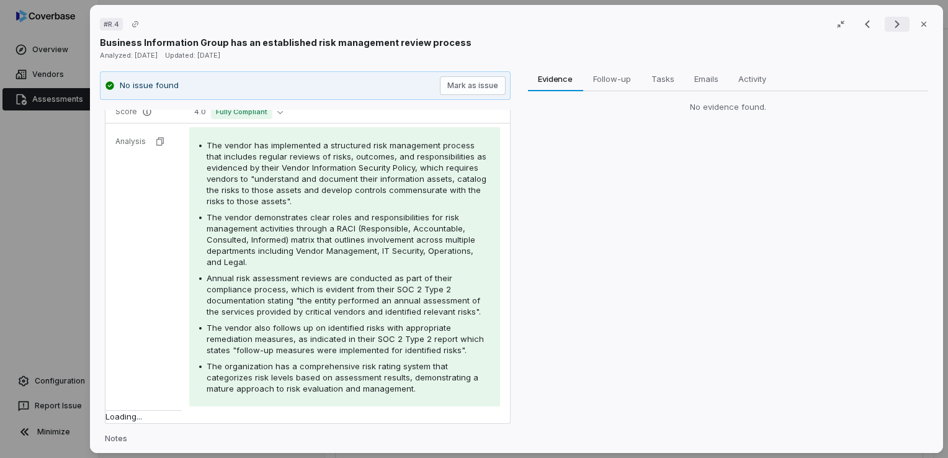
click at [891, 26] on icon "Next result" at bounding box center [897, 24] width 15 height 15
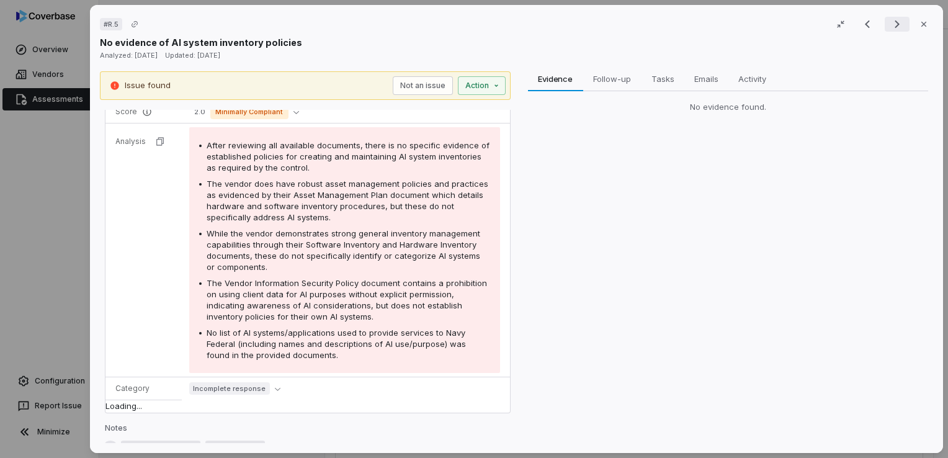
scroll to position [124, 0]
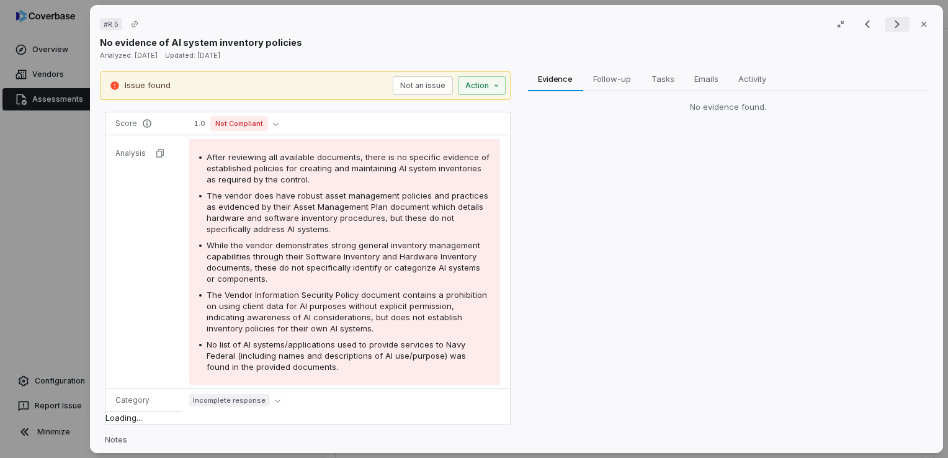
click at [891, 26] on icon "Next result" at bounding box center [897, 24] width 15 height 15
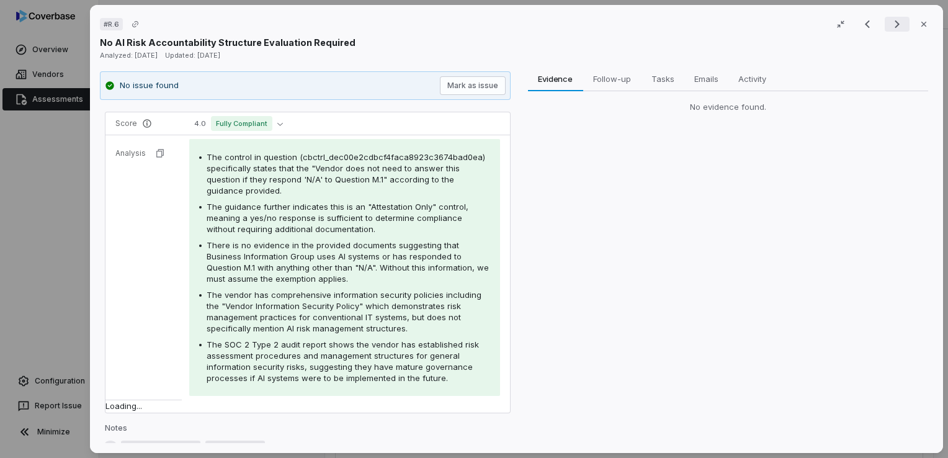
click at [891, 26] on icon "Next result" at bounding box center [897, 24] width 15 height 15
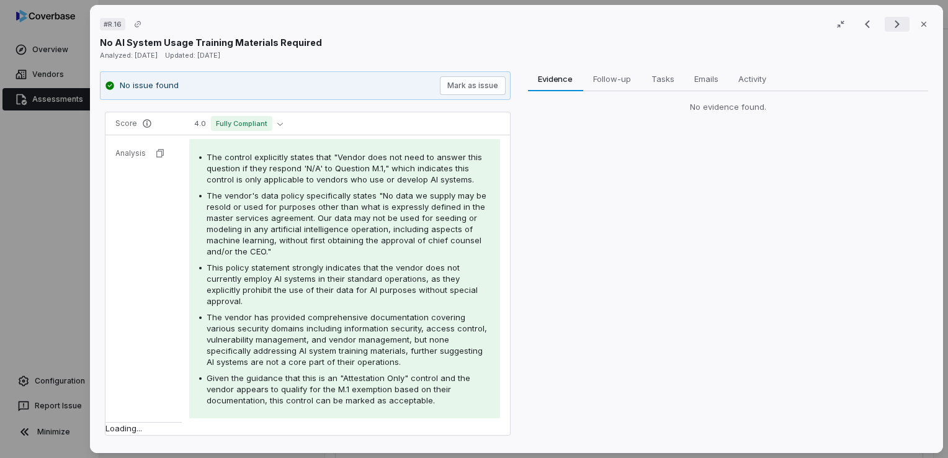
click at [891, 26] on icon "Next result" at bounding box center [897, 24] width 15 height 15
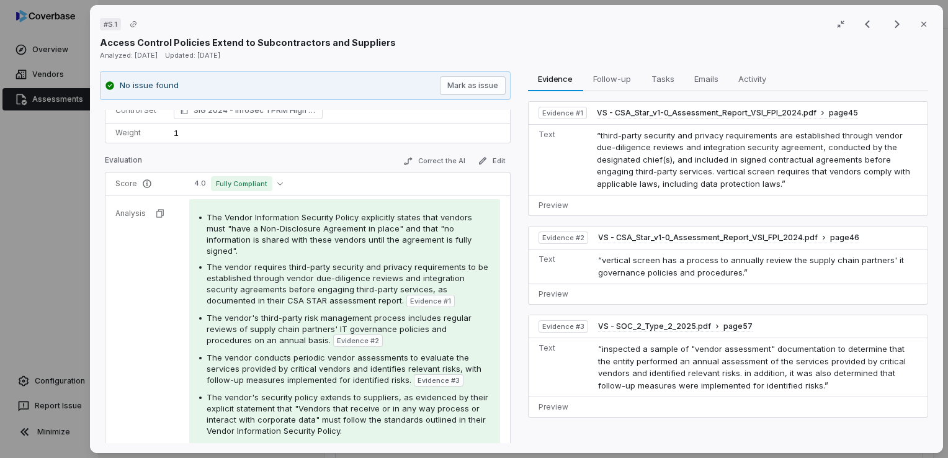
scroll to position [184, 0]
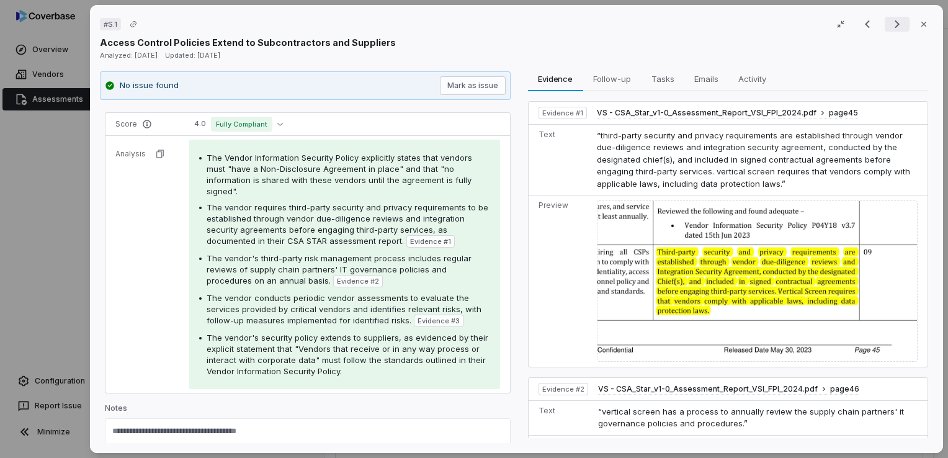
click at [890, 30] on icon "Next result" at bounding box center [897, 24] width 15 height 15
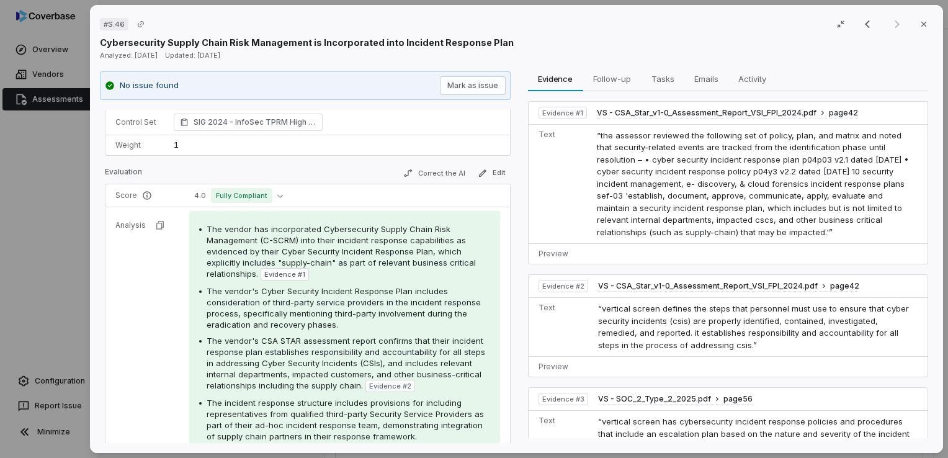
scroll to position [195, 0]
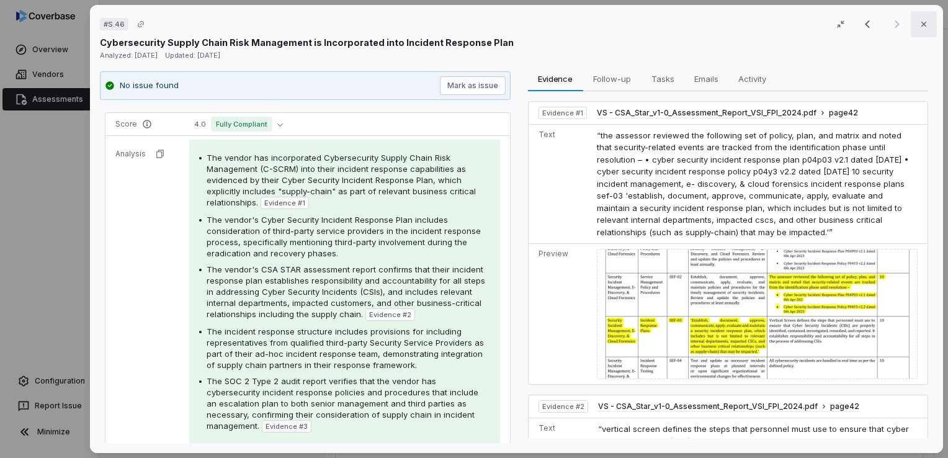
click at [921, 25] on icon "button" at bounding box center [923, 24] width 5 height 5
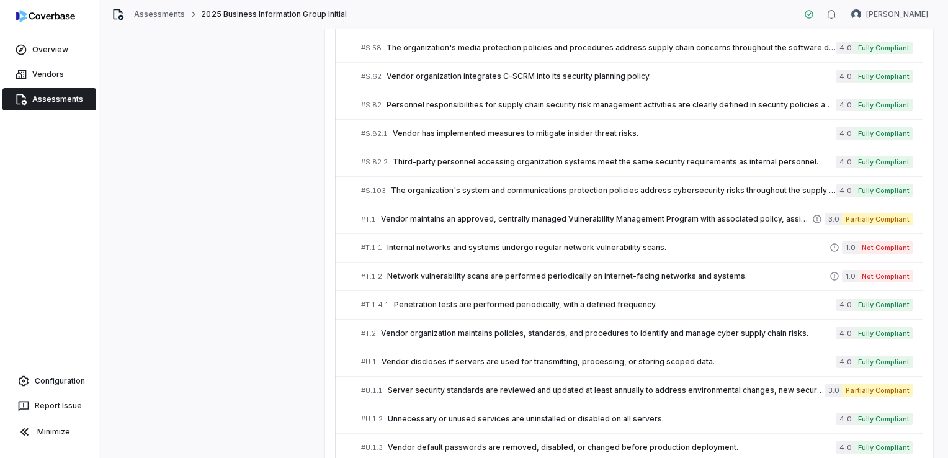
scroll to position [3591, 0]
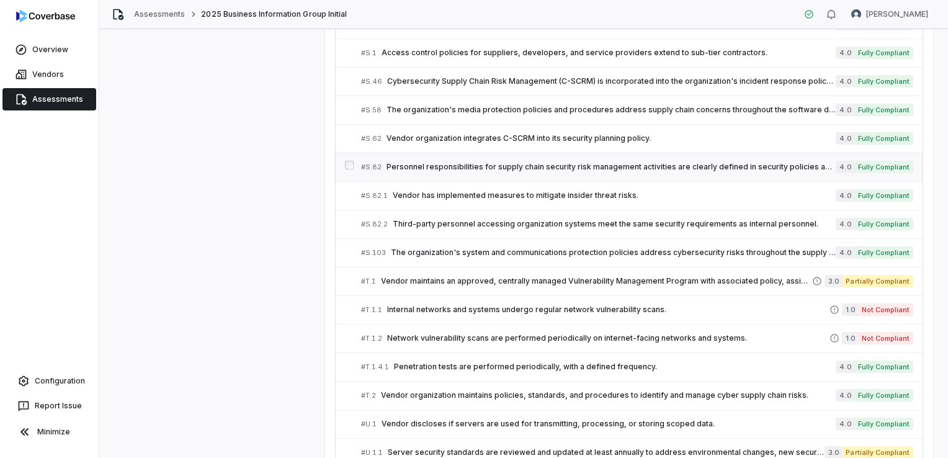
click at [454, 162] on span "Personnel responsibilities for supply chain security risk management activities…" at bounding box center [611, 167] width 449 height 10
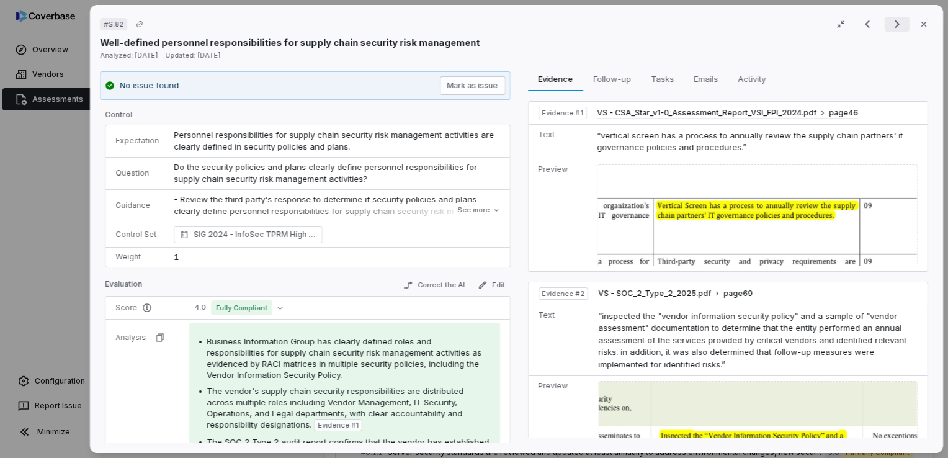
click at [890, 29] on icon "Next result" at bounding box center [897, 24] width 15 height 15
